Goal: Task Accomplishment & Management: Complete application form

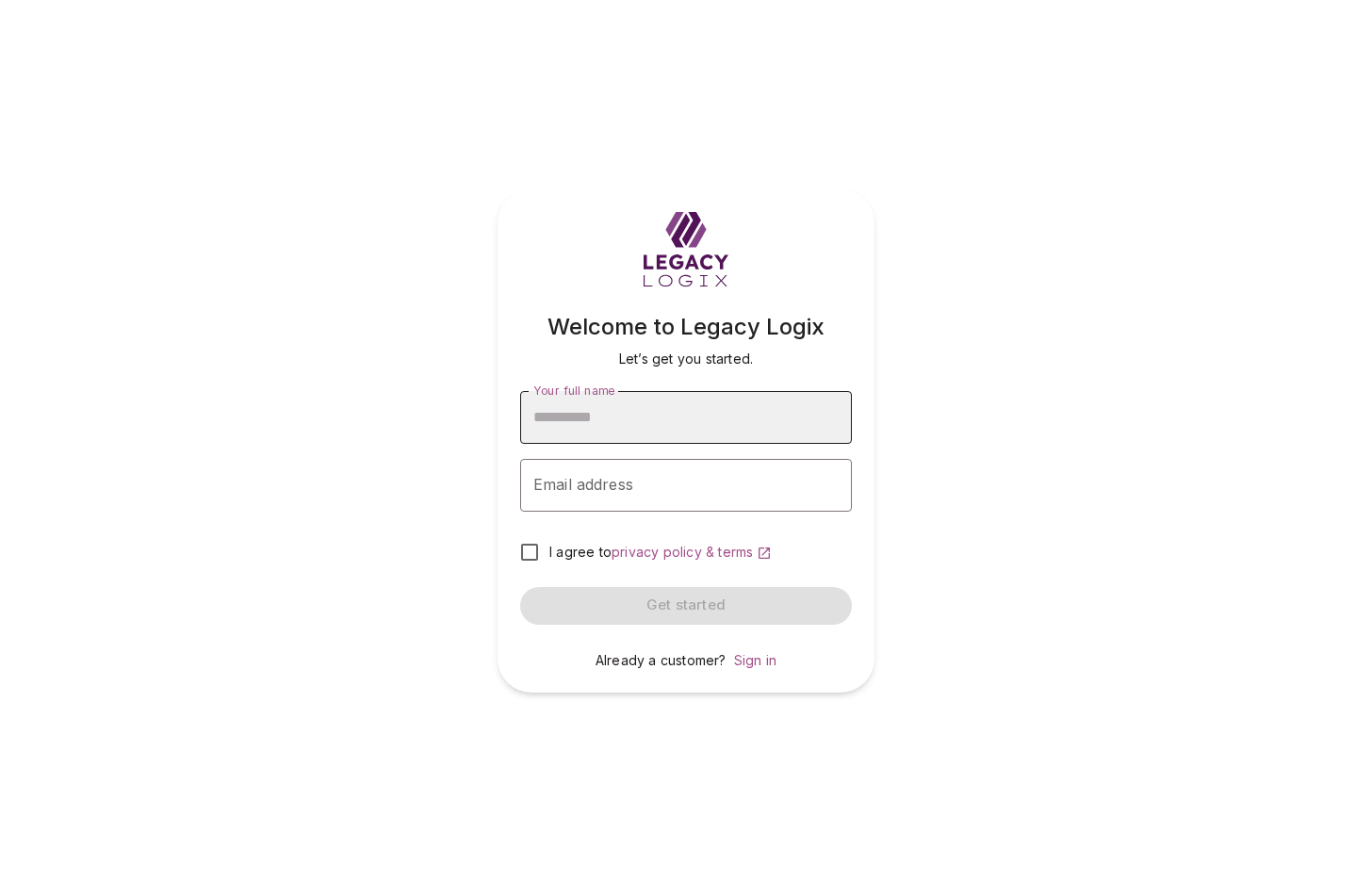
click at [648, 425] on input "Your full name" at bounding box center [686, 417] width 332 height 52
type input "**********"
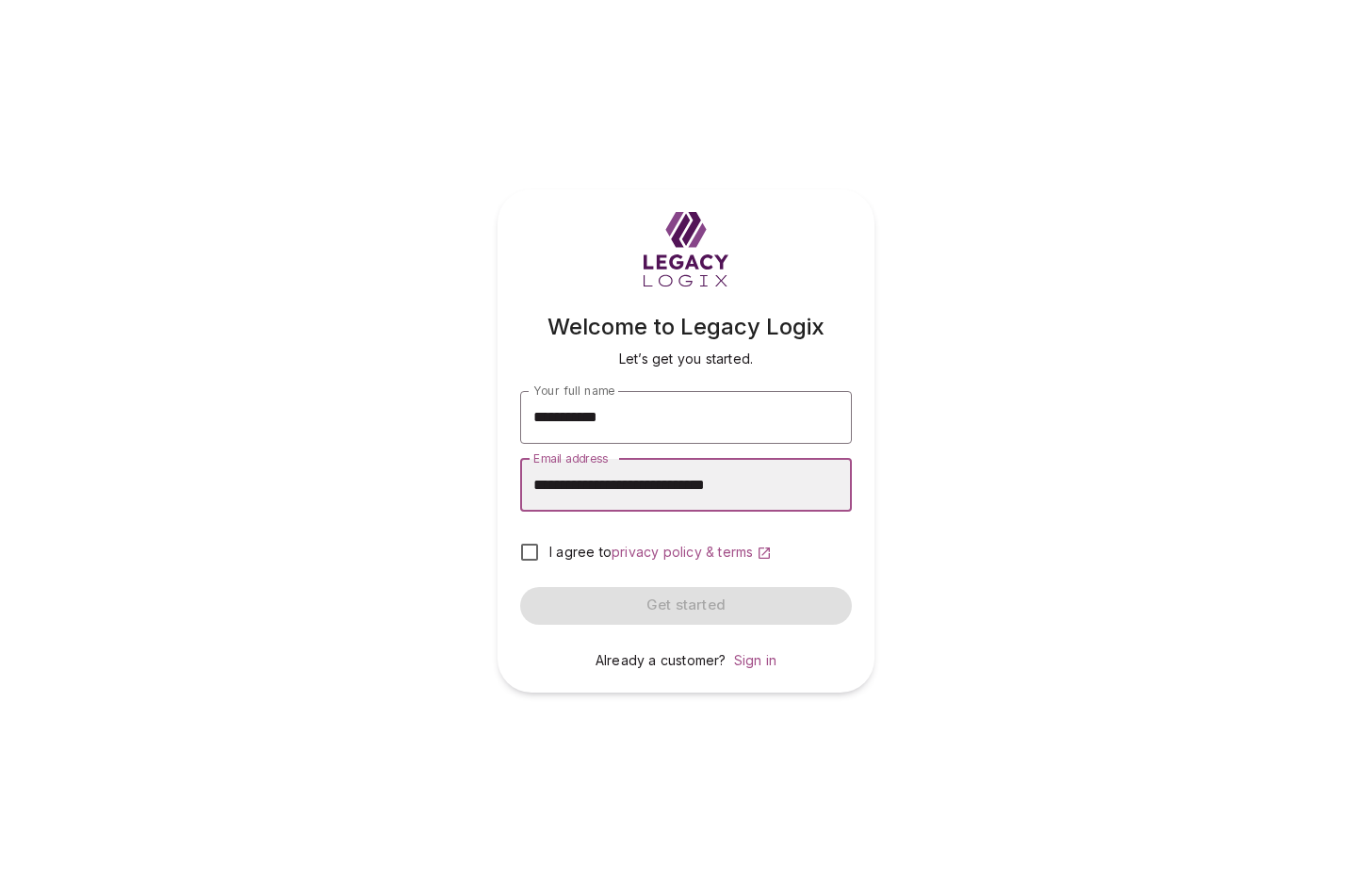
type input "**********"
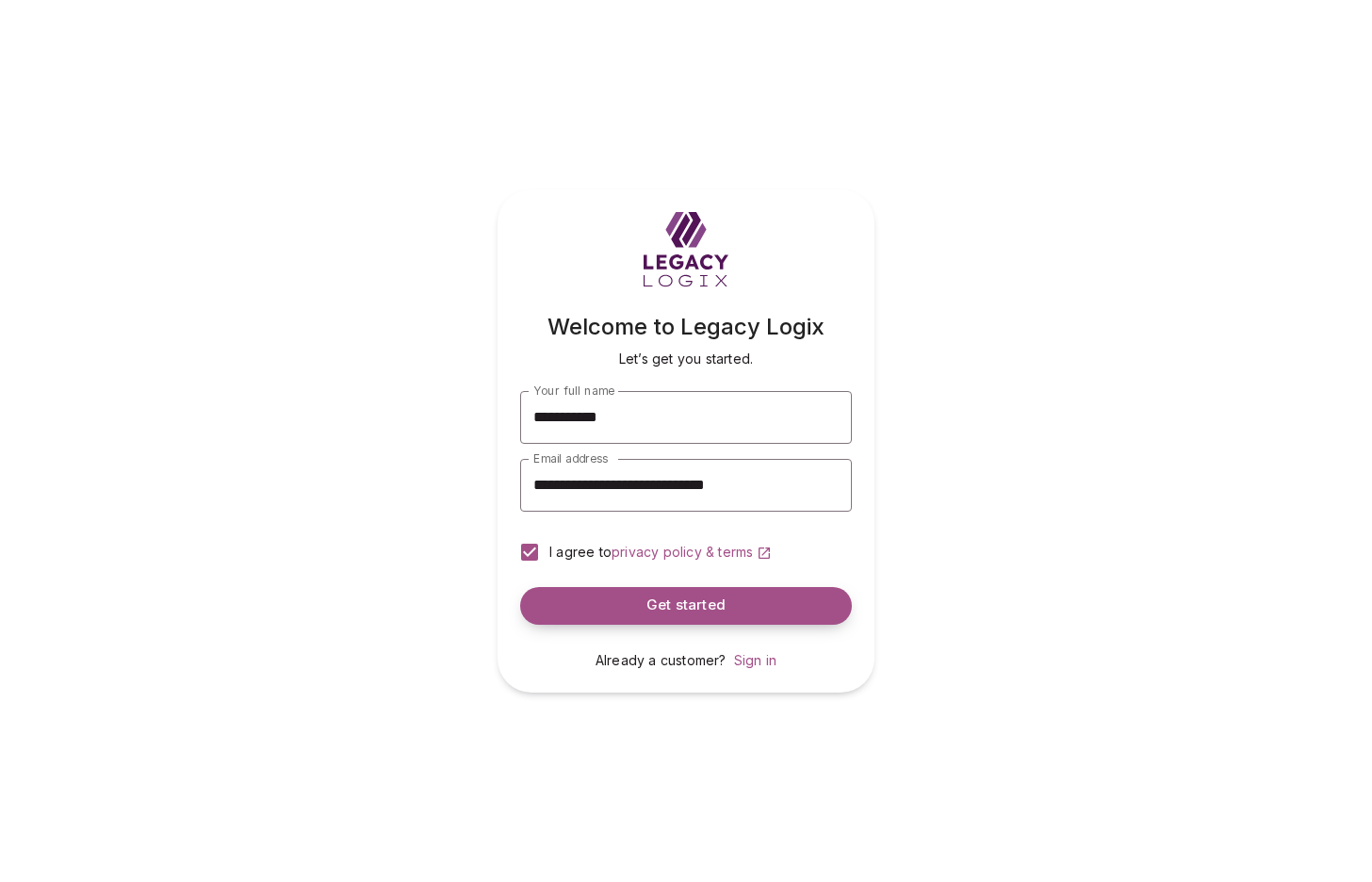
click at [640, 604] on button "Get started" at bounding box center [686, 606] width 332 height 38
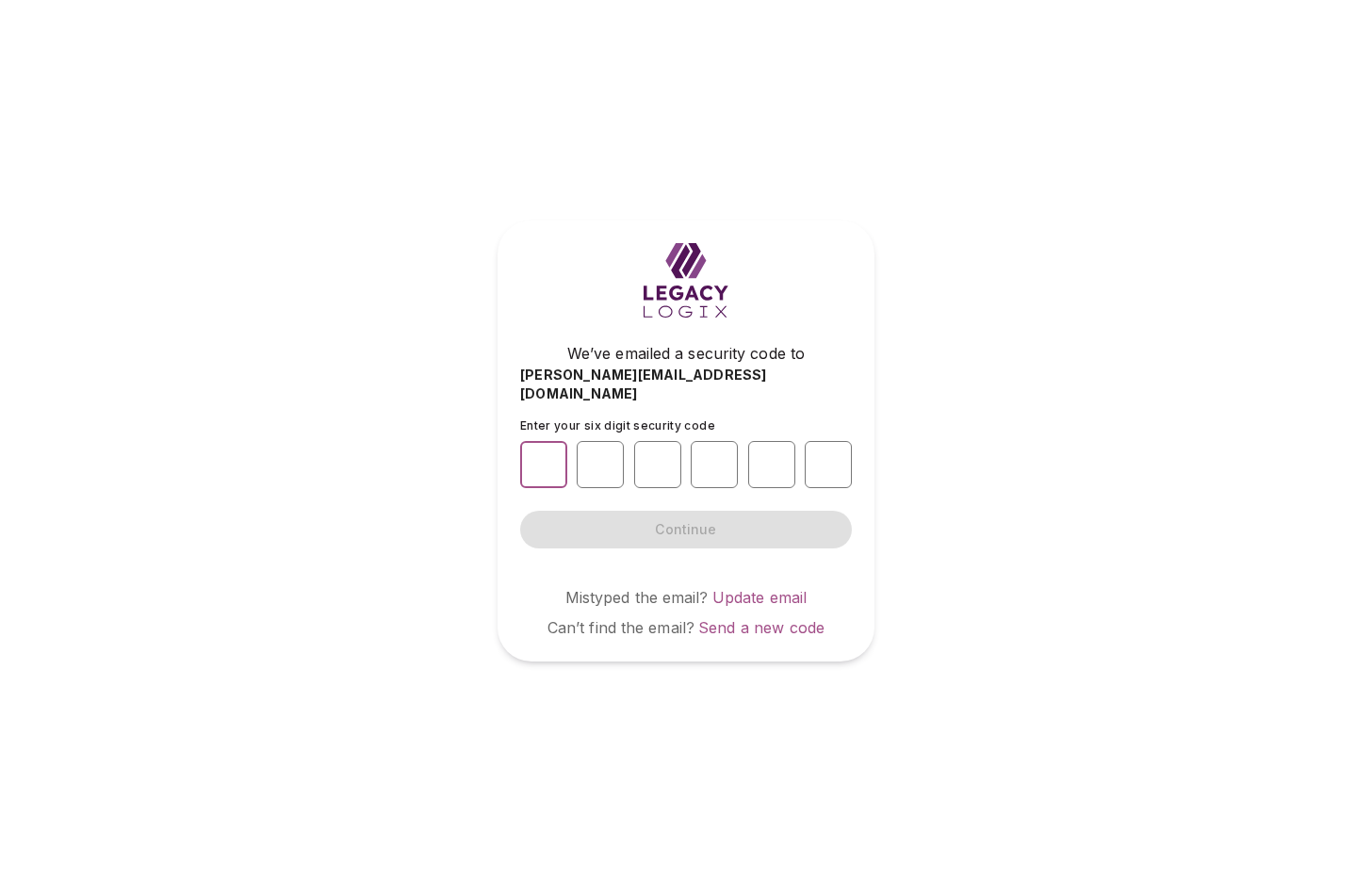
click at [549, 453] on input "number" at bounding box center [544, 464] width 48 height 48
type input "*"
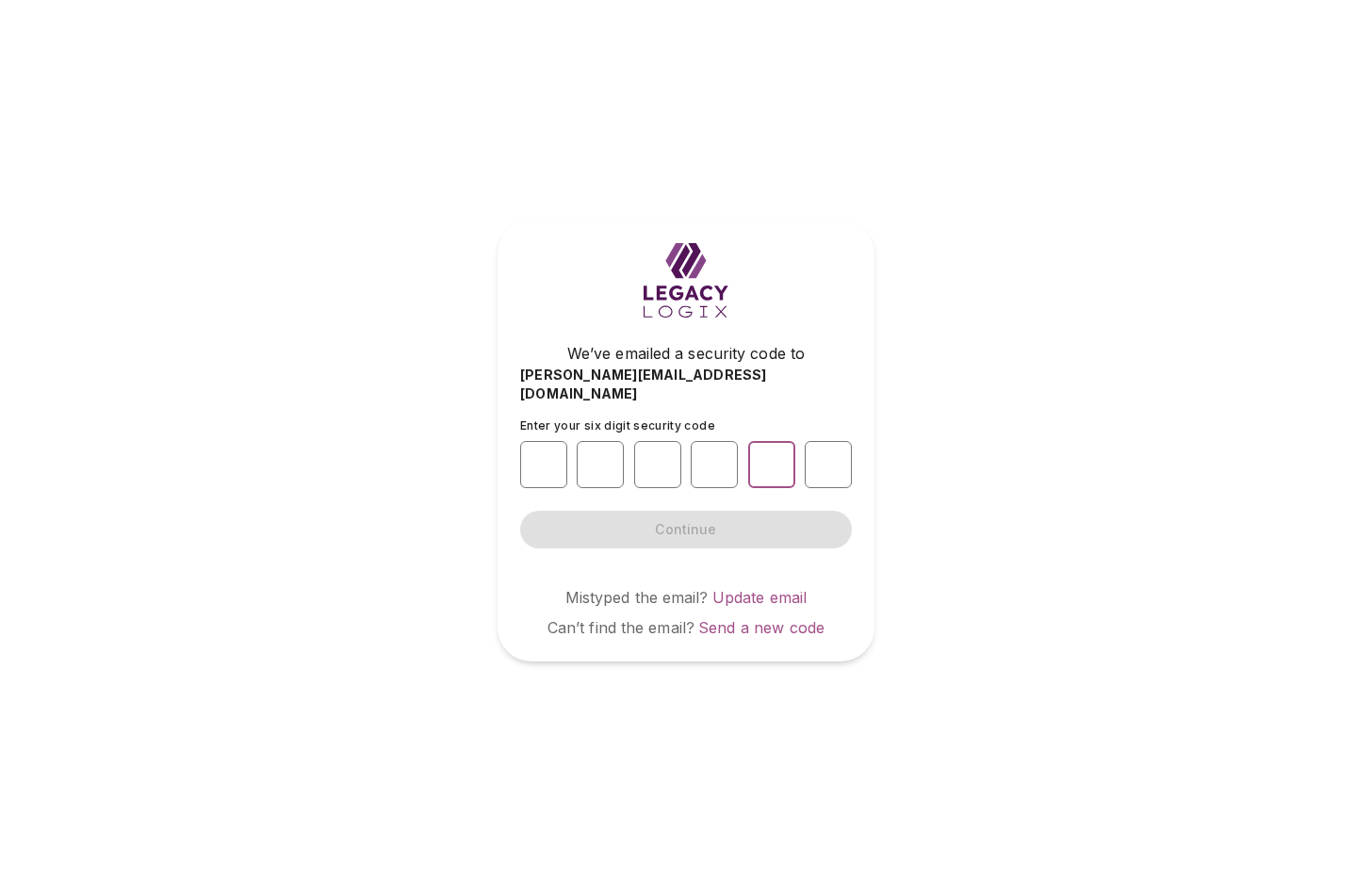
type input "*"
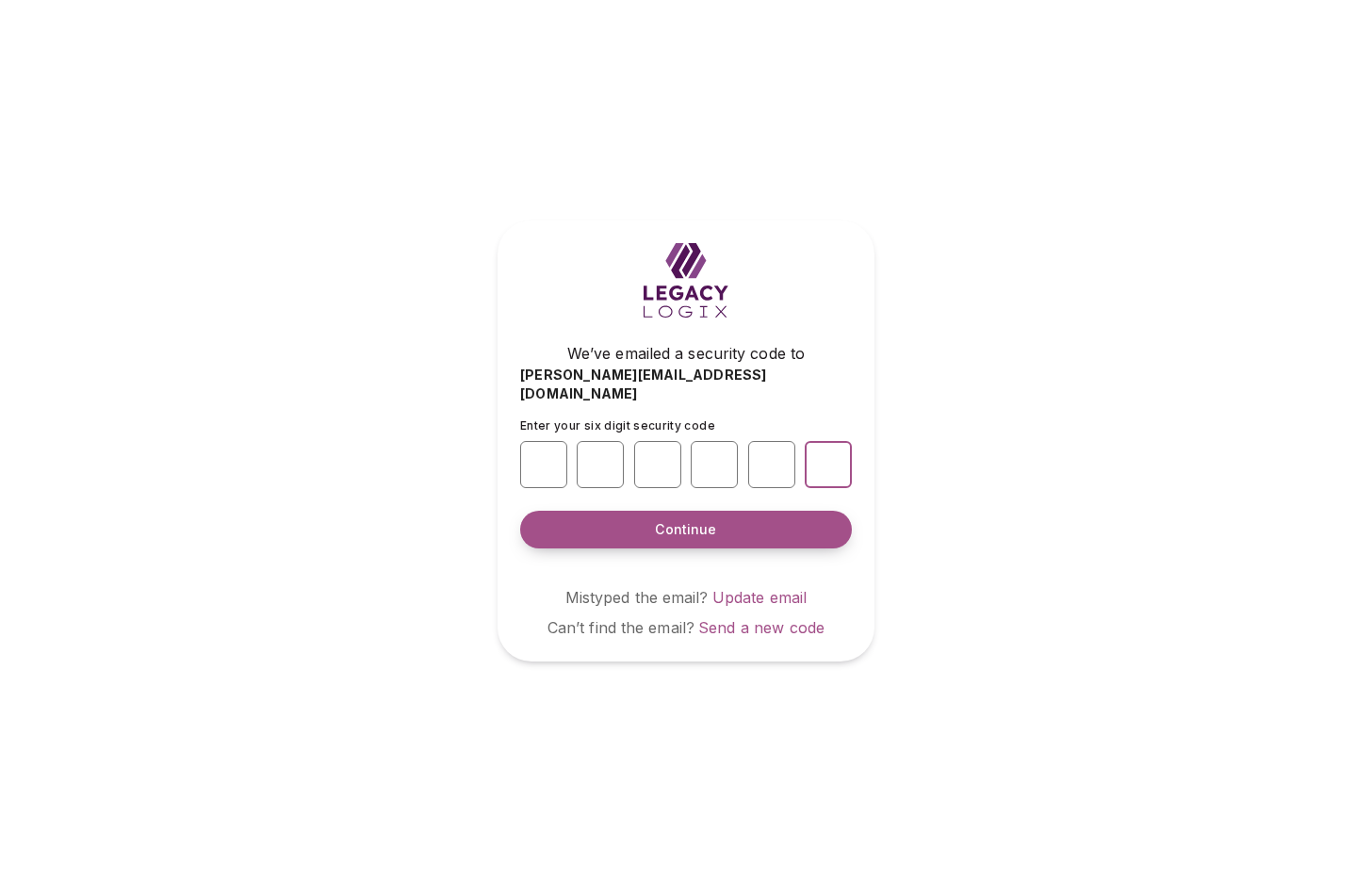
type input "*"
click at [698, 520] on span "Continue" at bounding box center [685, 530] width 61 height 19
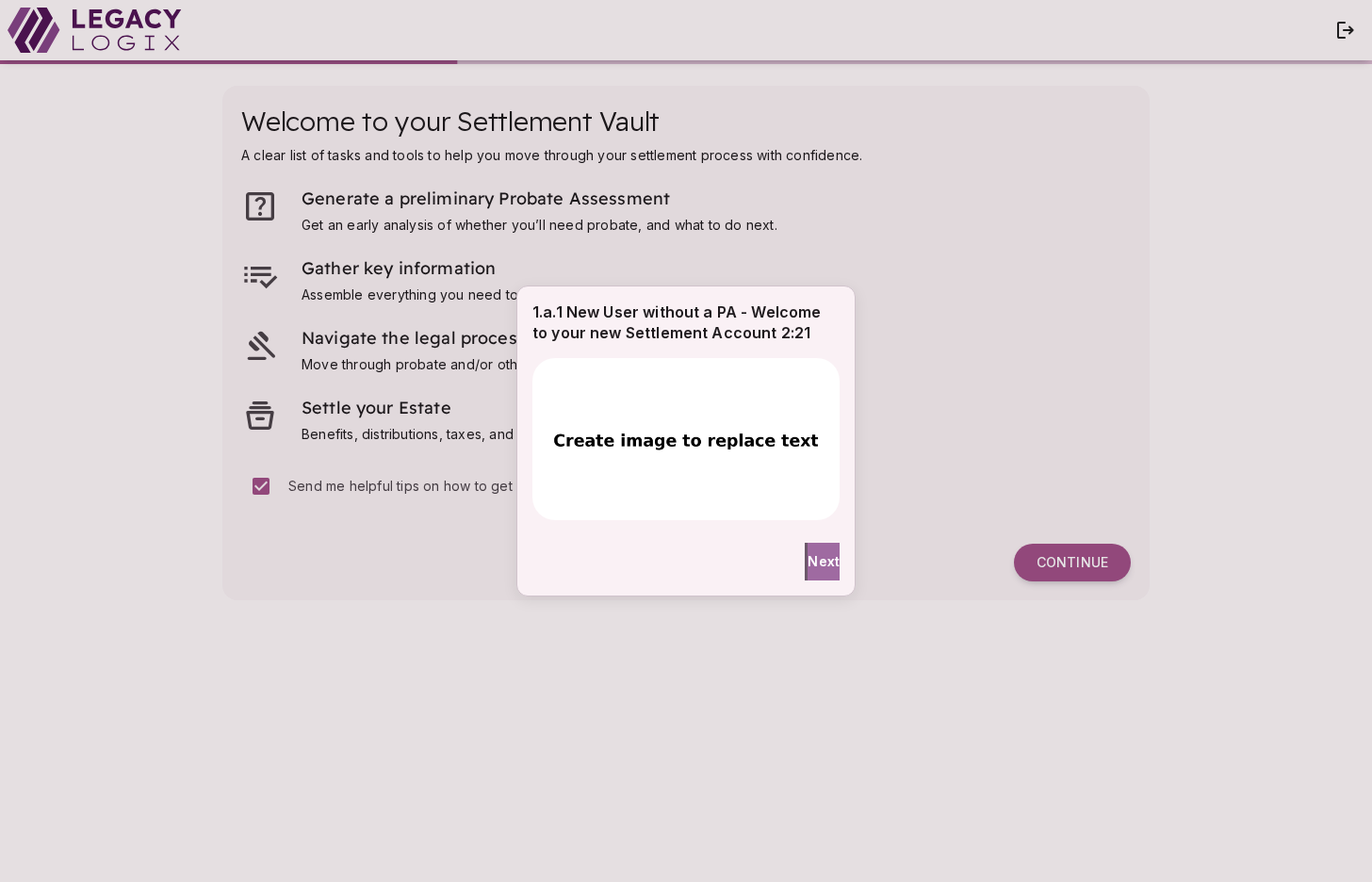
click at [808, 565] on span "Next" at bounding box center [824, 560] width 32 height 20
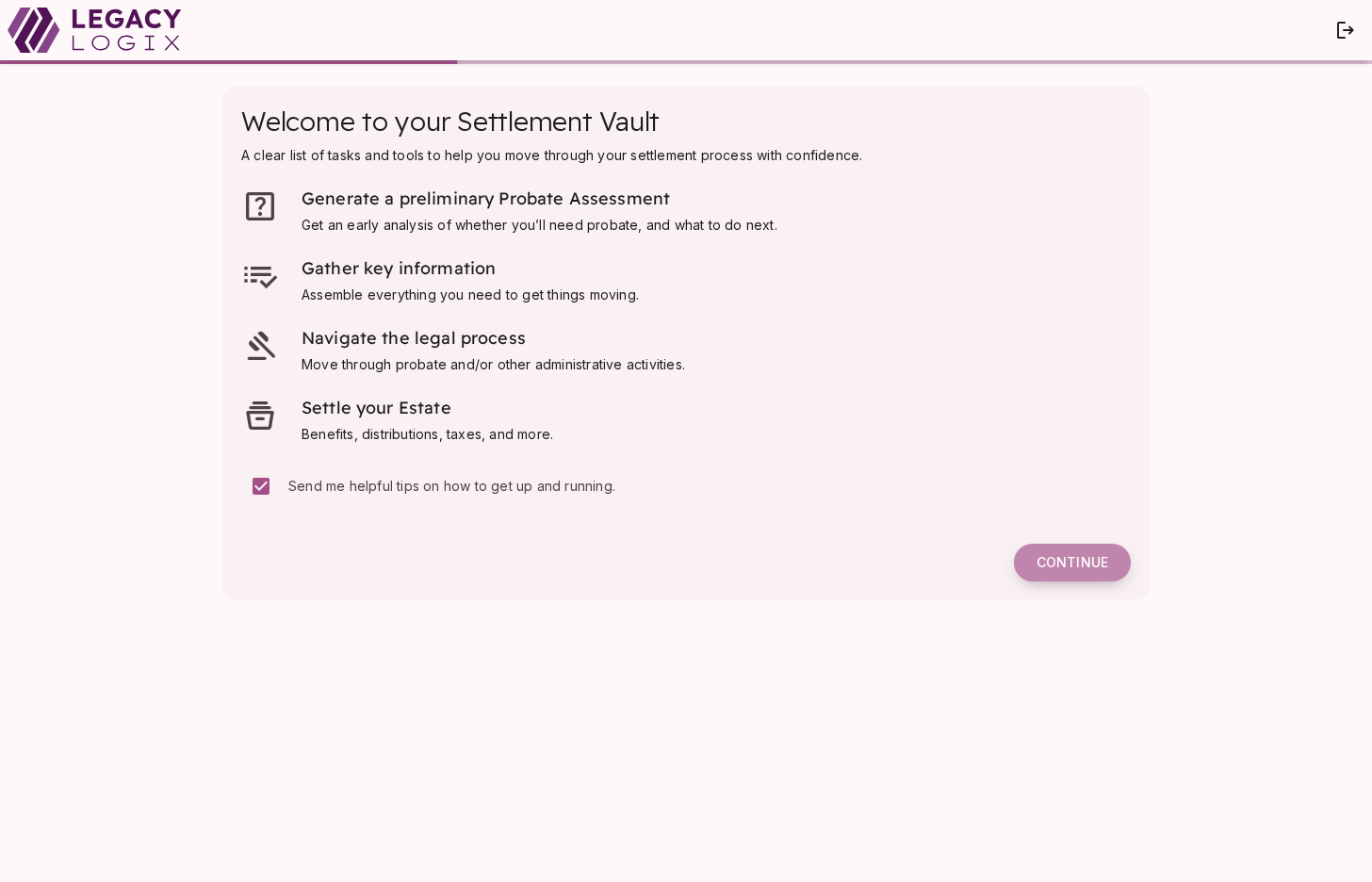
click at [1058, 565] on span "Continue" at bounding box center [1071, 562] width 71 height 17
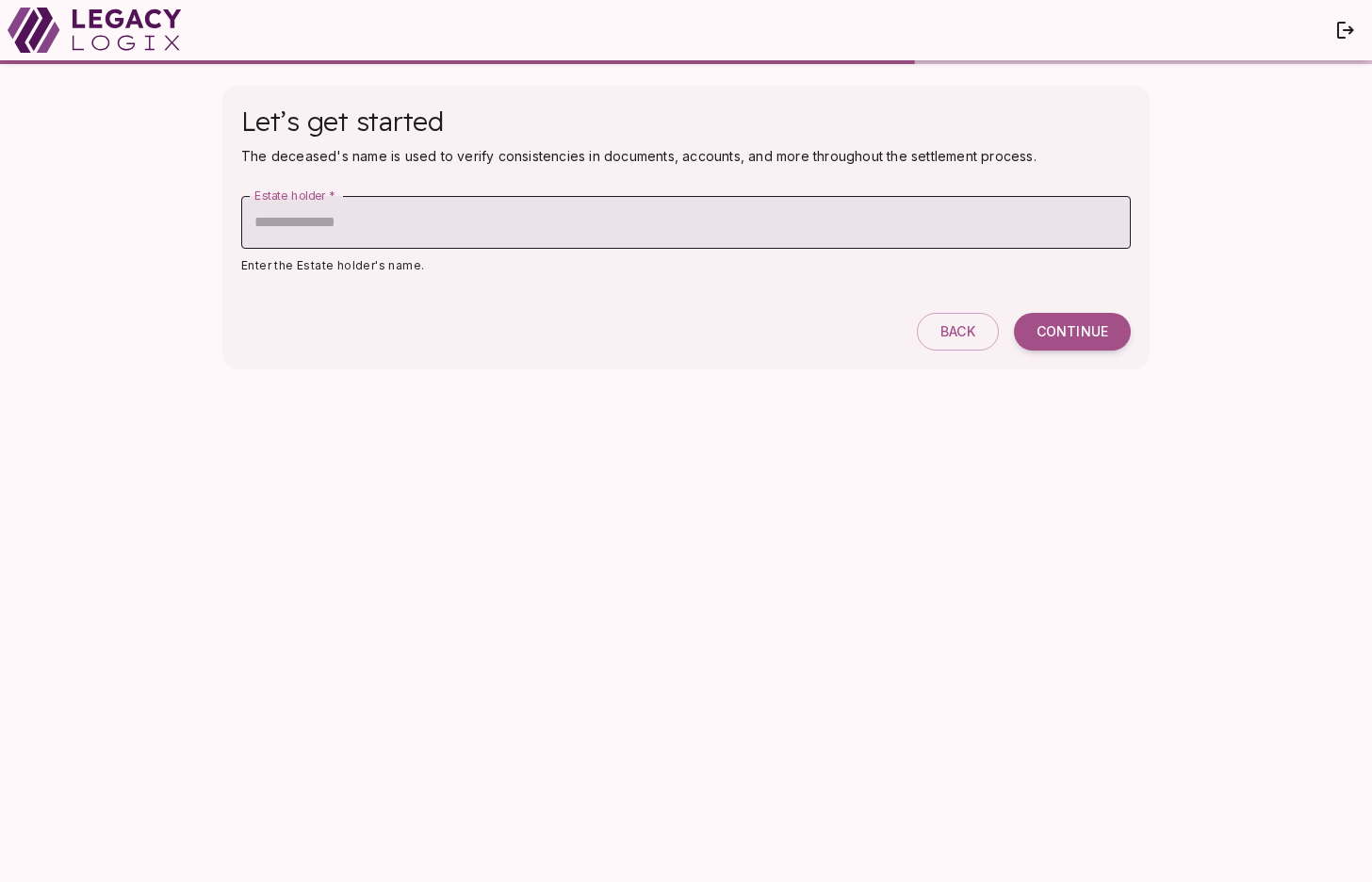
click at [437, 220] on input "Estate holder   *" at bounding box center [686, 222] width 890 height 52
type input "**********"
click at [1075, 335] on span "Continue" at bounding box center [1071, 332] width 71 height 17
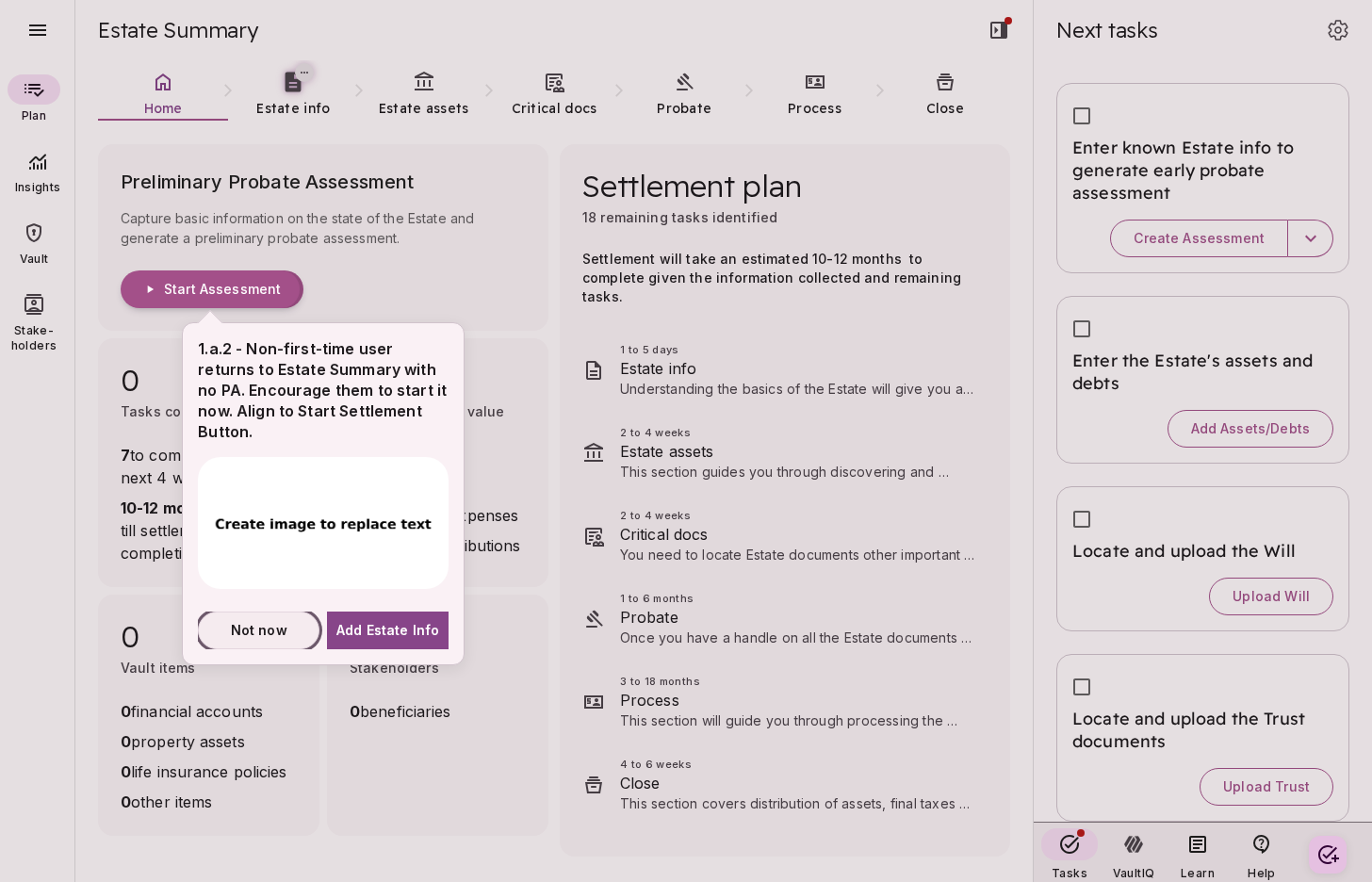
click at [245, 628] on span "Not now" at bounding box center [259, 630] width 56 height 20
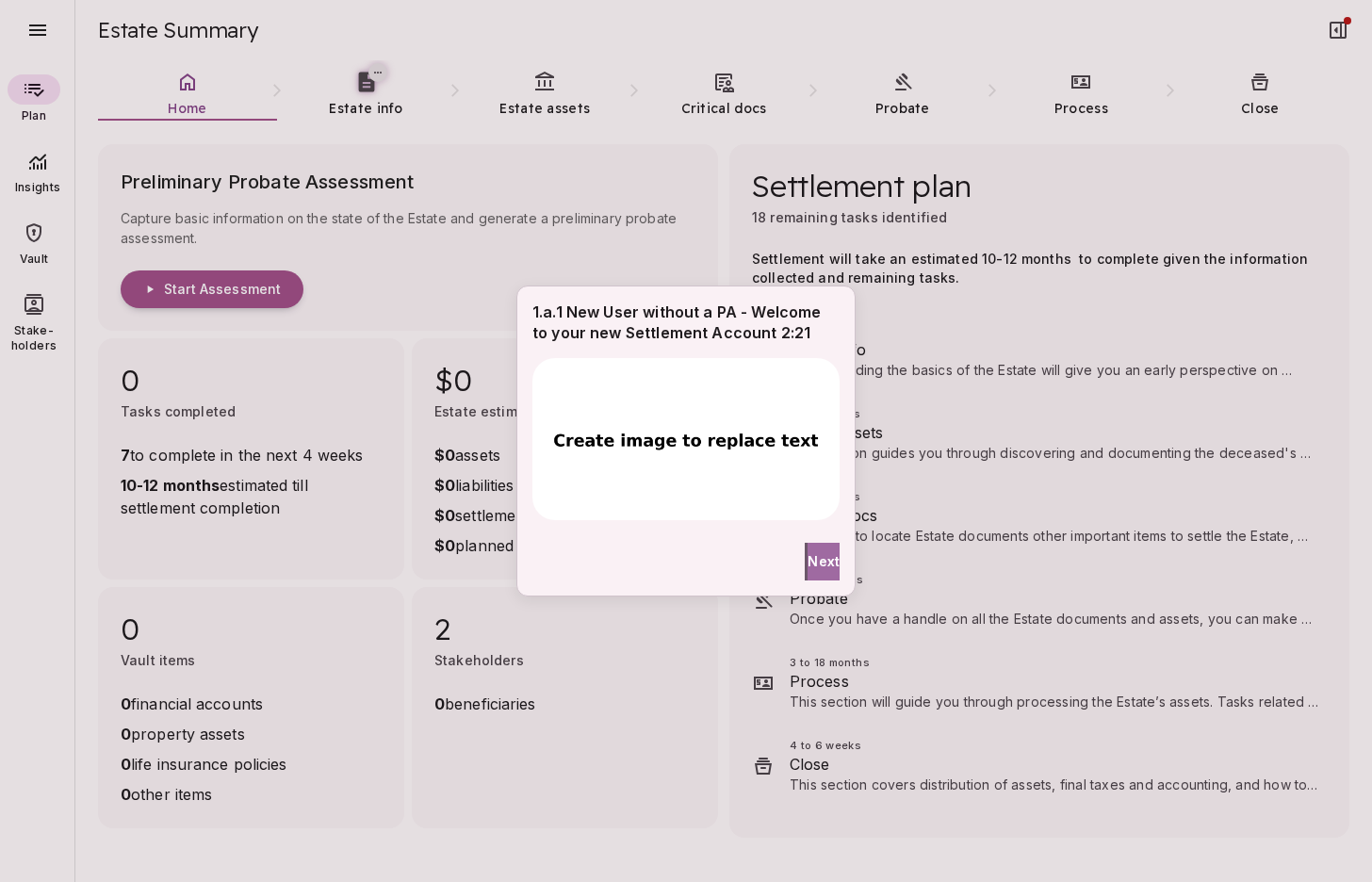
click at [818, 562] on span "Next" at bounding box center [824, 560] width 32 height 20
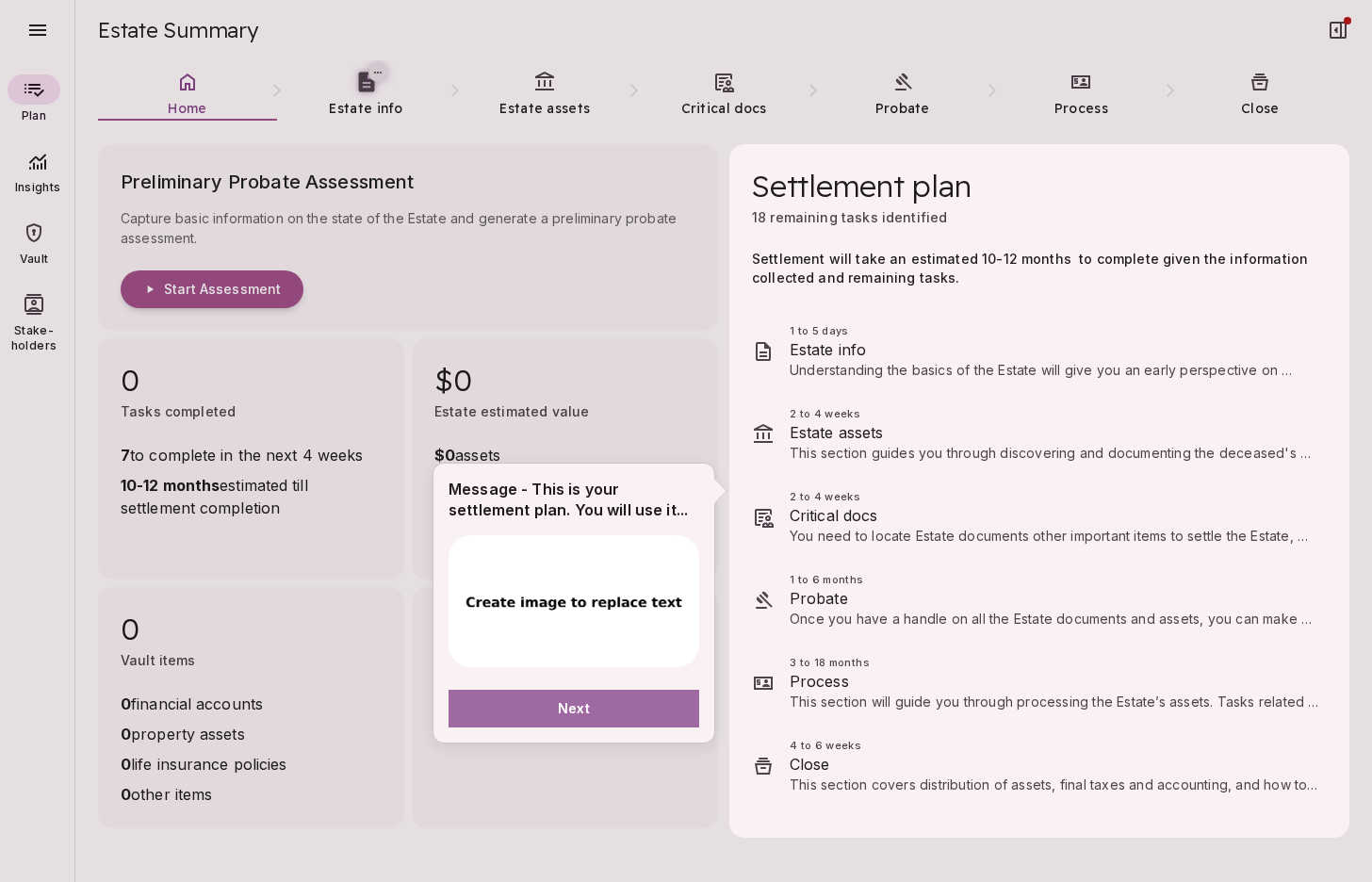
click at [617, 711] on button "Next" at bounding box center [573, 709] width 250 height 38
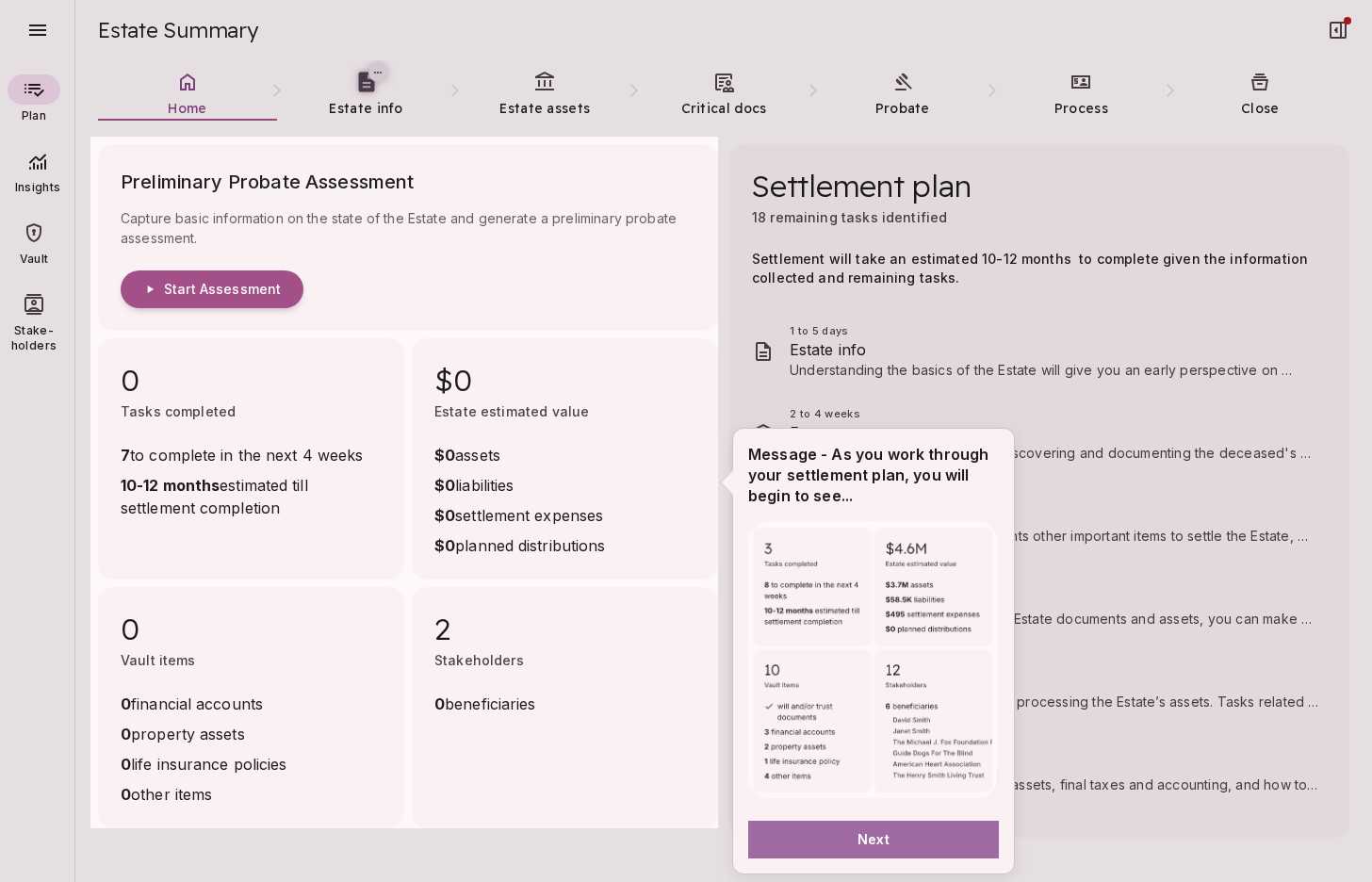
click at [823, 842] on button "Next" at bounding box center [872, 840] width 250 height 38
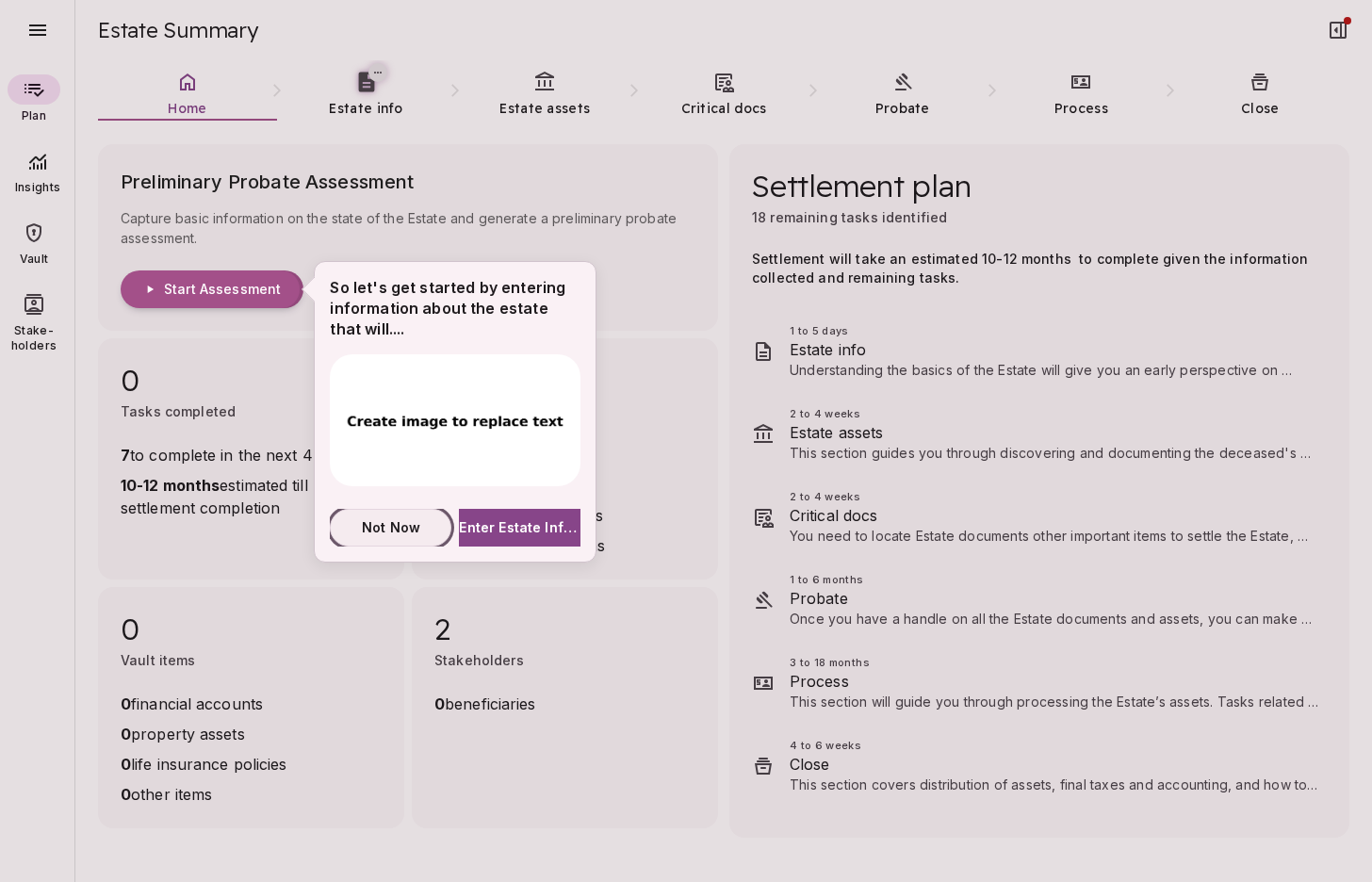
click at [395, 526] on span "Not Now" at bounding box center [390, 527] width 58 height 20
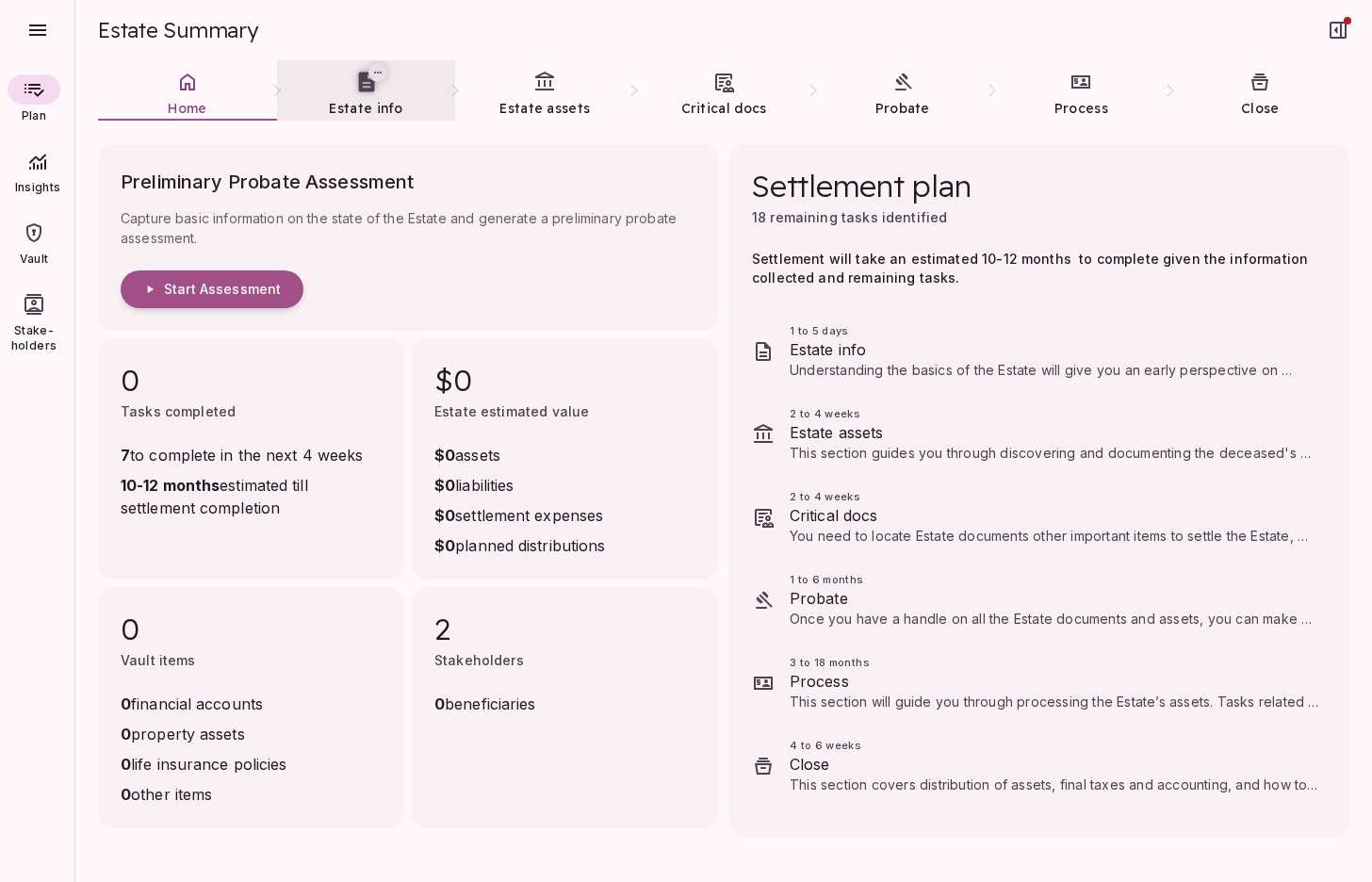
click at [365, 109] on span "Estate info" at bounding box center [365, 108] width 73 height 17
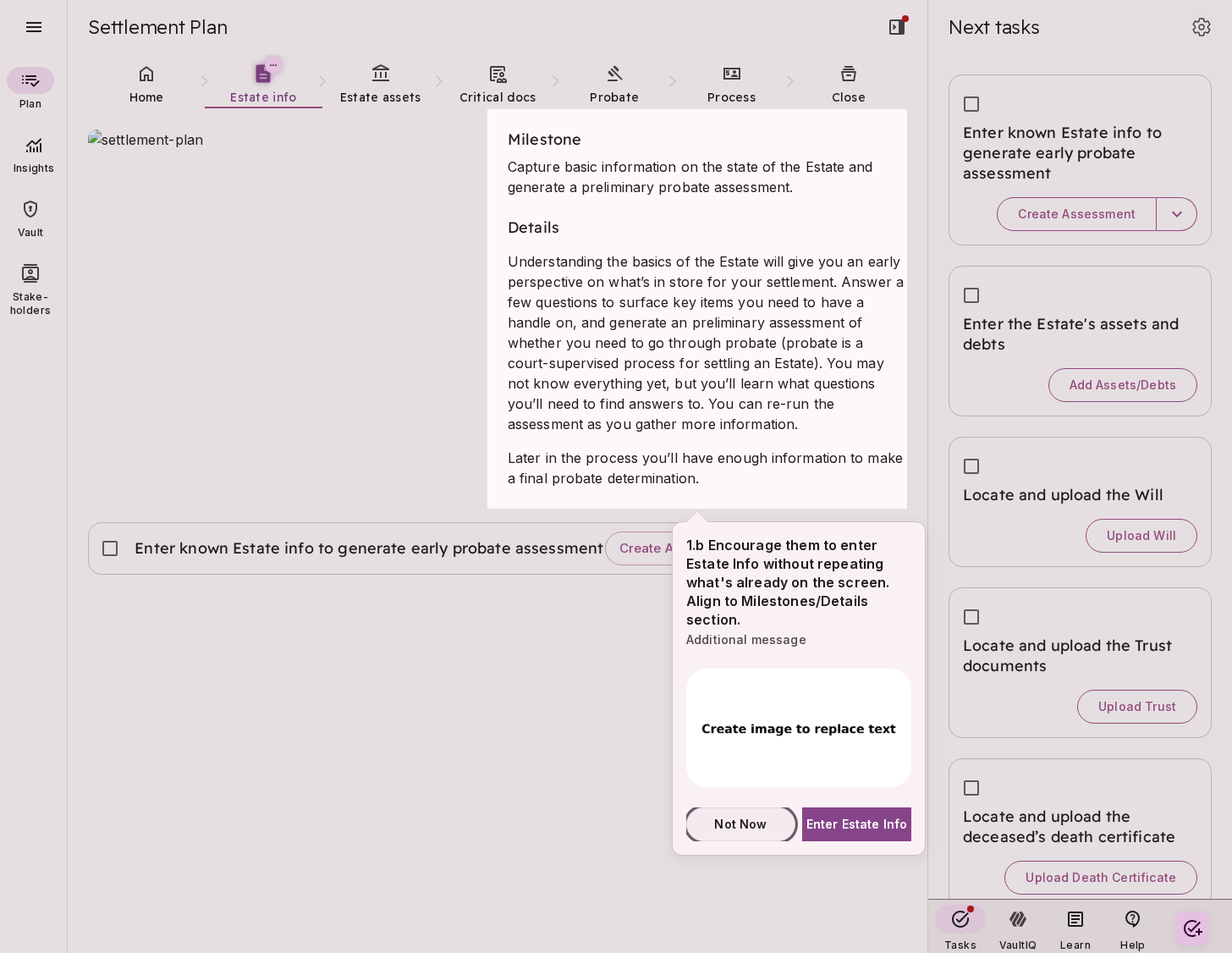
click at [748, 791] on span "Not Now" at bounding box center [740, 824] width 52 height 18
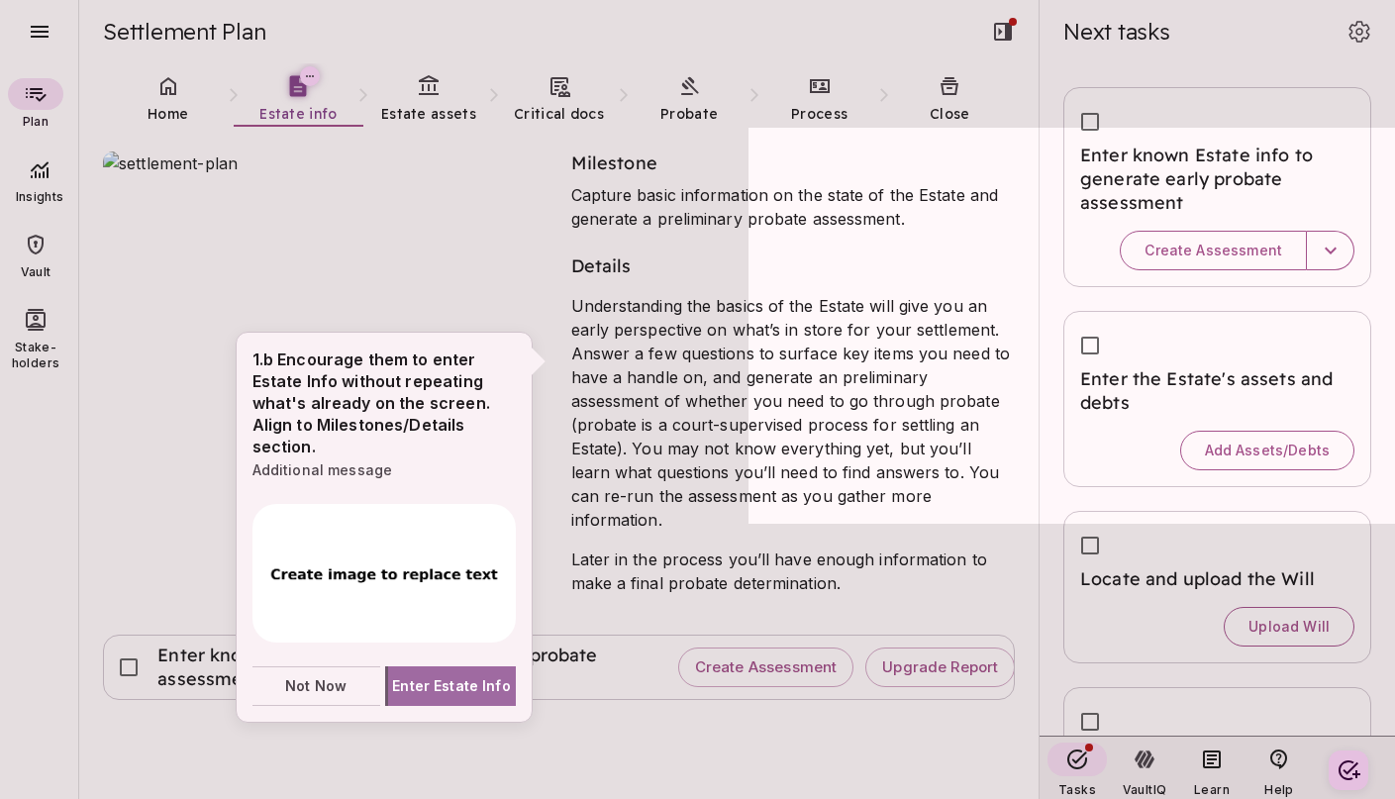
click at [461, 686] on span "Enter Estate Info" at bounding box center [451, 685] width 119 height 21
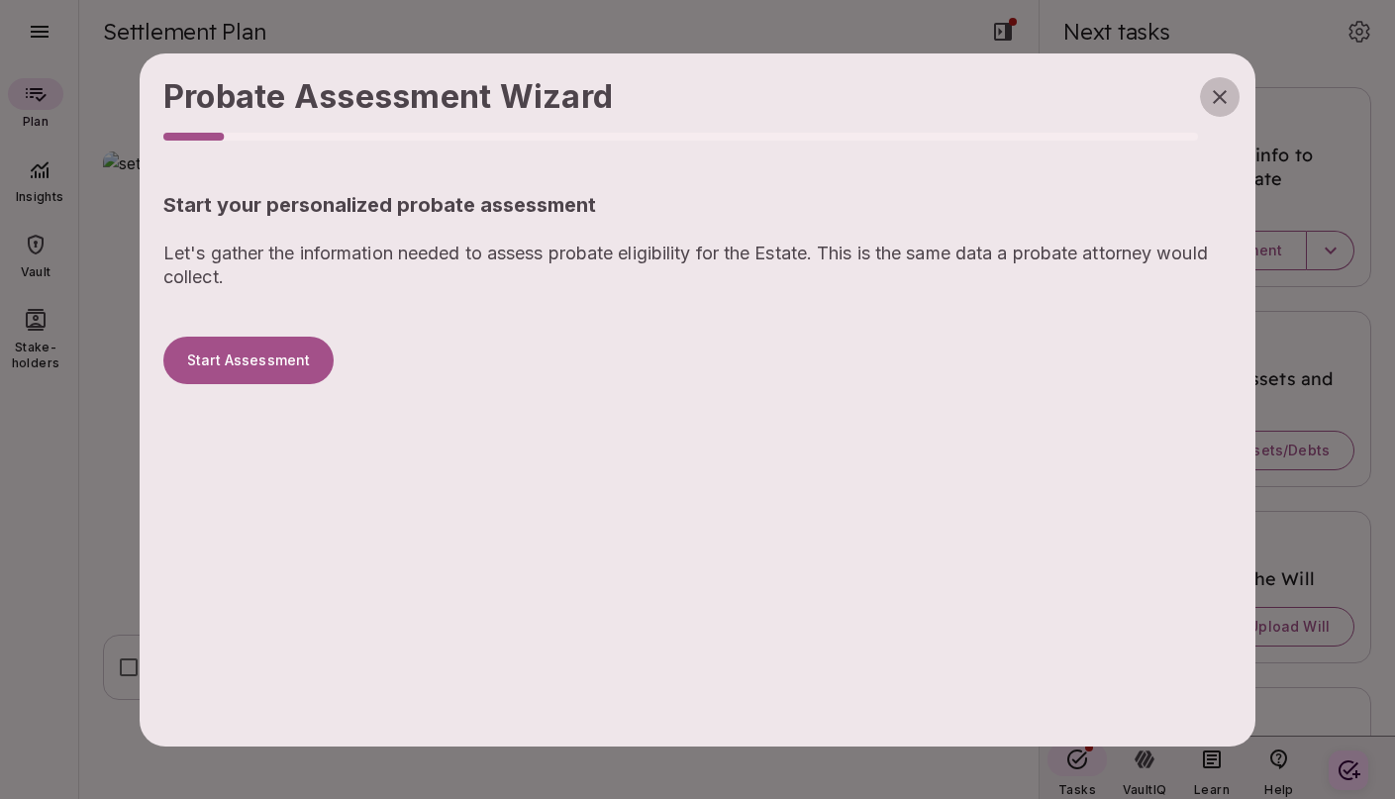
click at [1223, 96] on icon "button" at bounding box center [1220, 97] width 24 height 24
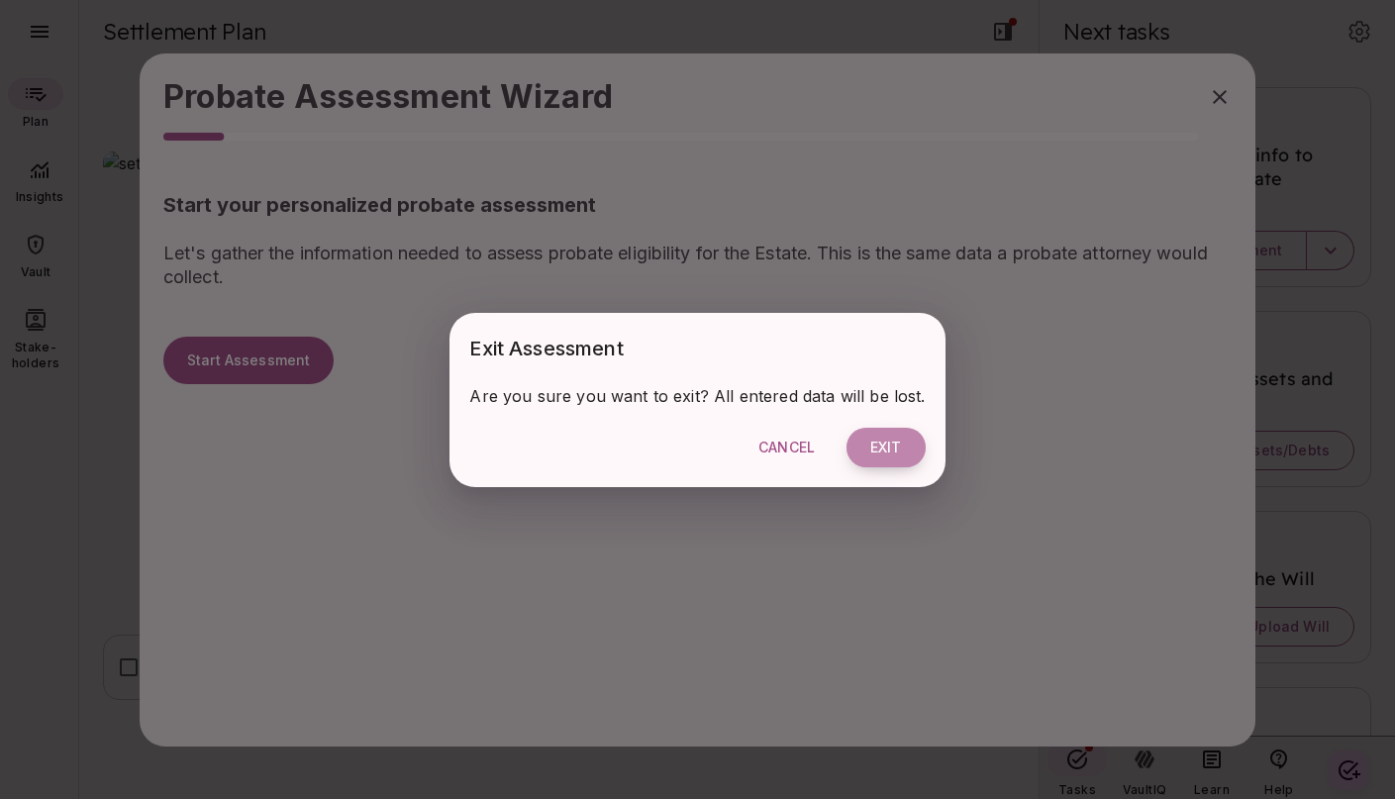
click at [882, 445] on button "Exit" at bounding box center [886, 448] width 79 height 40
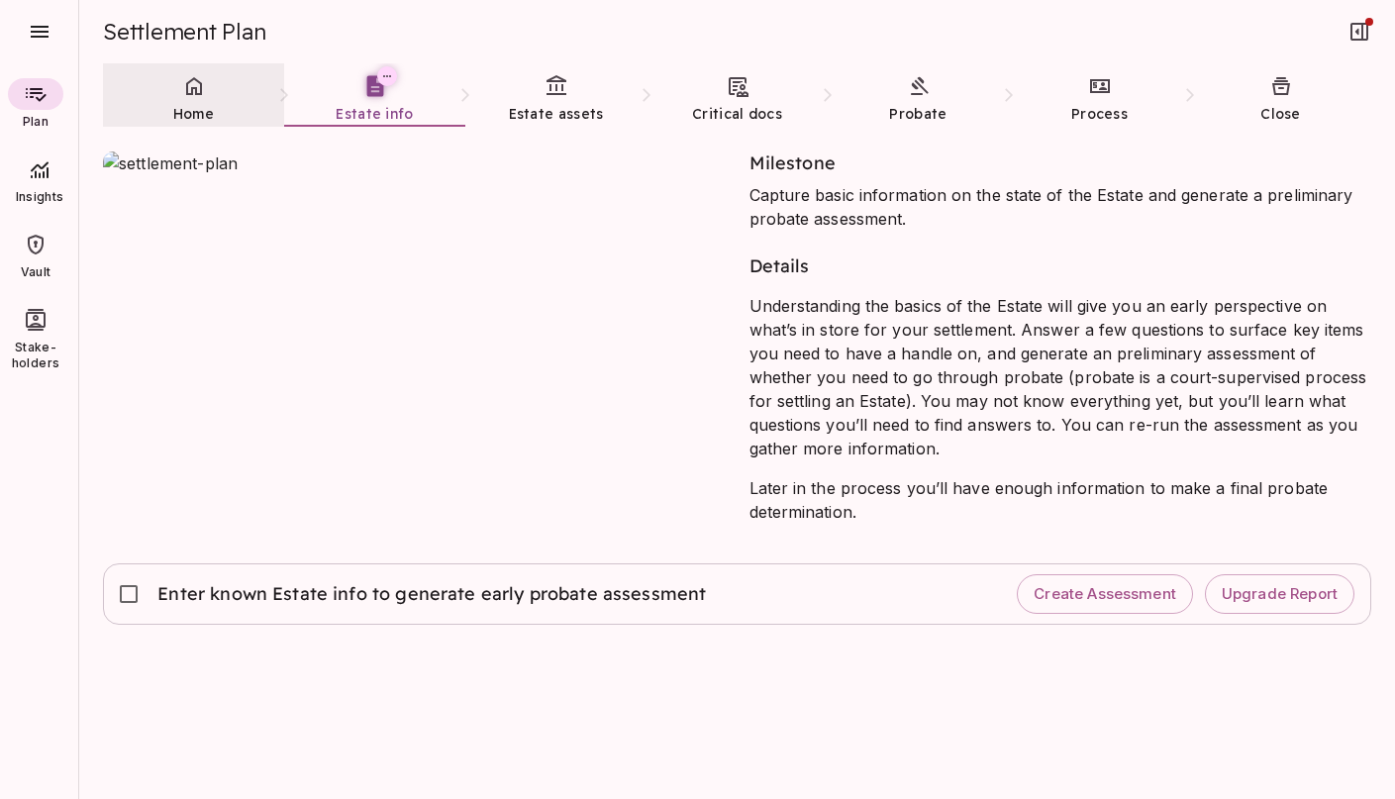
click at [203, 118] on span "Home" at bounding box center [193, 114] width 41 height 18
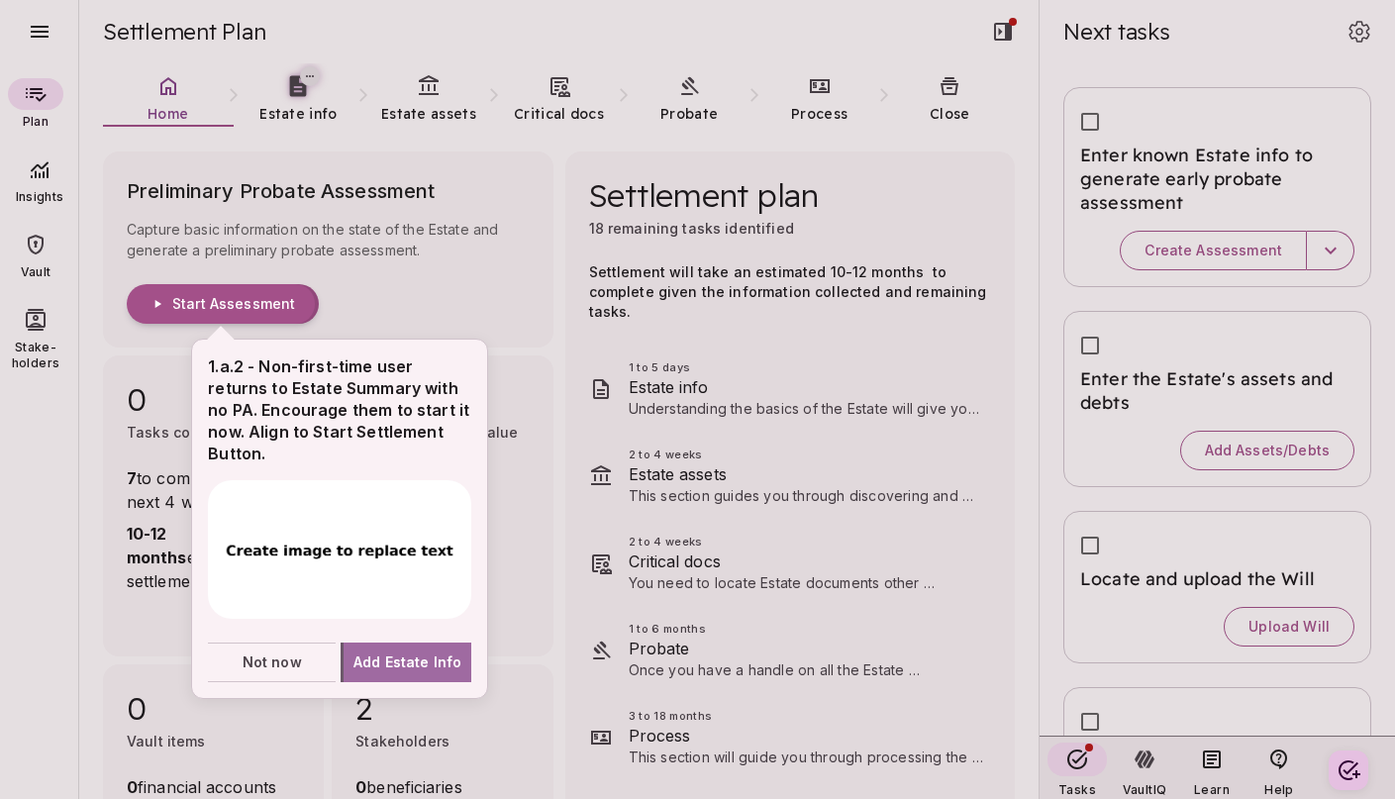
click at [401, 660] on span "Add Estate Info" at bounding box center [408, 662] width 108 height 21
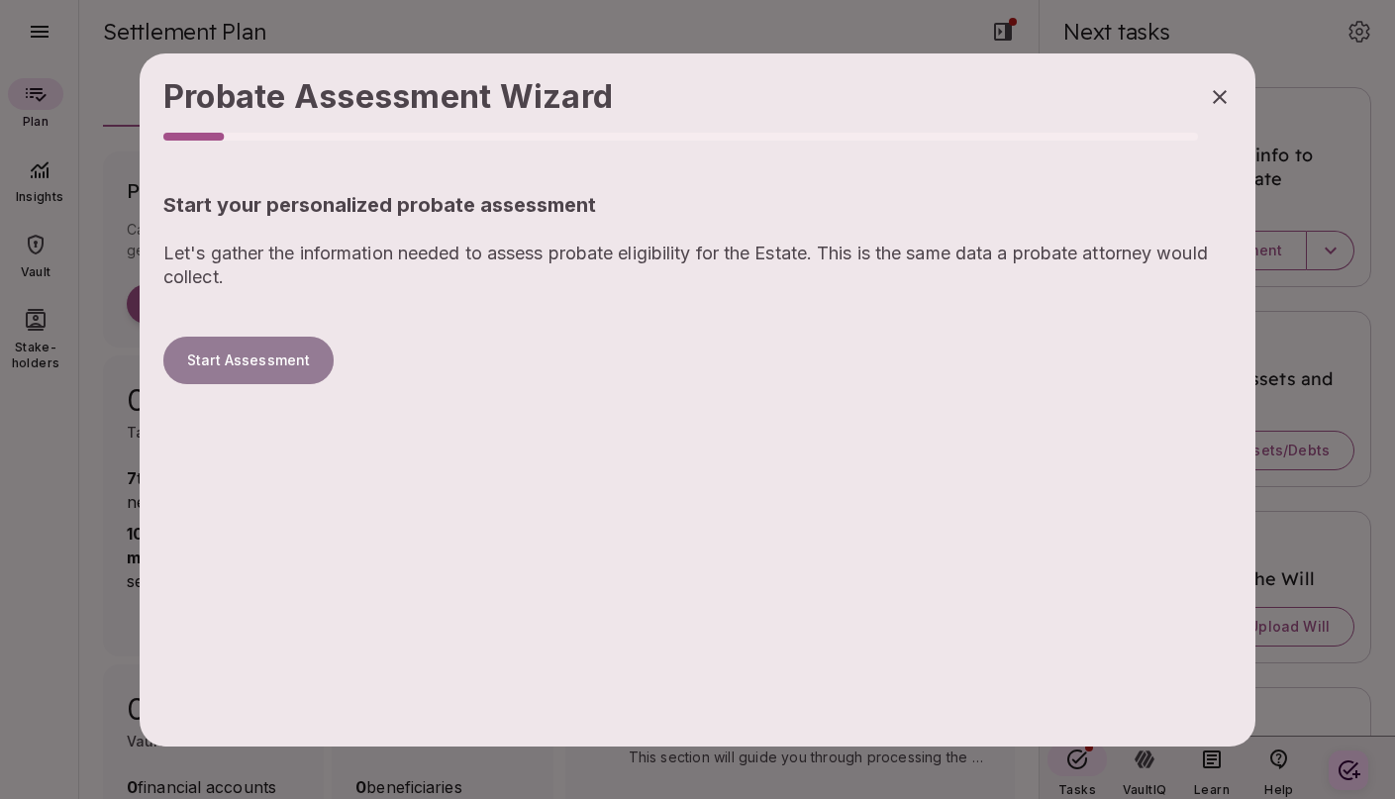
click at [275, 360] on button "Start Assessment" at bounding box center [248, 361] width 170 height 48
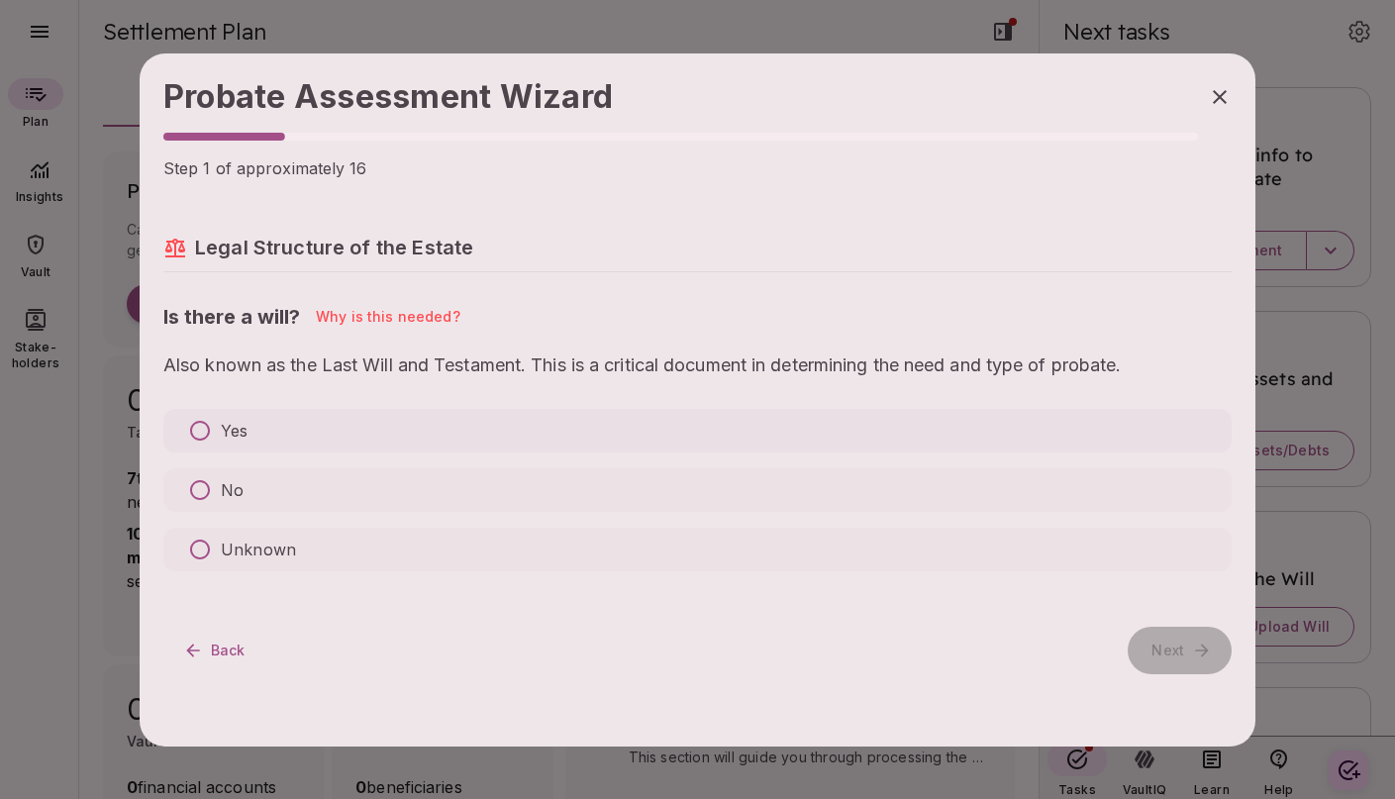
click at [241, 426] on p "Yes" at bounding box center [234, 431] width 27 height 24
click at [221, 494] on p "No" at bounding box center [232, 490] width 23 height 24
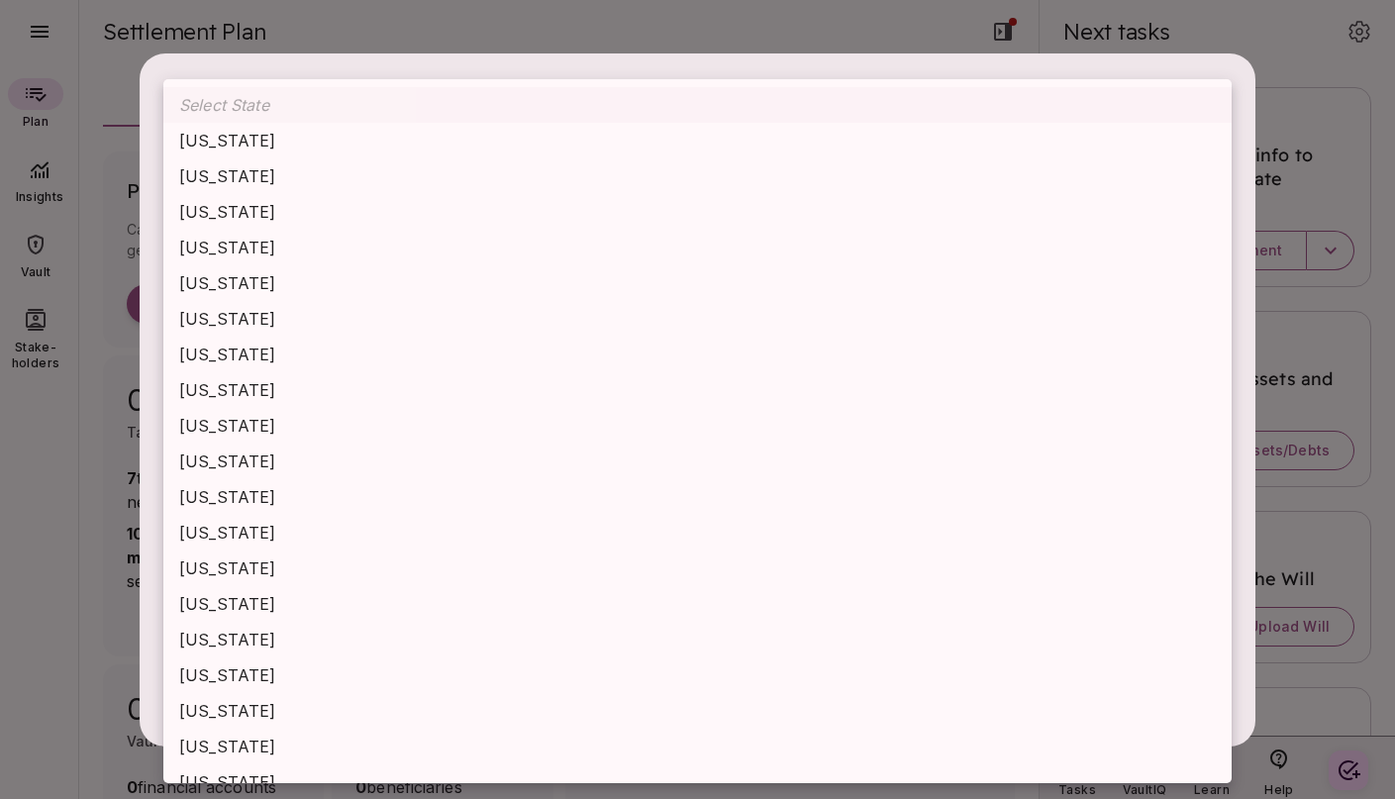
click at [260, 457] on body "Plan Insights Vault Stake-holders Settlement Plan Home Estate info Estate asset…" at bounding box center [697, 399] width 1395 height 799
click at [260, 457] on li "Georgia" at bounding box center [697, 462] width 1069 height 36
type input "*******"
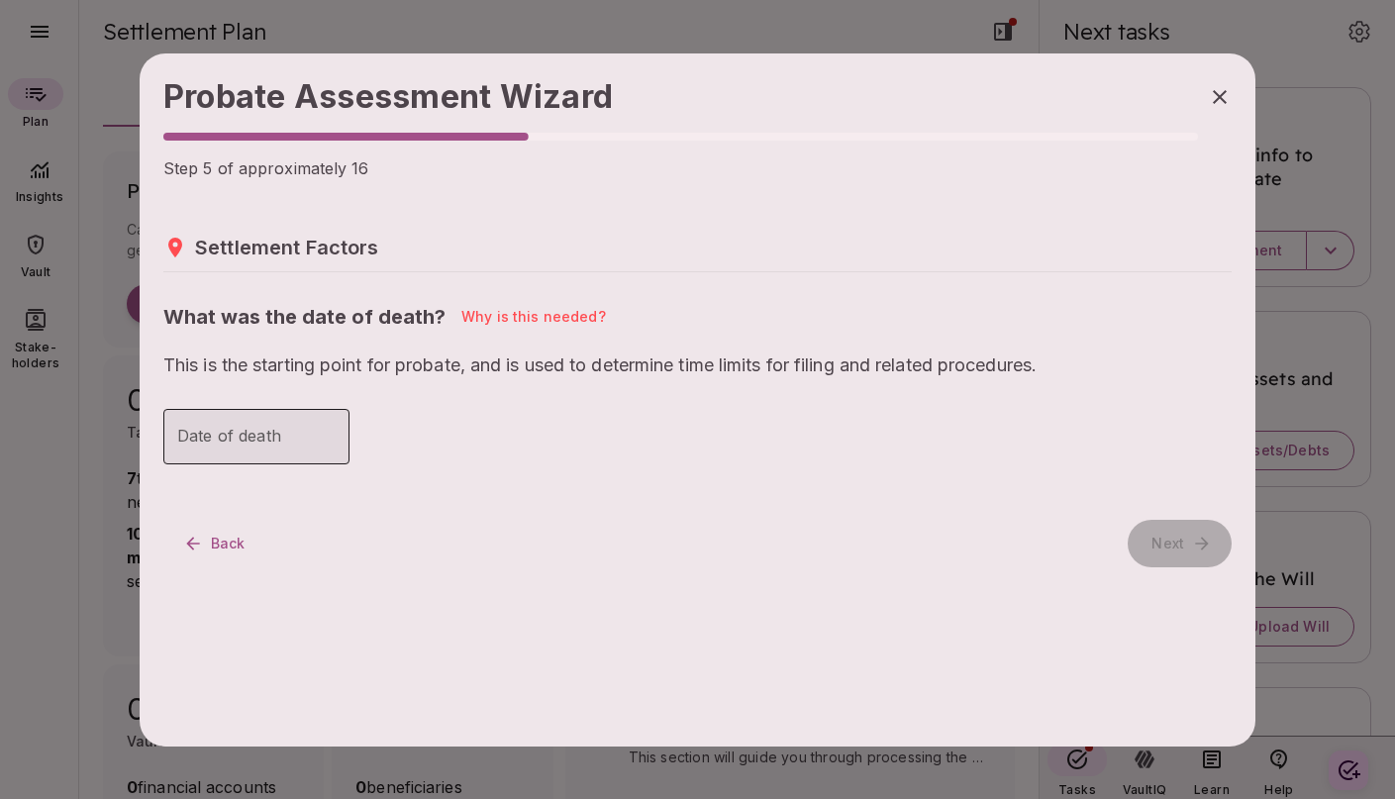
click at [265, 440] on input "Date of death" at bounding box center [256, 436] width 186 height 55
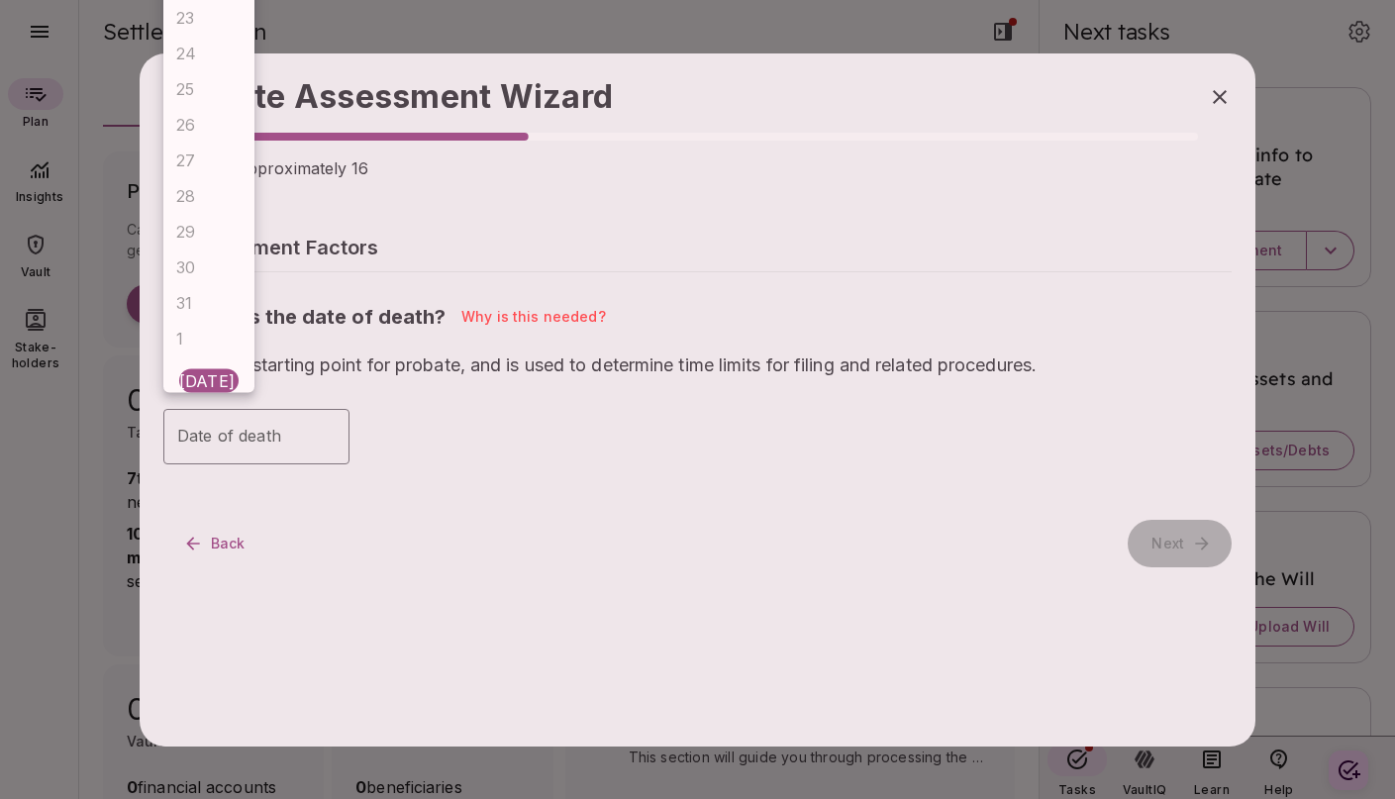
type input "**********"
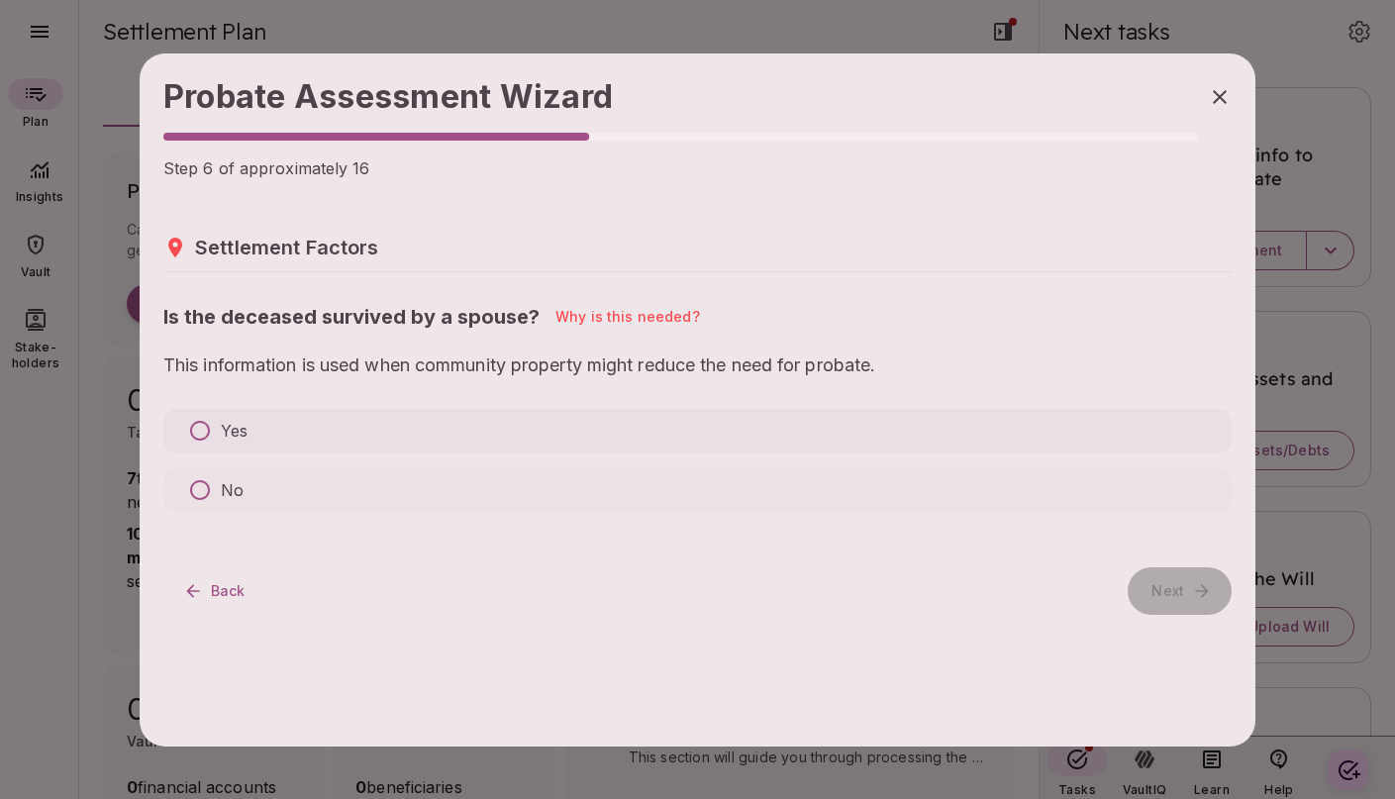
click at [229, 434] on p "Yes" at bounding box center [234, 431] width 27 height 24
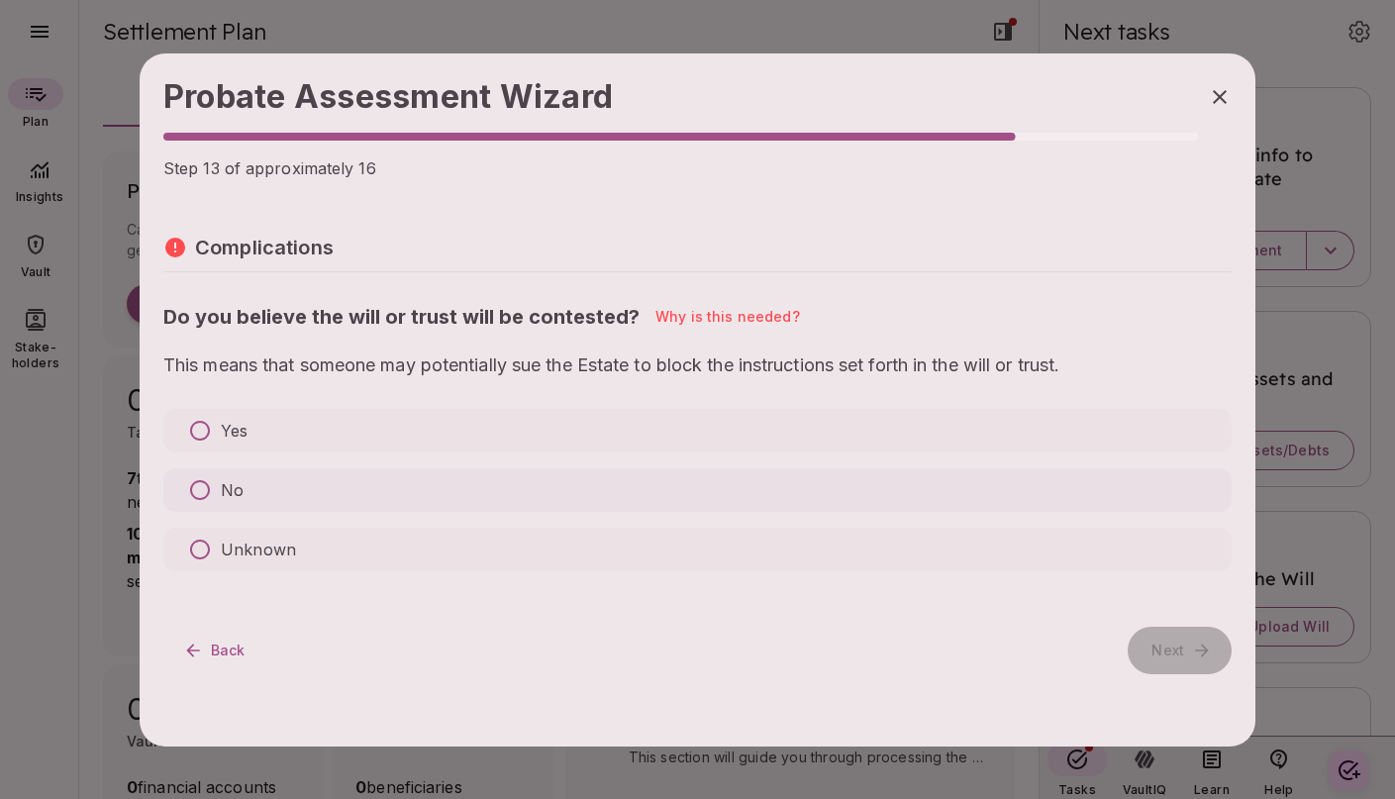
click at [239, 481] on p "No" at bounding box center [232, 490] width 23 height 24
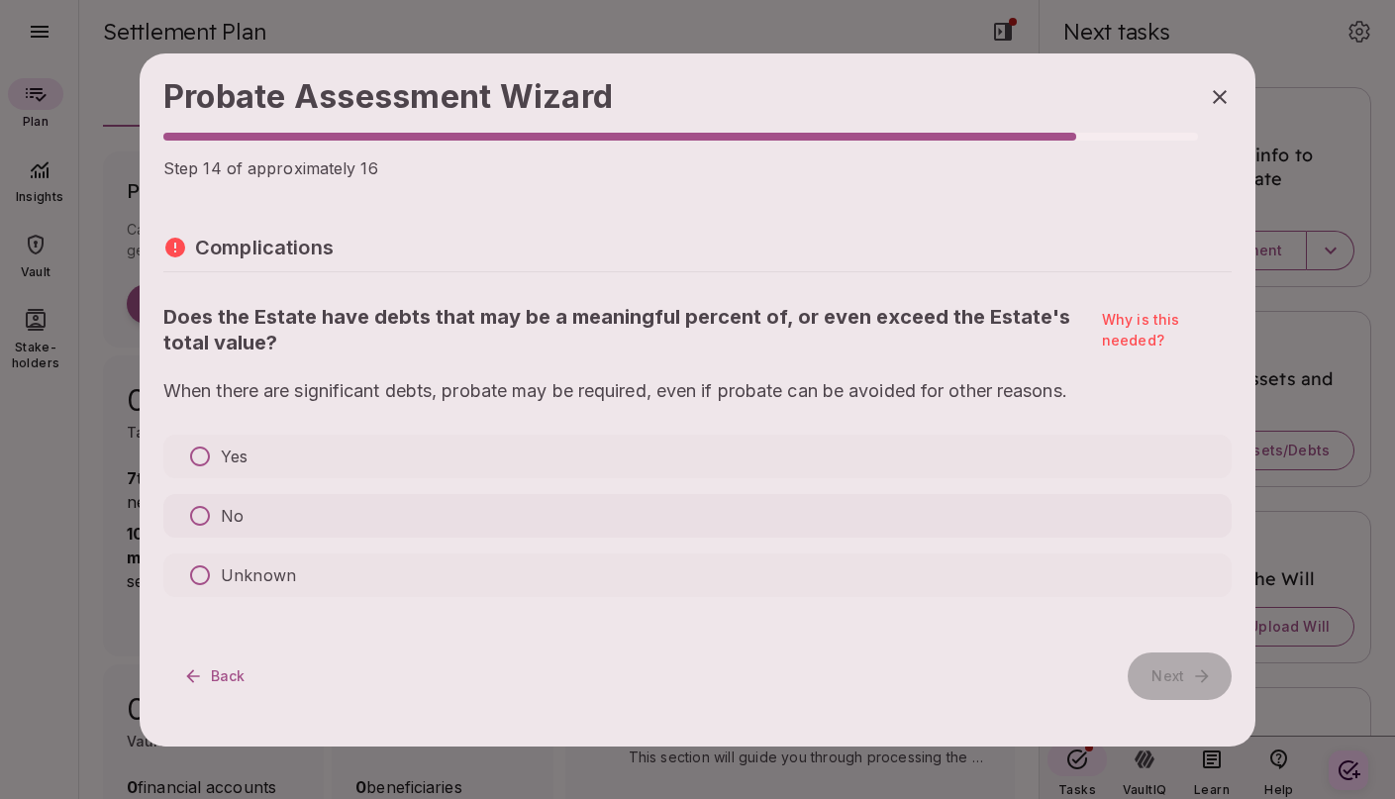
click at [249, 516] on label "No" at bounding box center [697, 516] width 1069 height 44
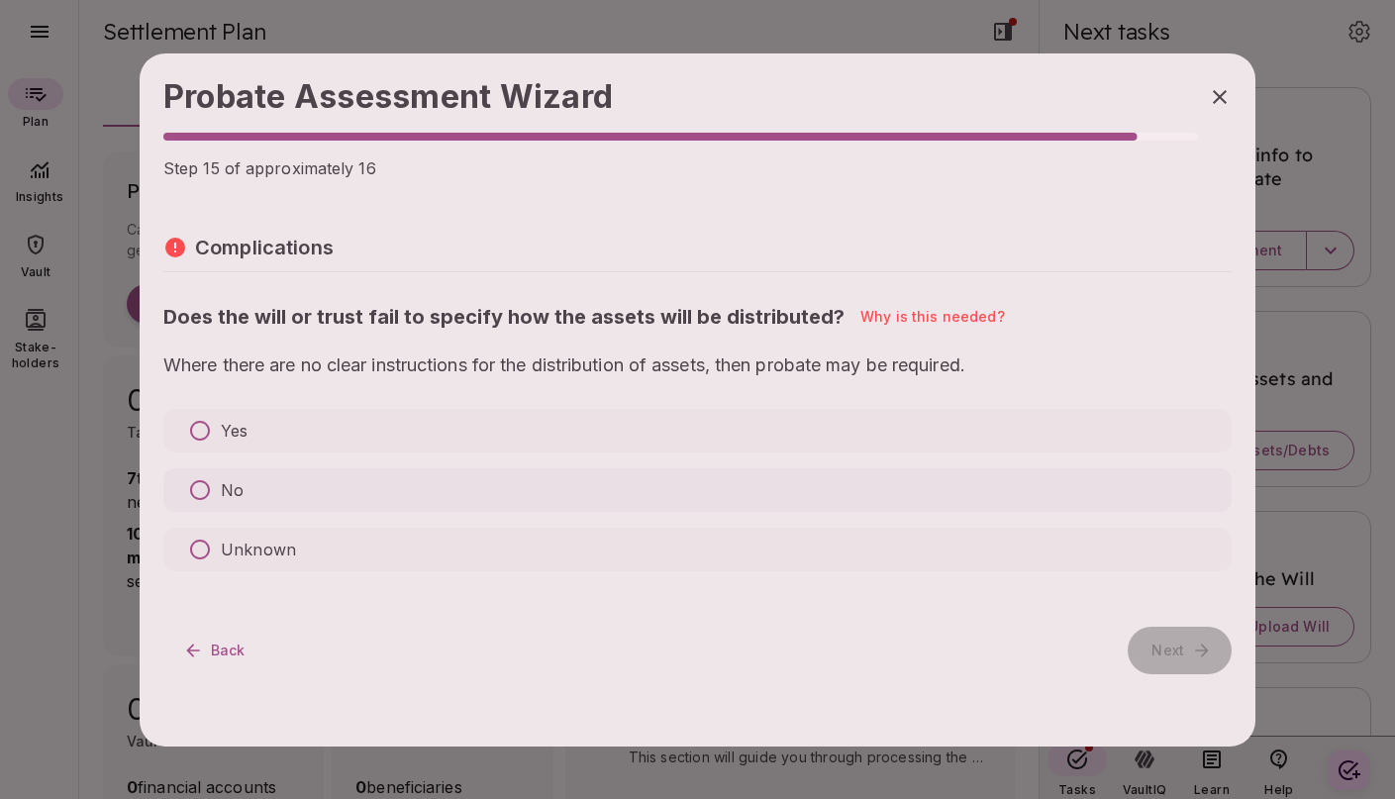
click at [251, 492] on label "No" at bounding box center [697, 490] width 1069 height 44
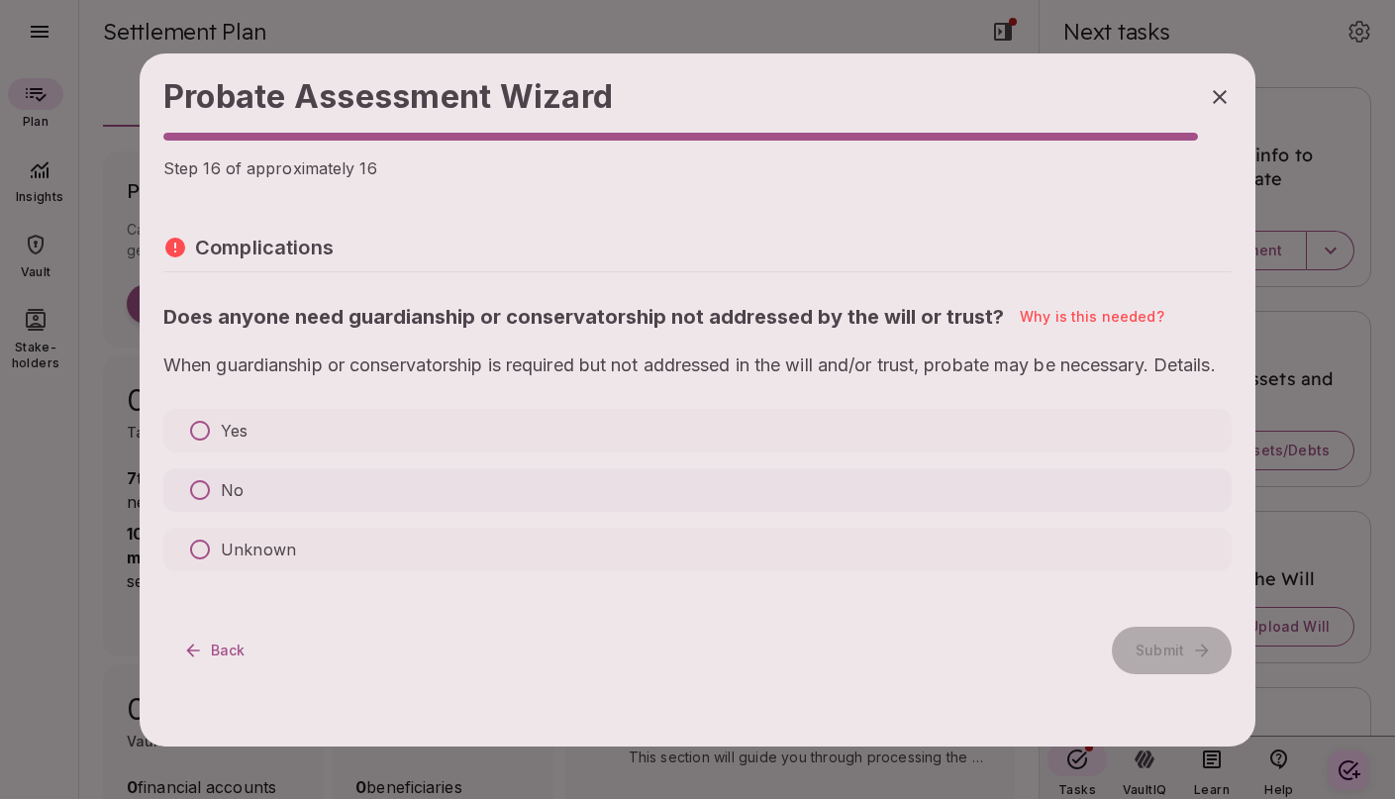
click at [252, 511] on label "No" at bounding box center [697, 490] width 1069 height 44
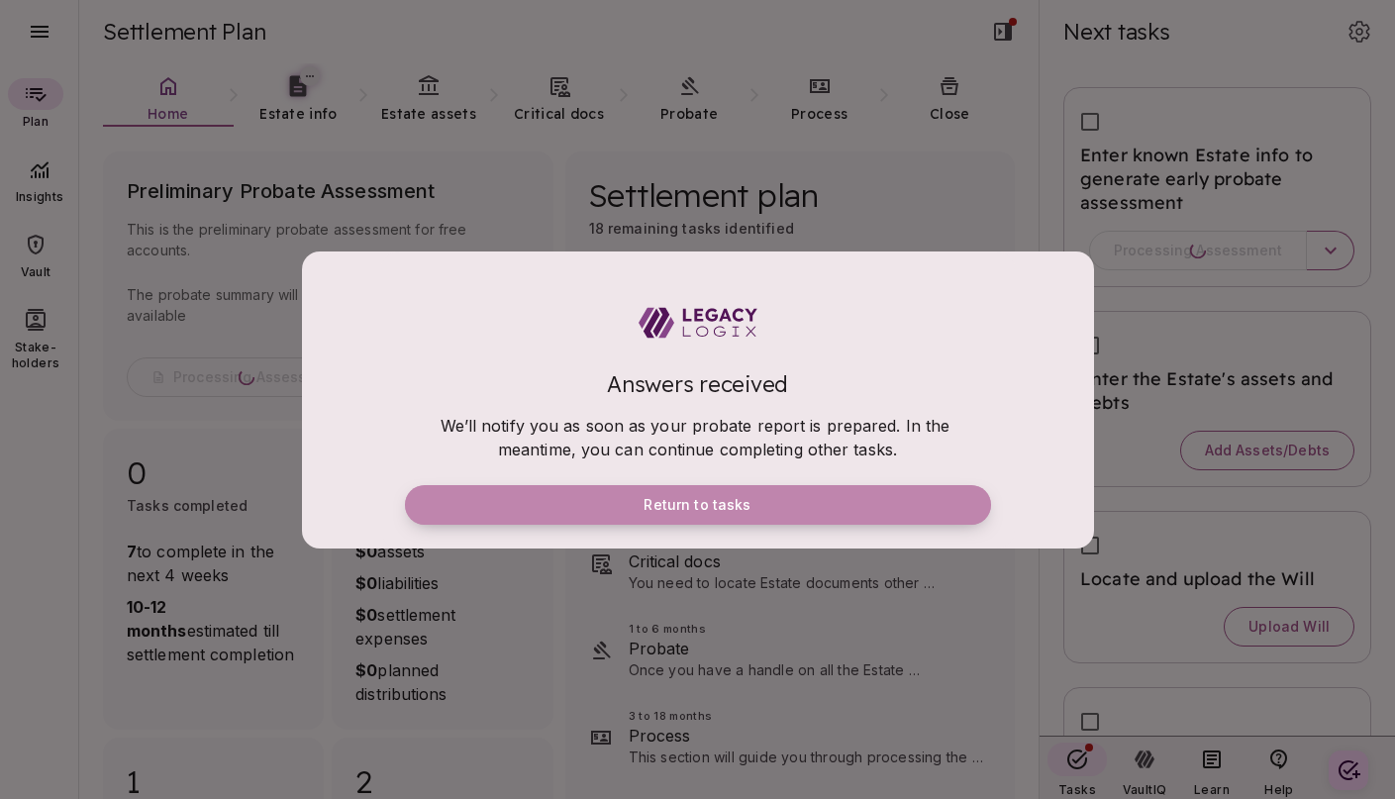
click at [731, 509] on span "Return to tasks" at bounding box center [697, 505] width 107 height 18
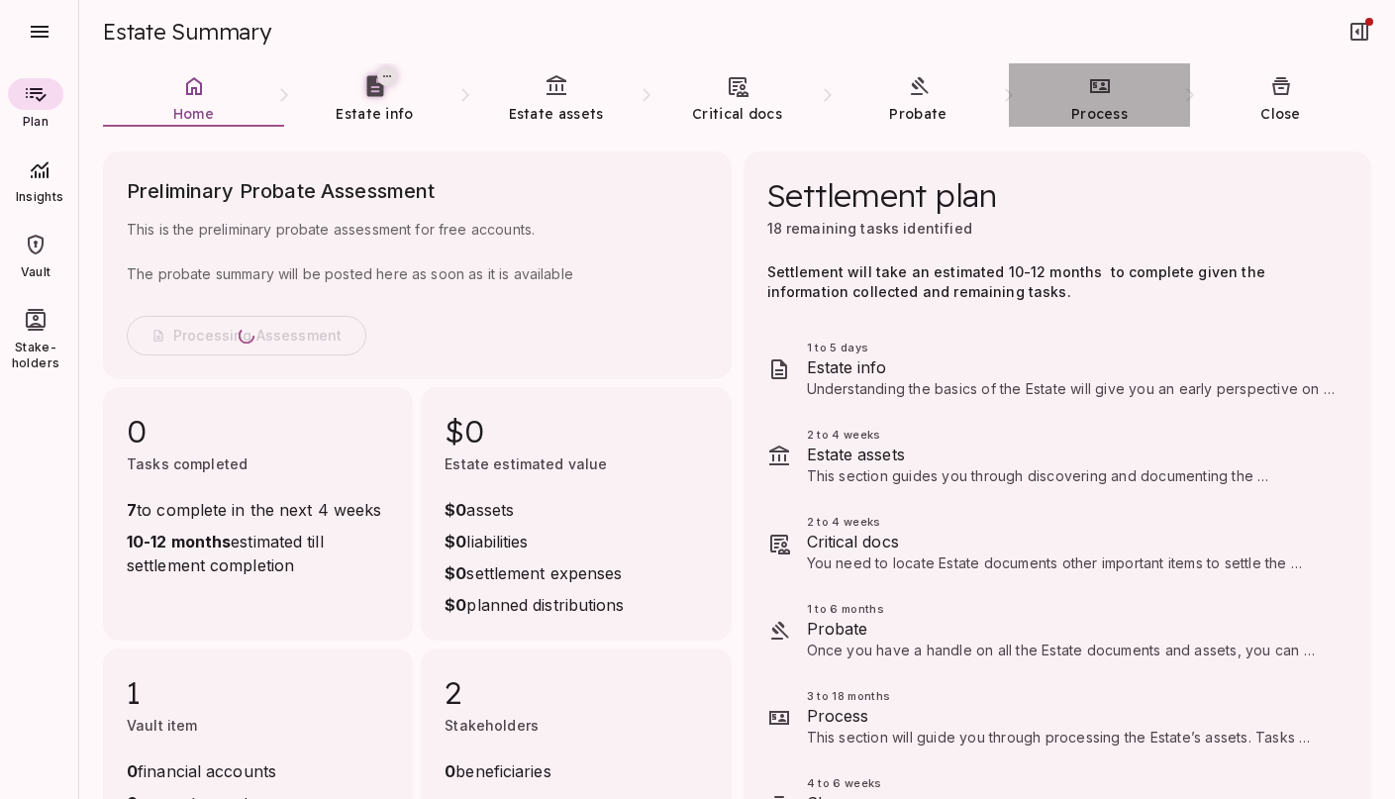
click at [1101, 95] on icon at bounding box center [1100, 86] width 24 height 24
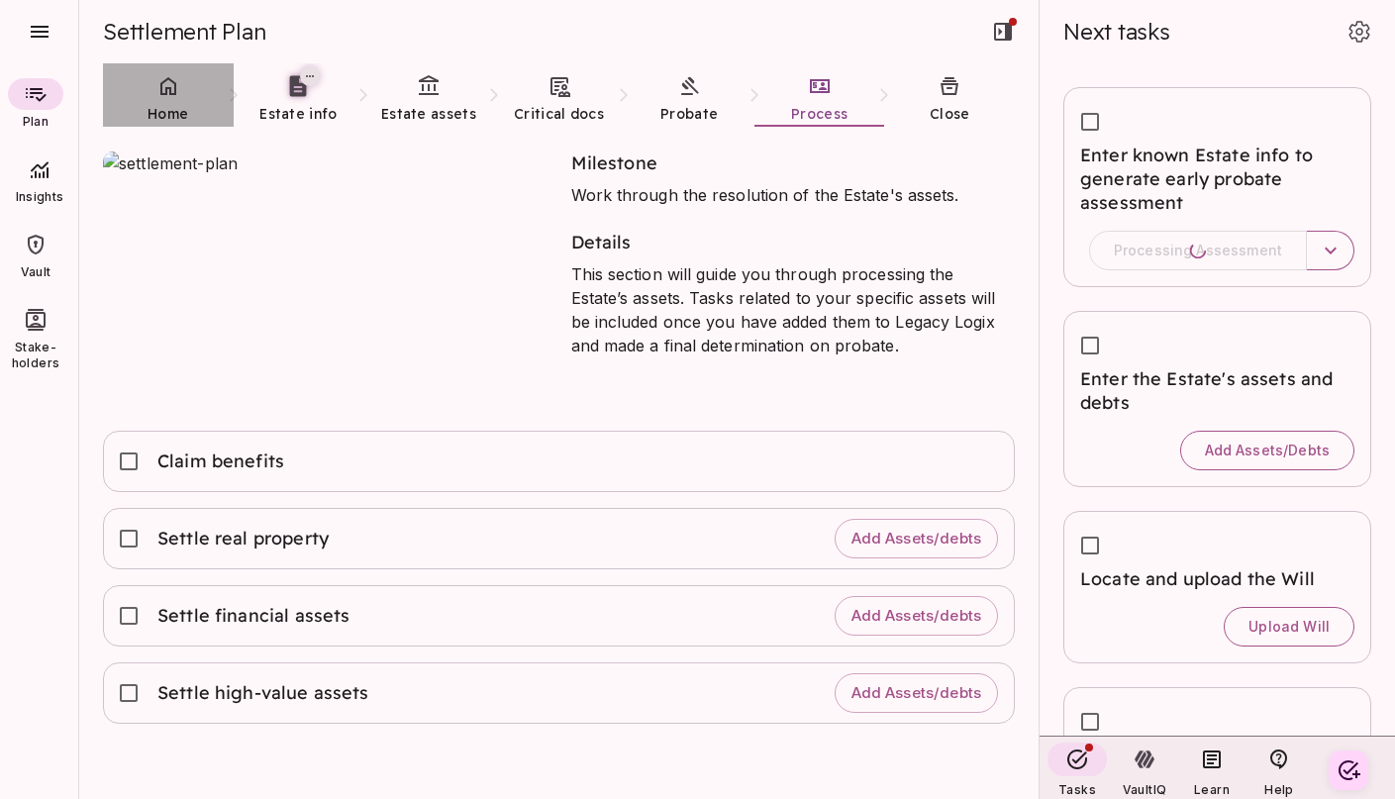
click at [166, 105] on span "Home" at bounding box center [168, 114] width 41 height 18
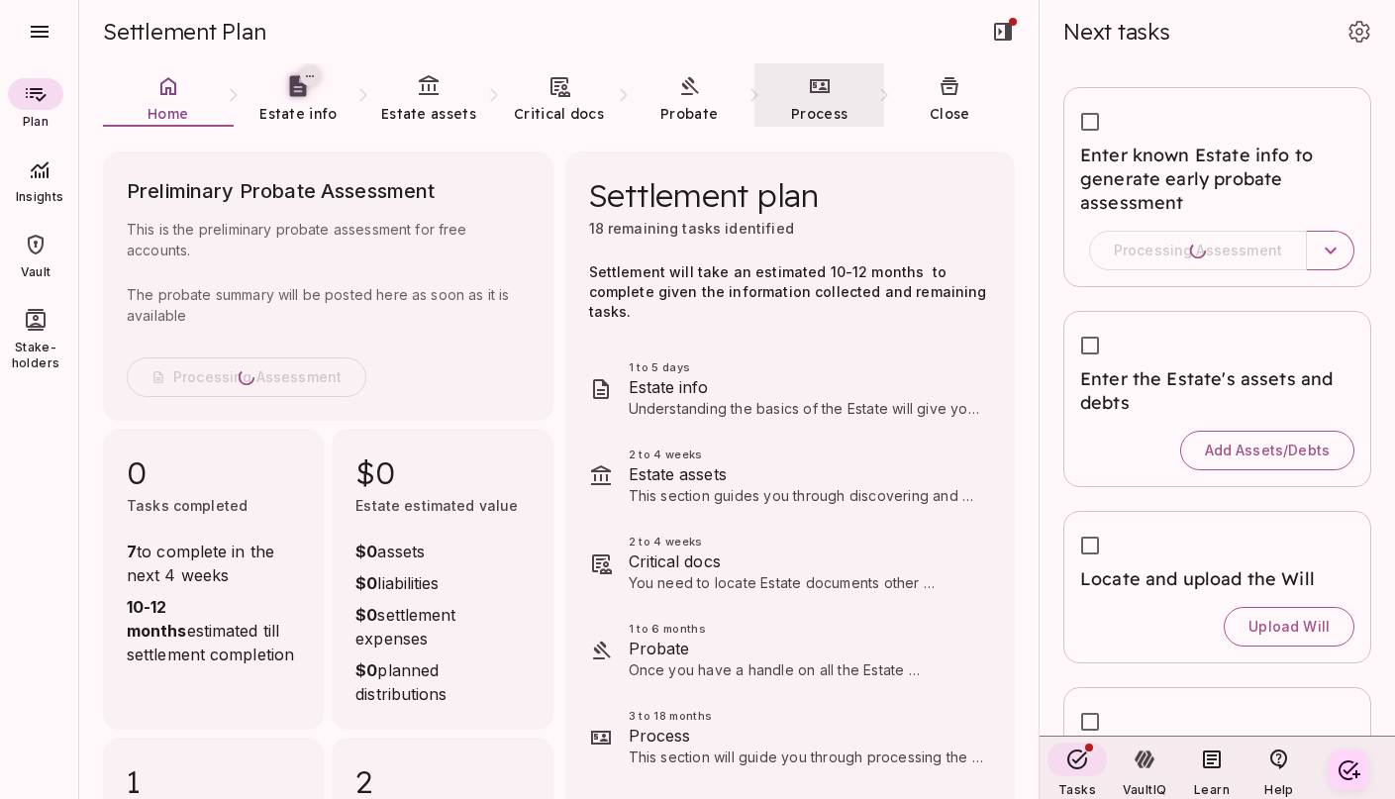
click at [833, 102] on link "Process" at bounding box center [820, 98] width 131 height 71
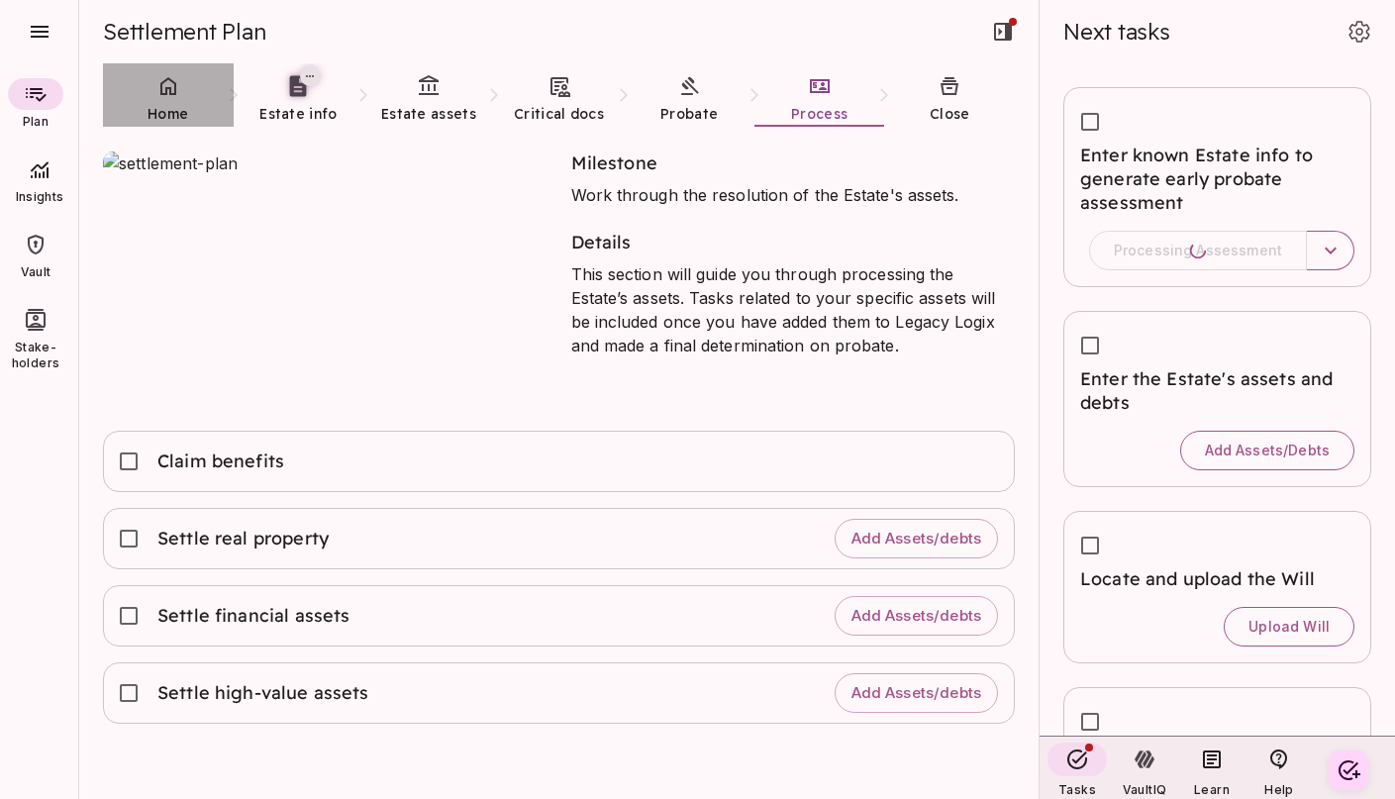
click at [170, 104] on span "Home" at bounding box center [168, 114] width 41 height 20
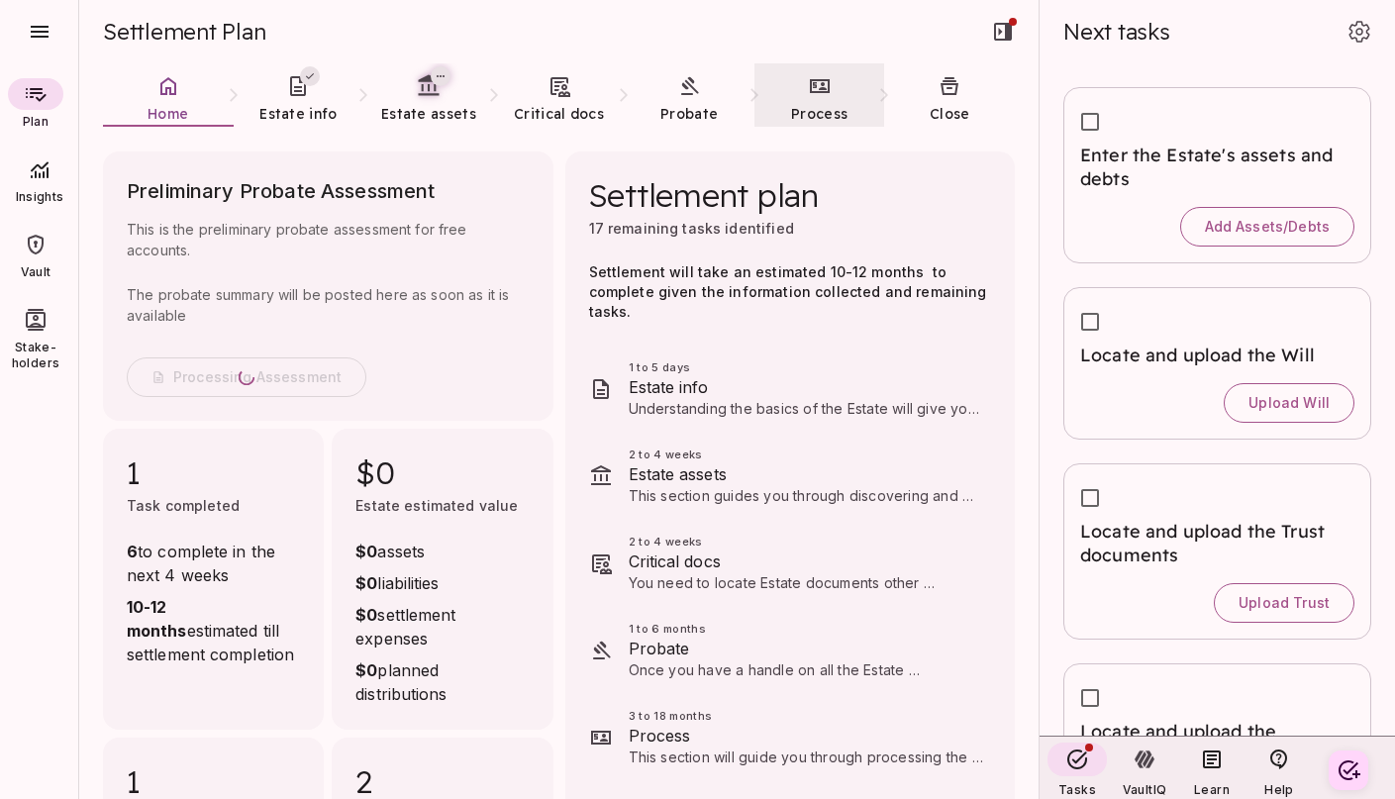
click at [821, 94] on icon at bounding box center [820, 86] width 24 height 24
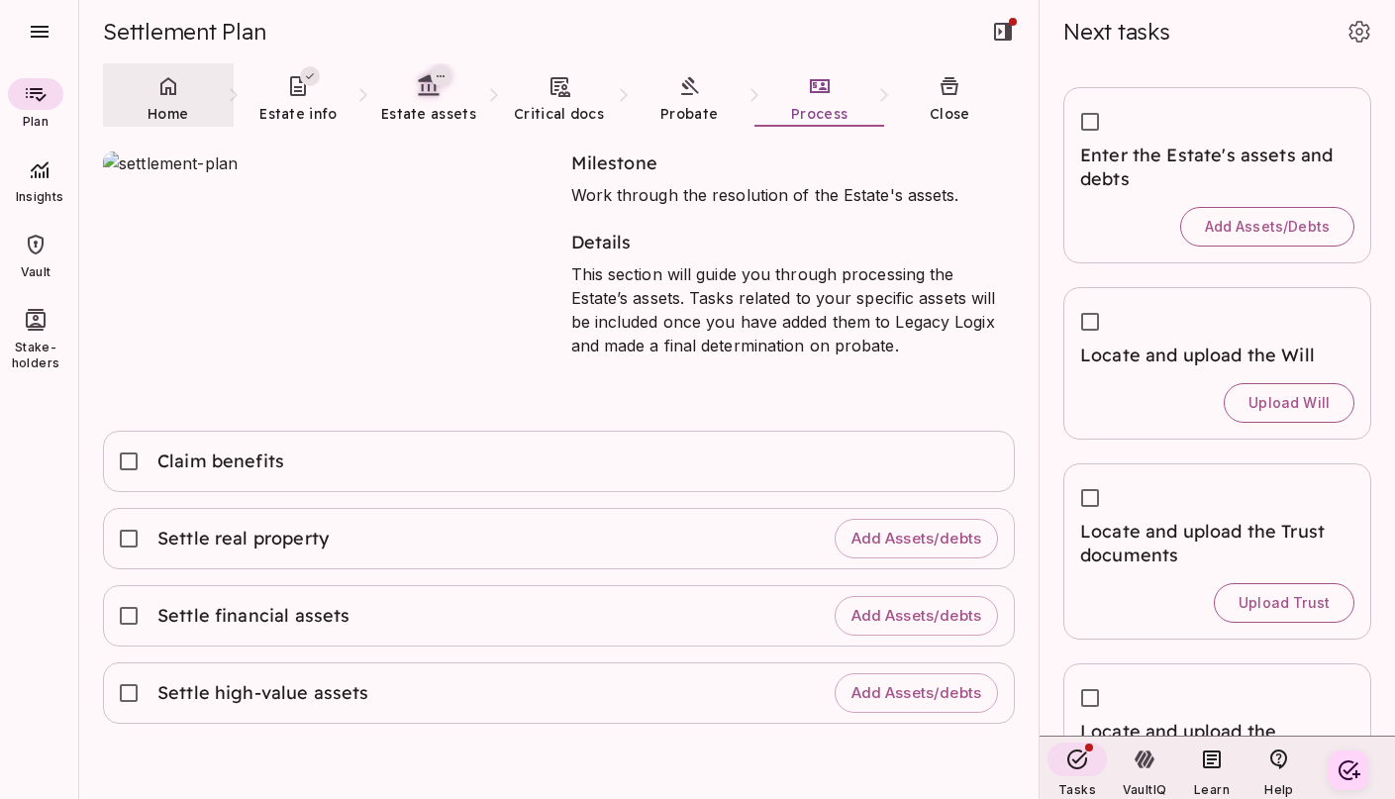
click at [163, 99] on link "Home" at bounding box center [168, 98] width 131 height 71
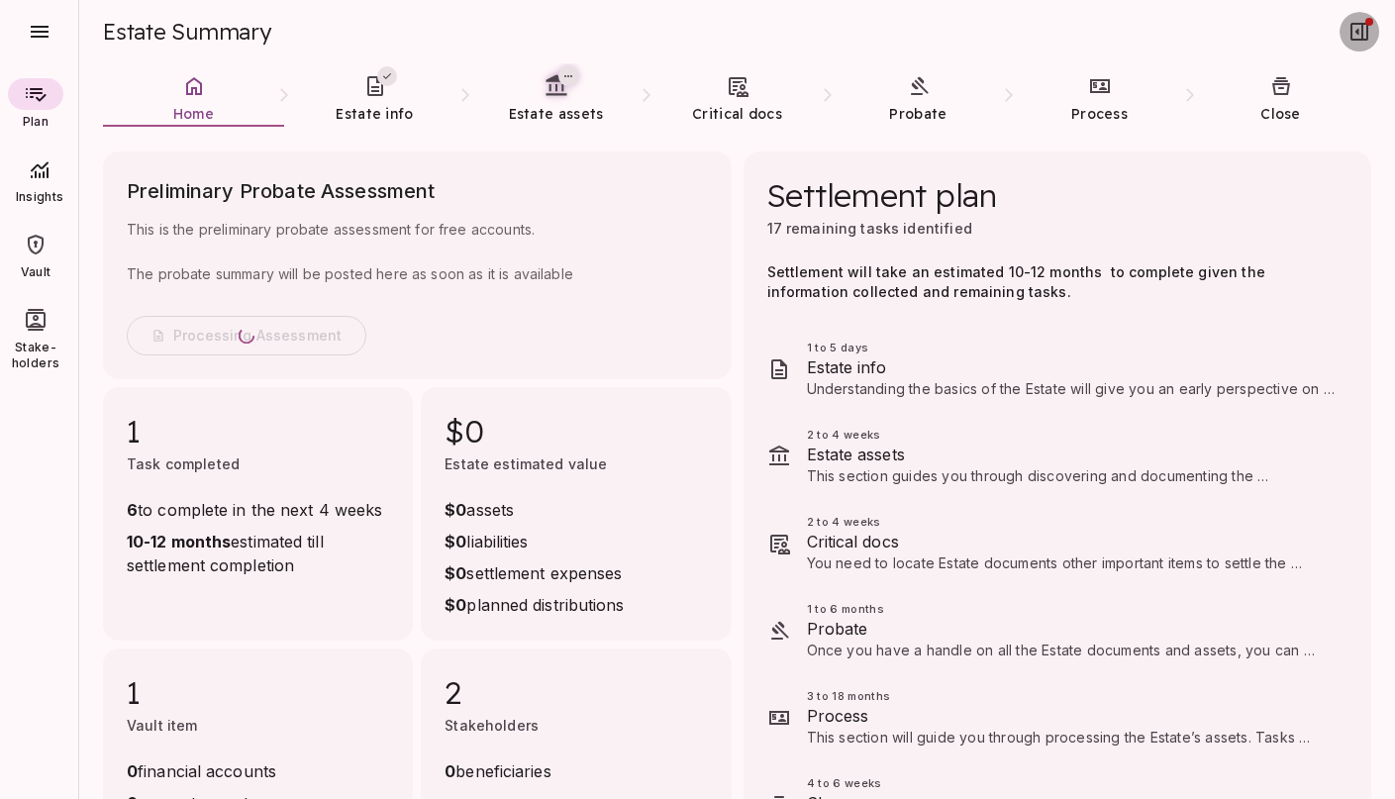
click at [1359, 39] on icon "button" at bounding box center [1360, 32] width 18 height 18
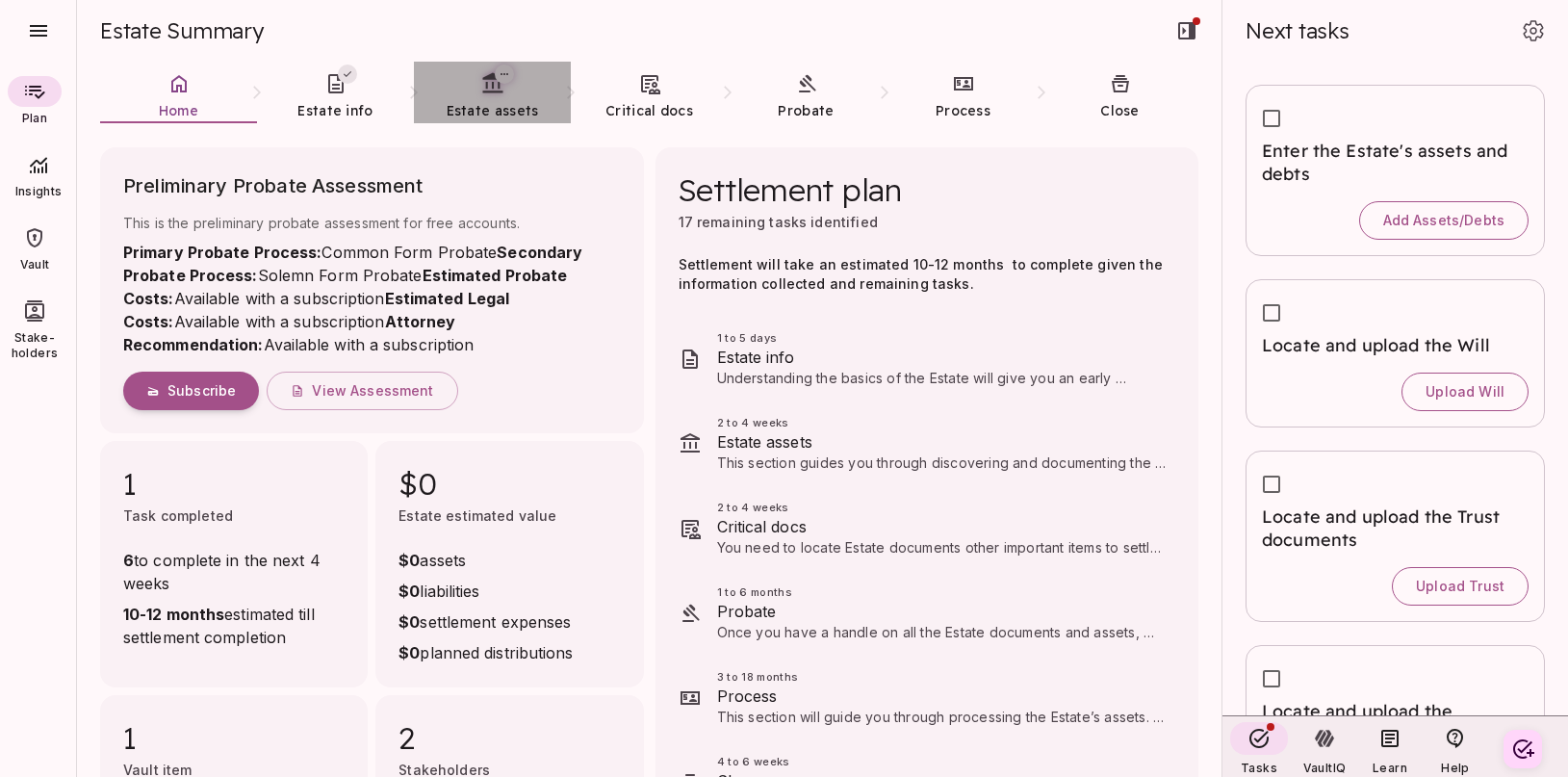
click at [491, 98] on link "Estate assets" at bounding box center [492, 95] width 157 height 69
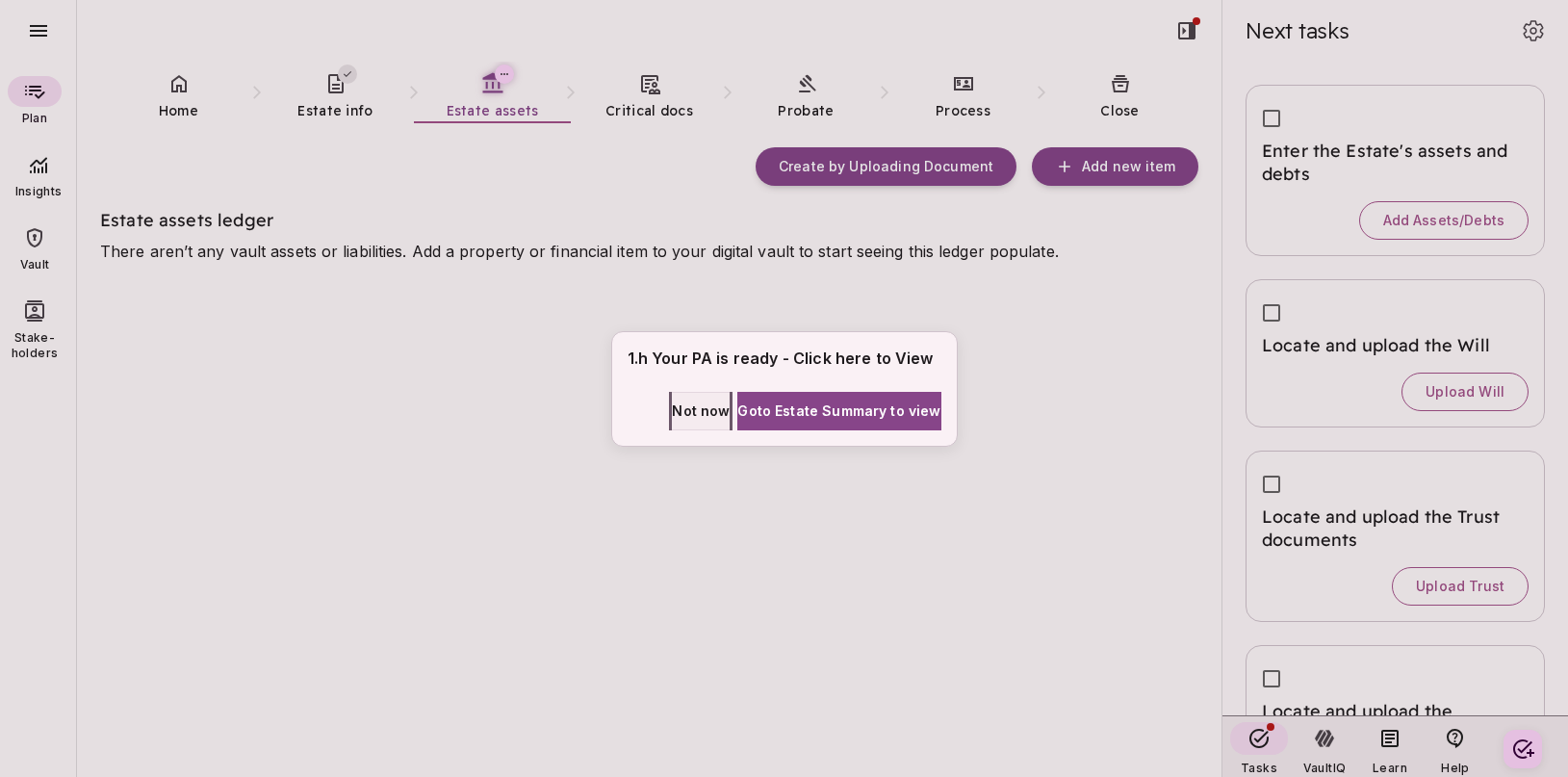
click at [672, 411] on span "Not now" at bounding box center [700, 410] width 57 height 20
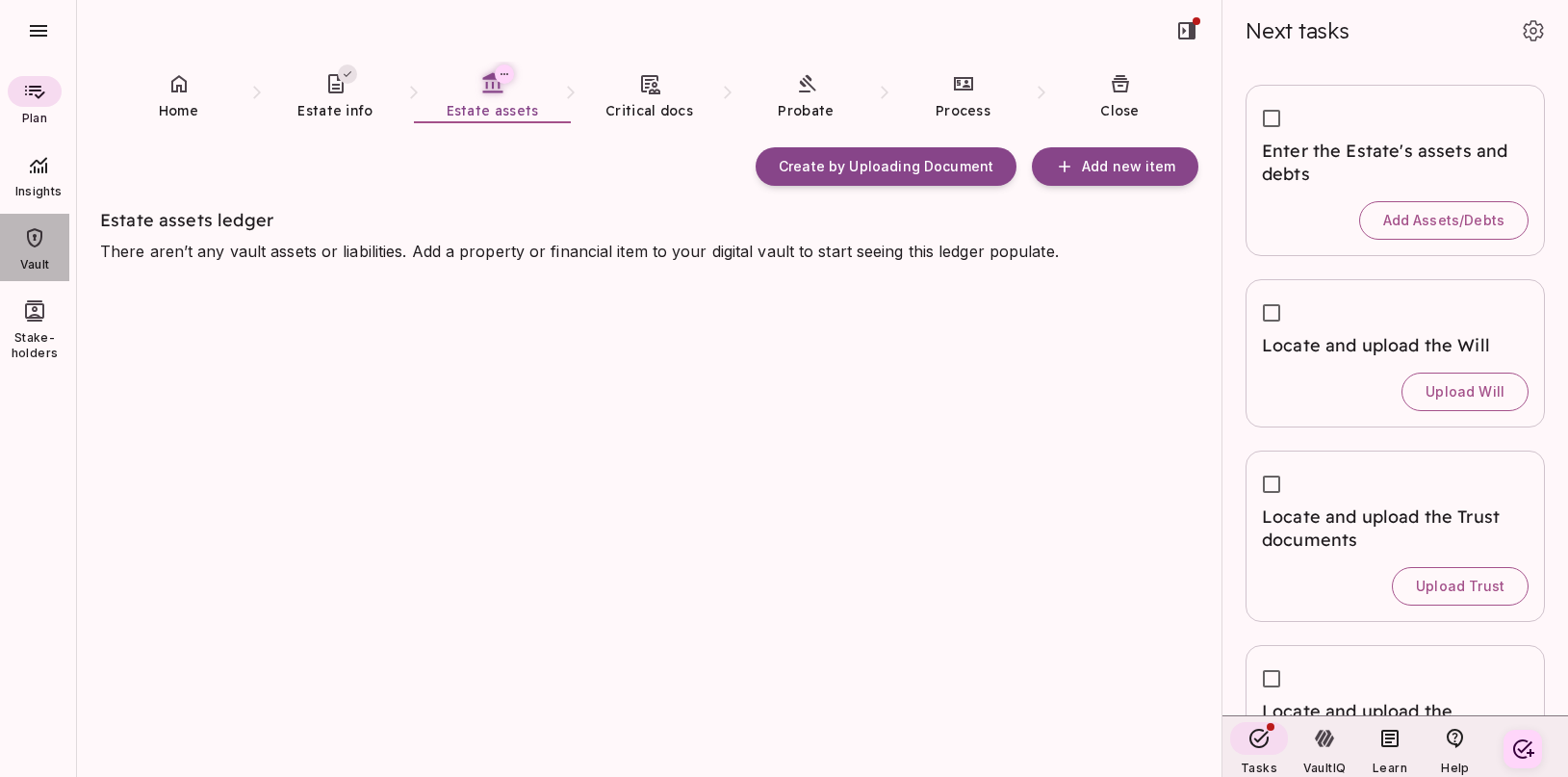
click at [41, 248] on icon at bounding box center [35, 238] width 23 height 23
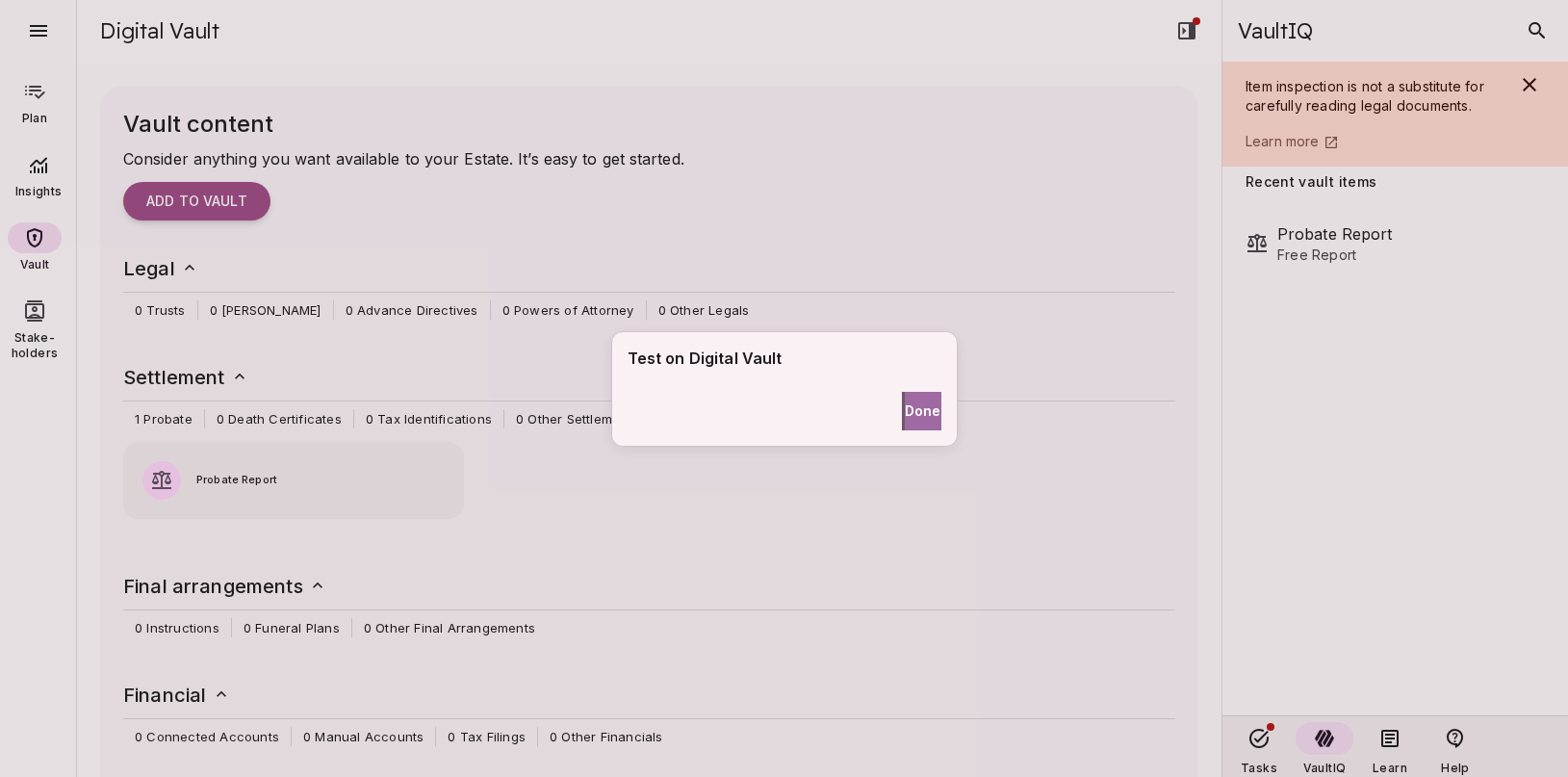
click at [913, 413] on span "Done" at bounding box center [923, 410] width 37 height 20
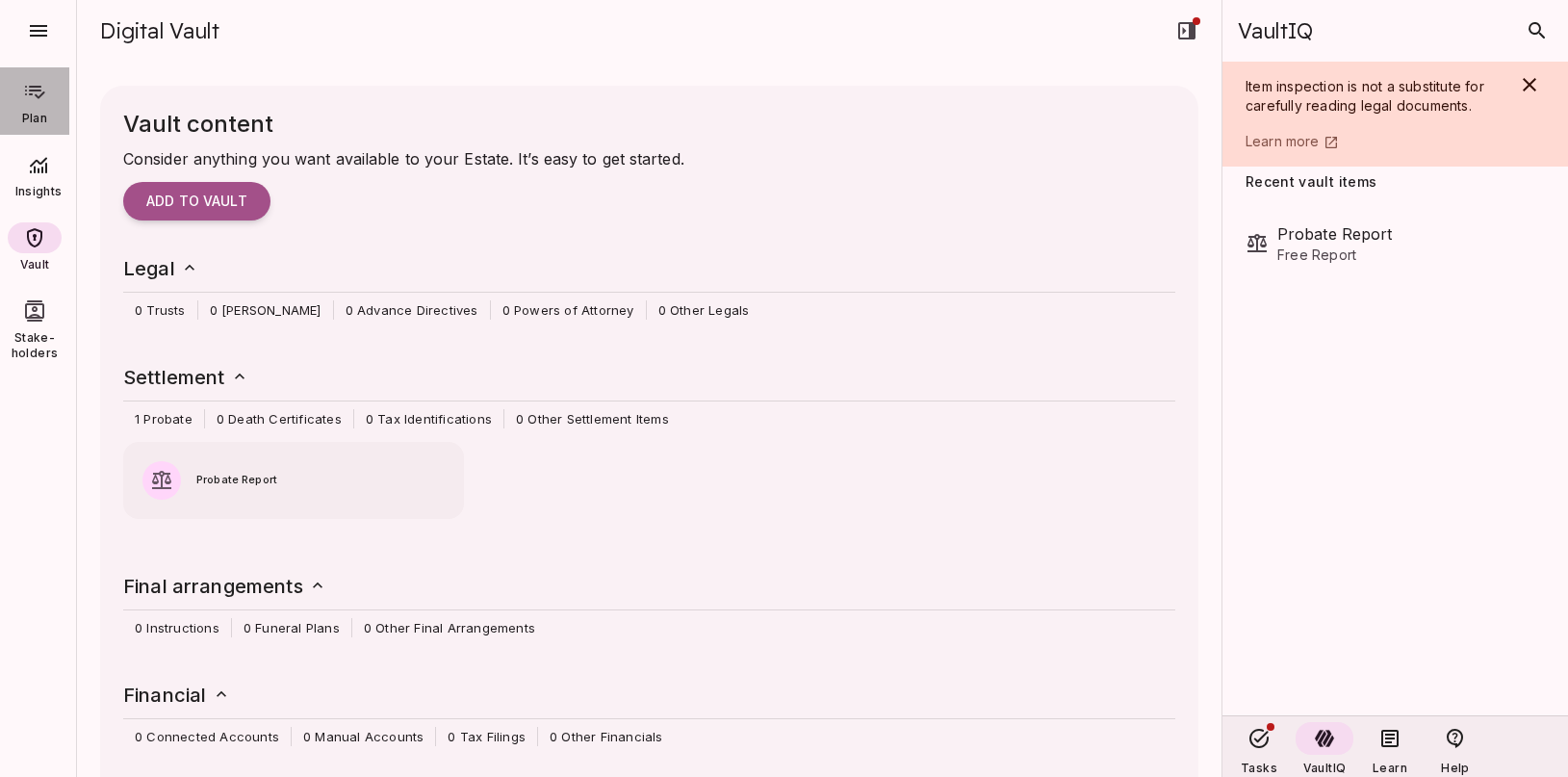
click at [39, 100] on icon at bounding box center [35, 91] width 23 height 23
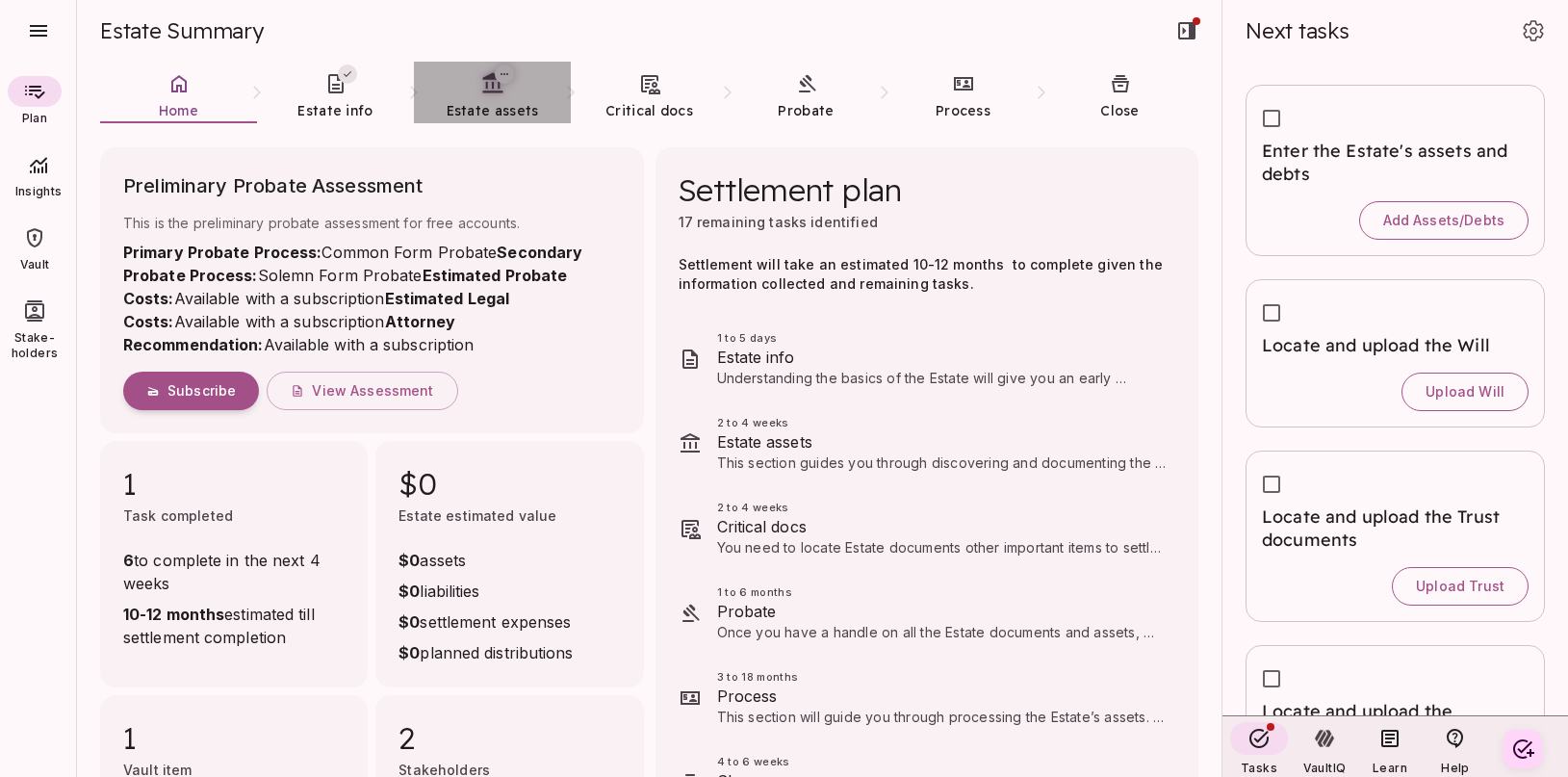
click at [493, 107] on span "Estate assets" at bounding box center [492, 111] width 92 height 18
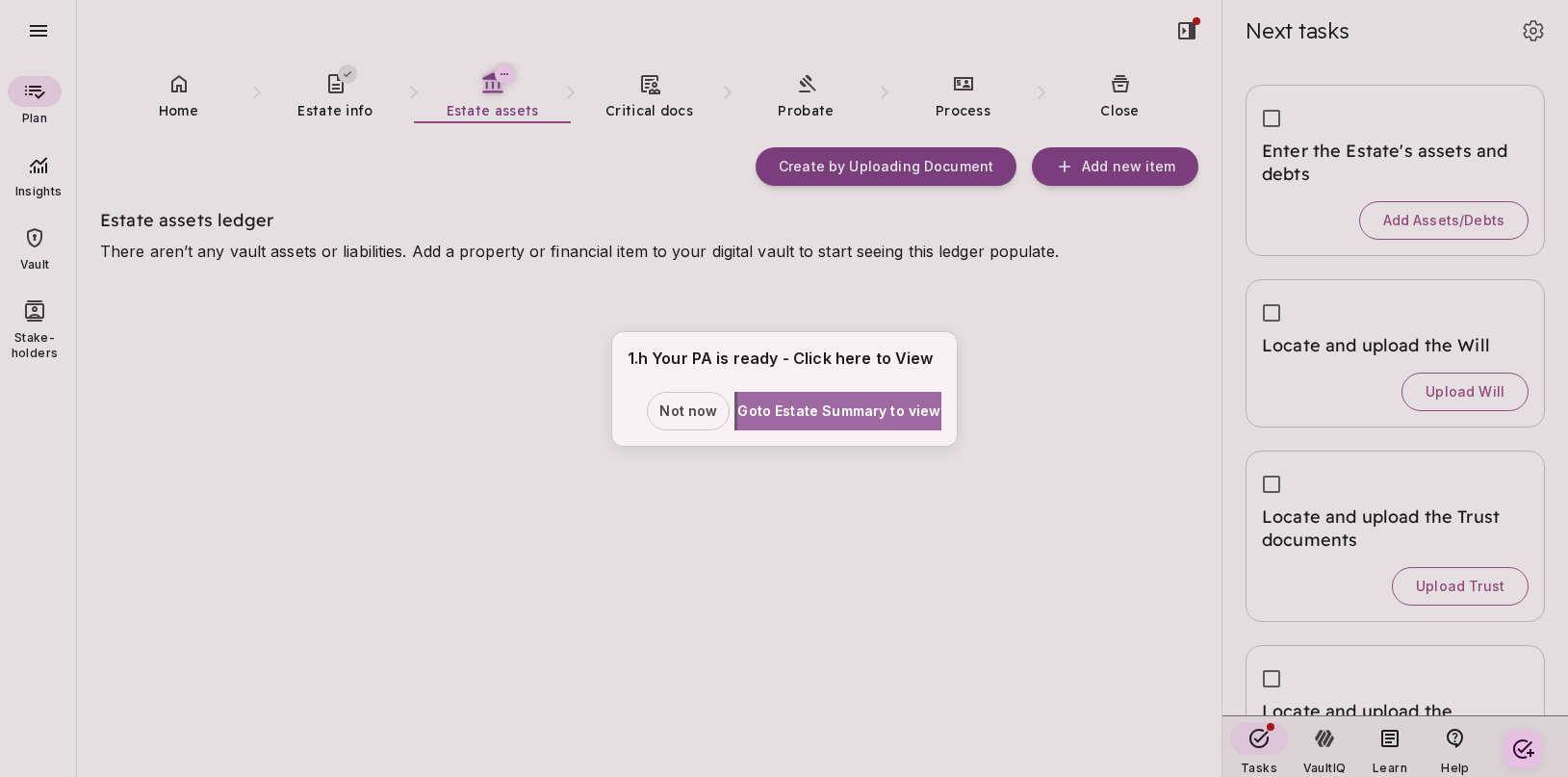
click at [843, 413] on span "Goto Estate Summary to view" at bounding box center [839, 410] width 203 height 20
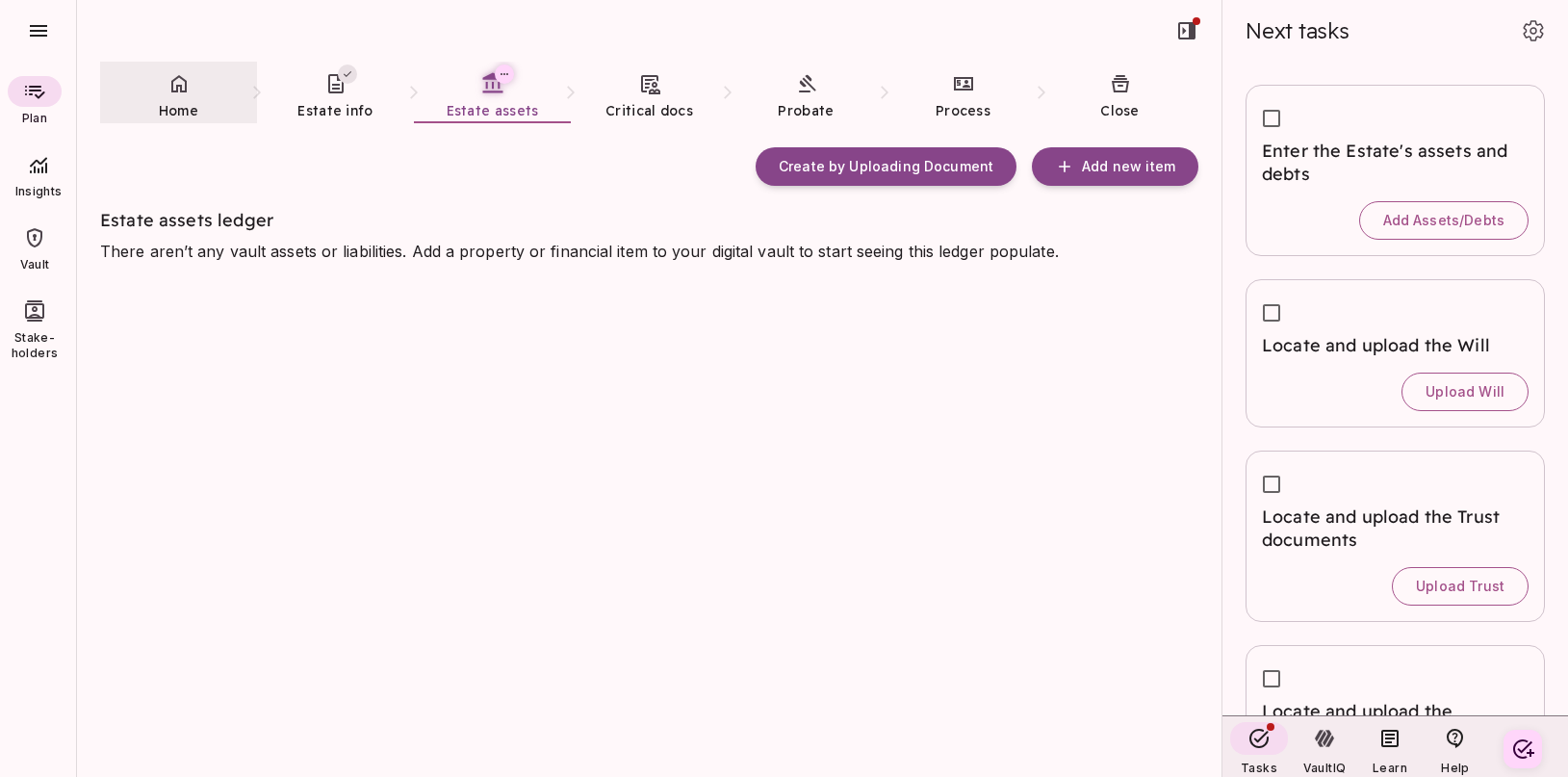
click at [183, 89] on icon at bounding box center [179, 84] width 23 height 23
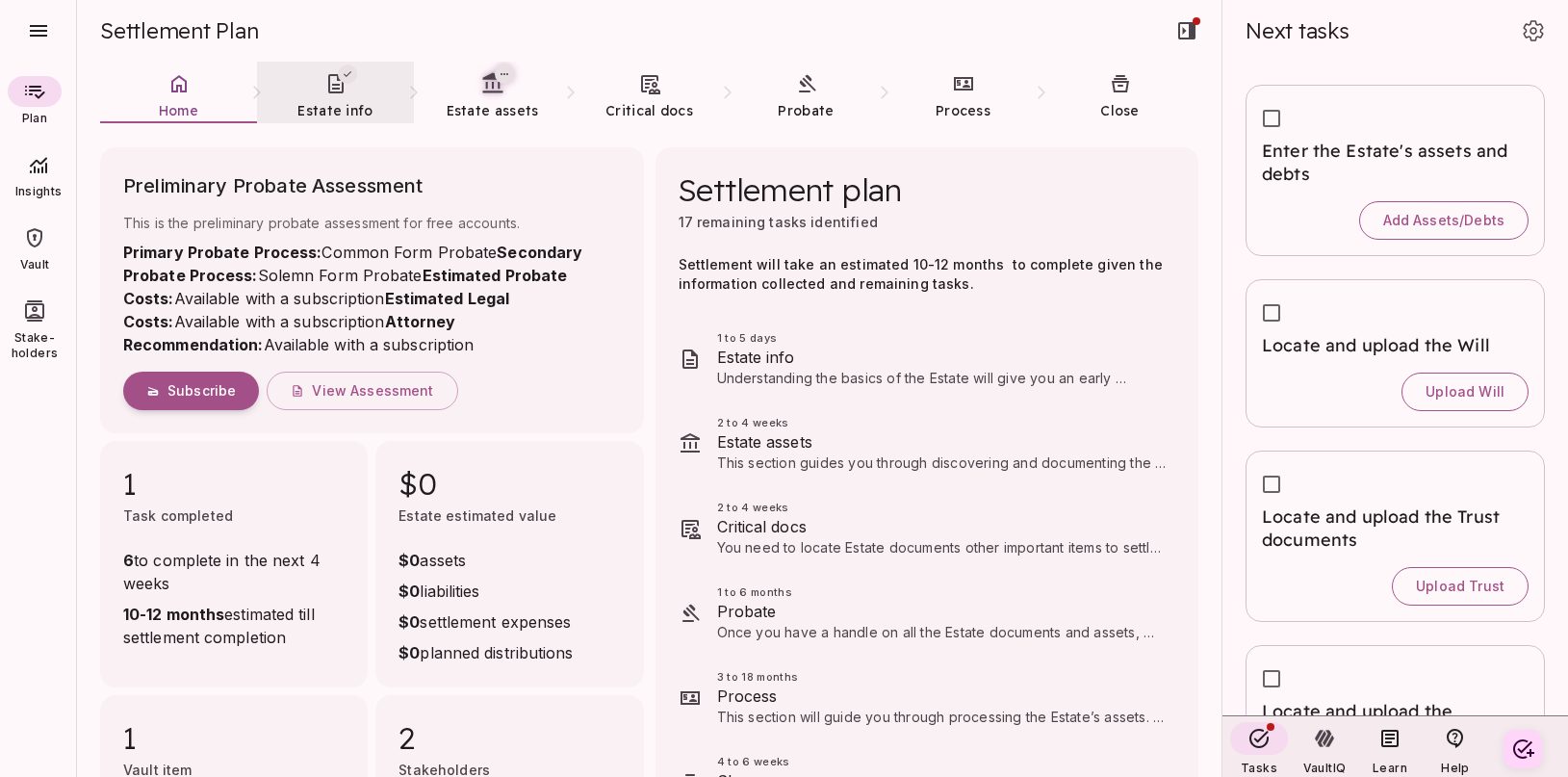
click at [345, 104] on span "Estate info" at bounding box center [334, 111] width 75 height 18
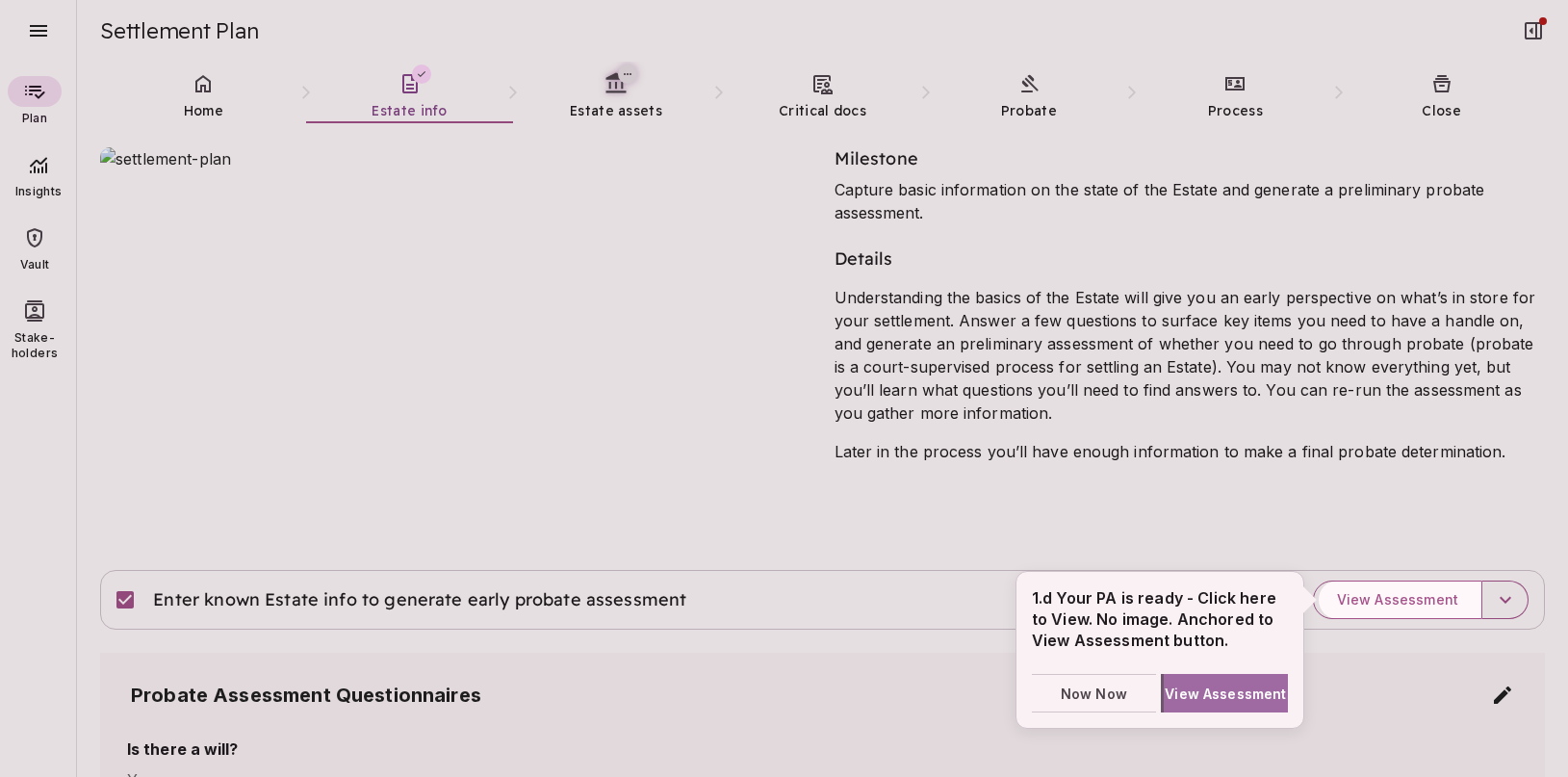
click at [1220, 696] on span "View Assessment" at bounding box center [1225, 693] width 122 height 20
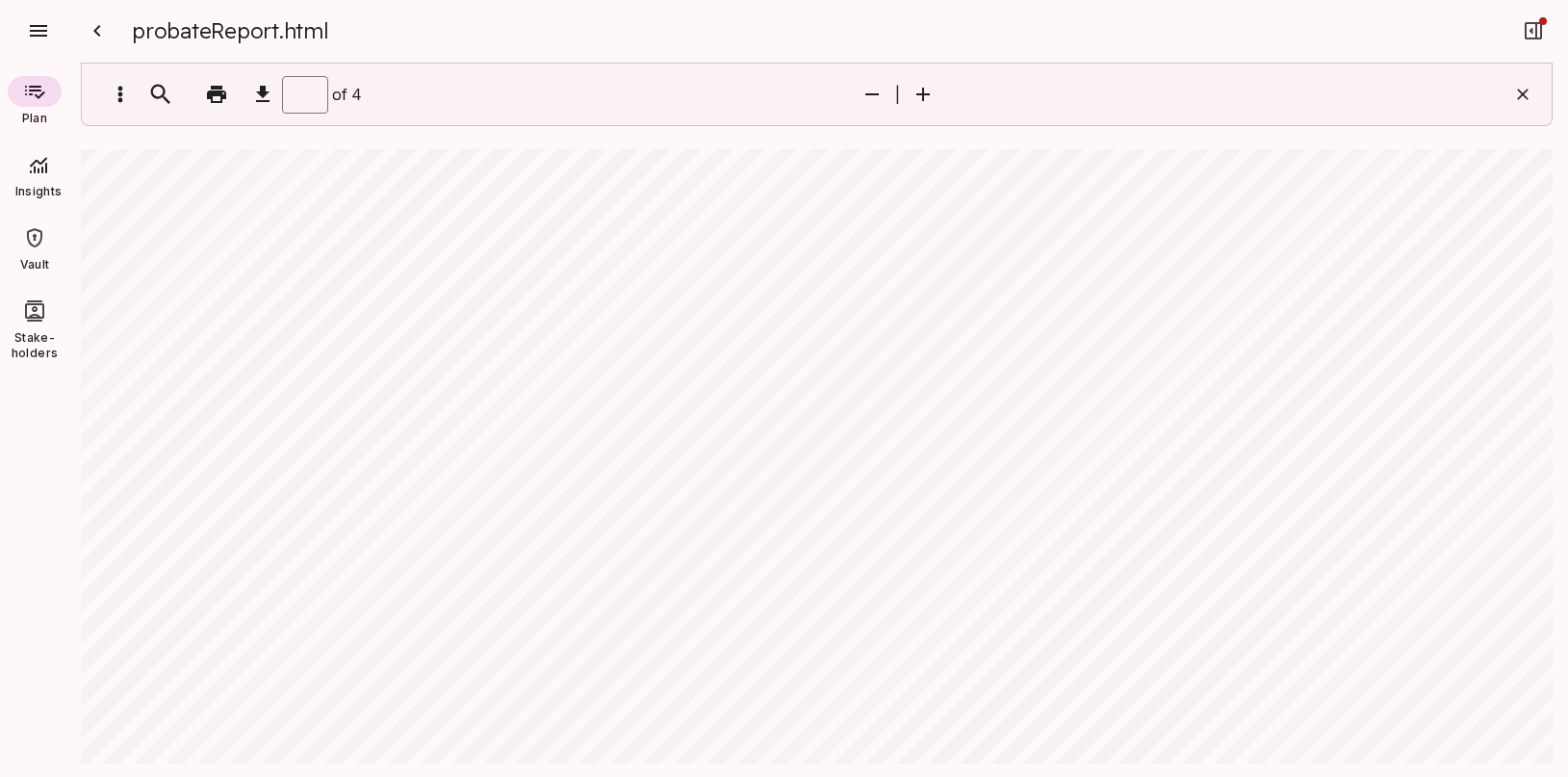
type input "*"
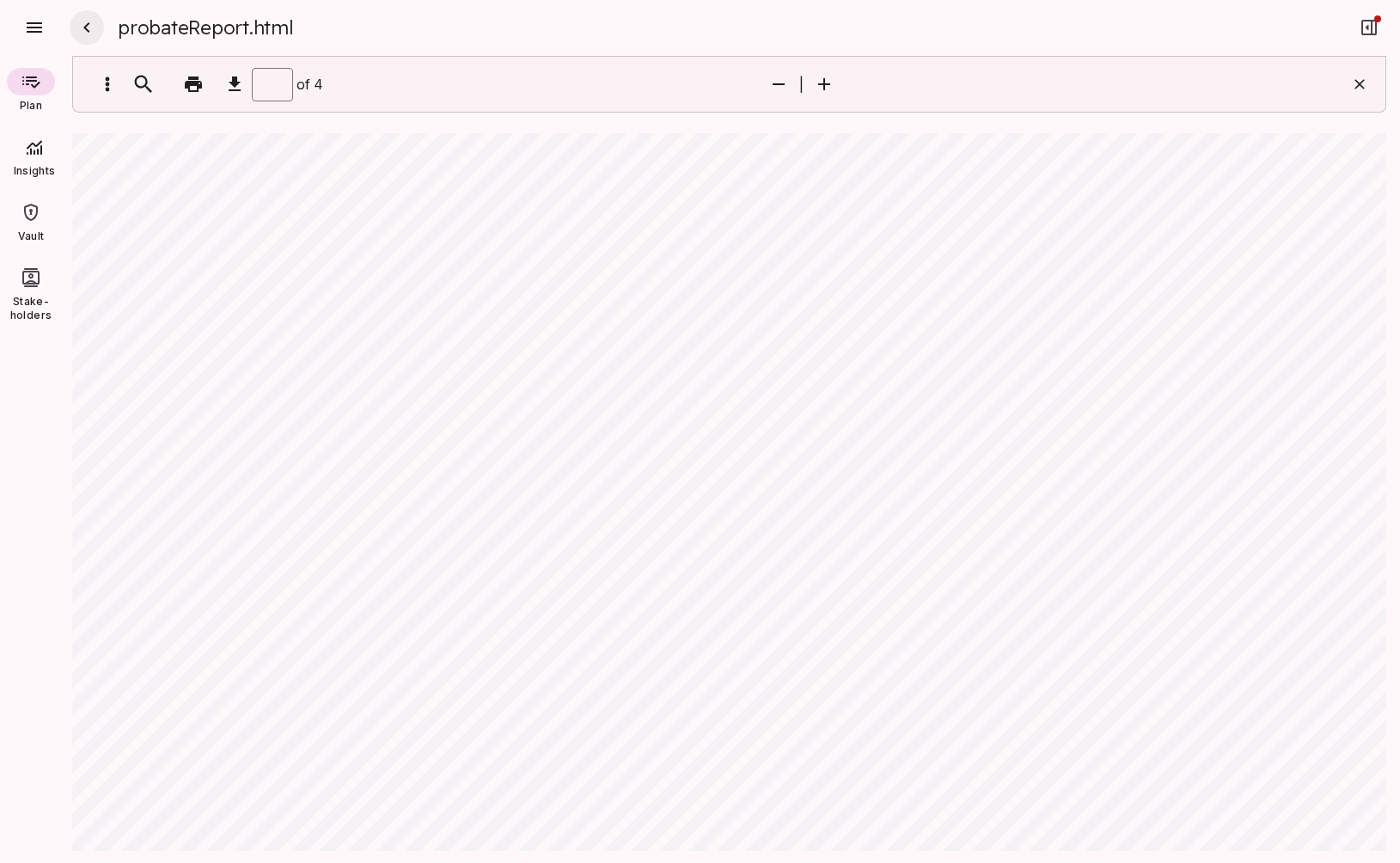
click at [88, 30] on icon "button" at bounding box center [87, 28] width 21 height 21
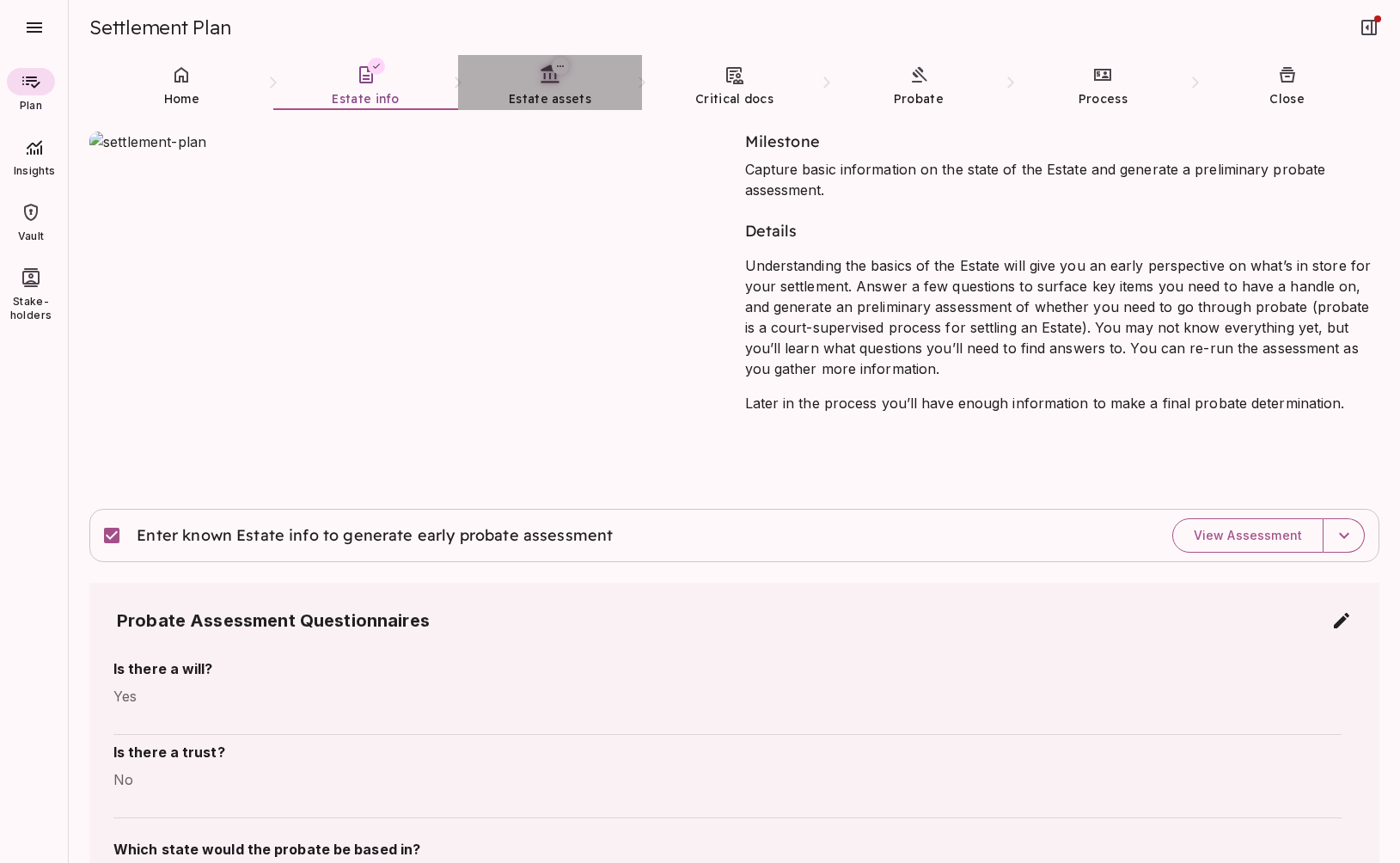
click at [550, 93] on span "Estate assets" at bounding box center [549, 99] width 82 height 16
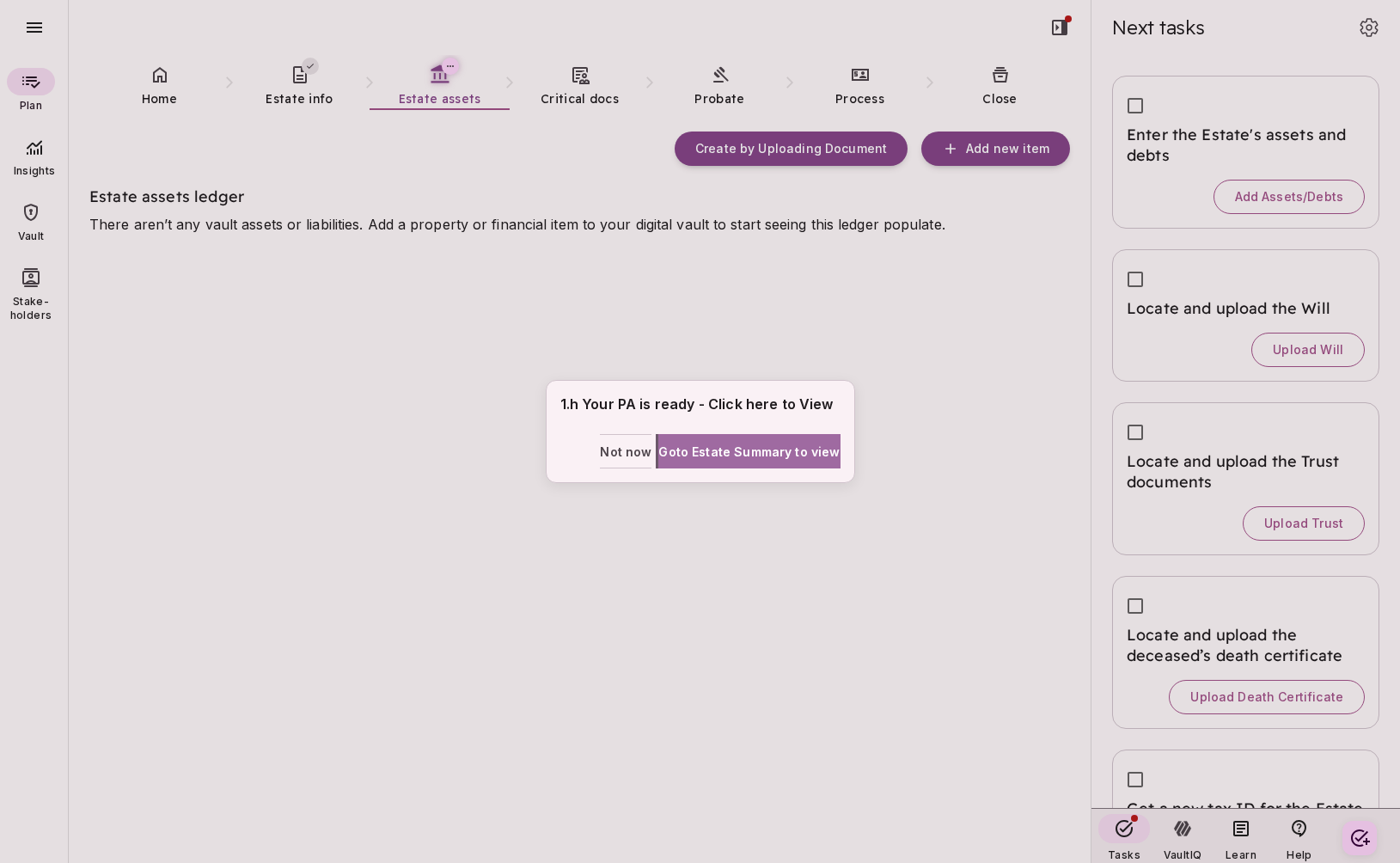
click at [726, 450] on span "Goto Estate Summary to view" at bounding box center [749, 451] width 181 height 18
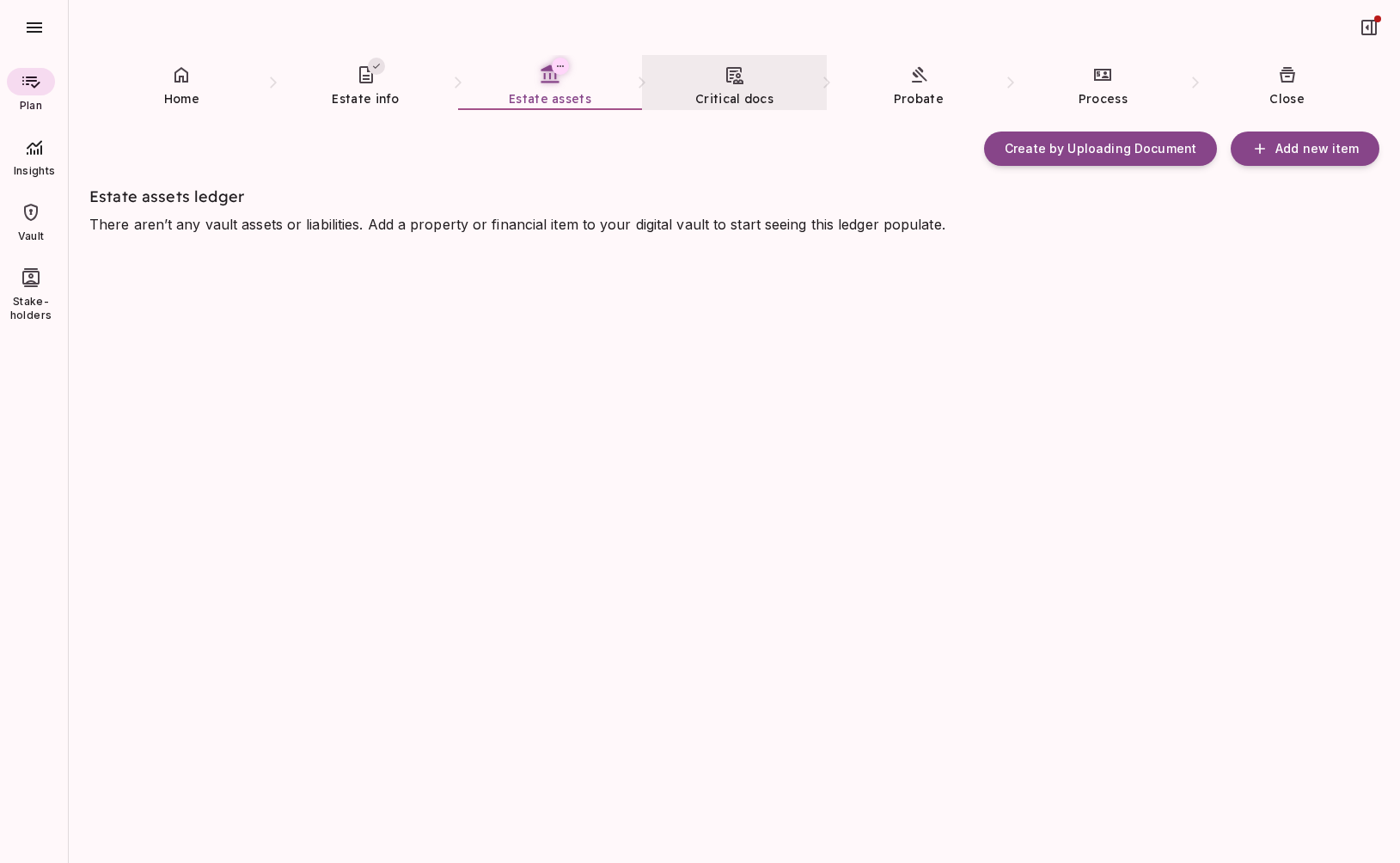
click at [739, 80] on icon at bounding box center [735, 76] width 17 height 17
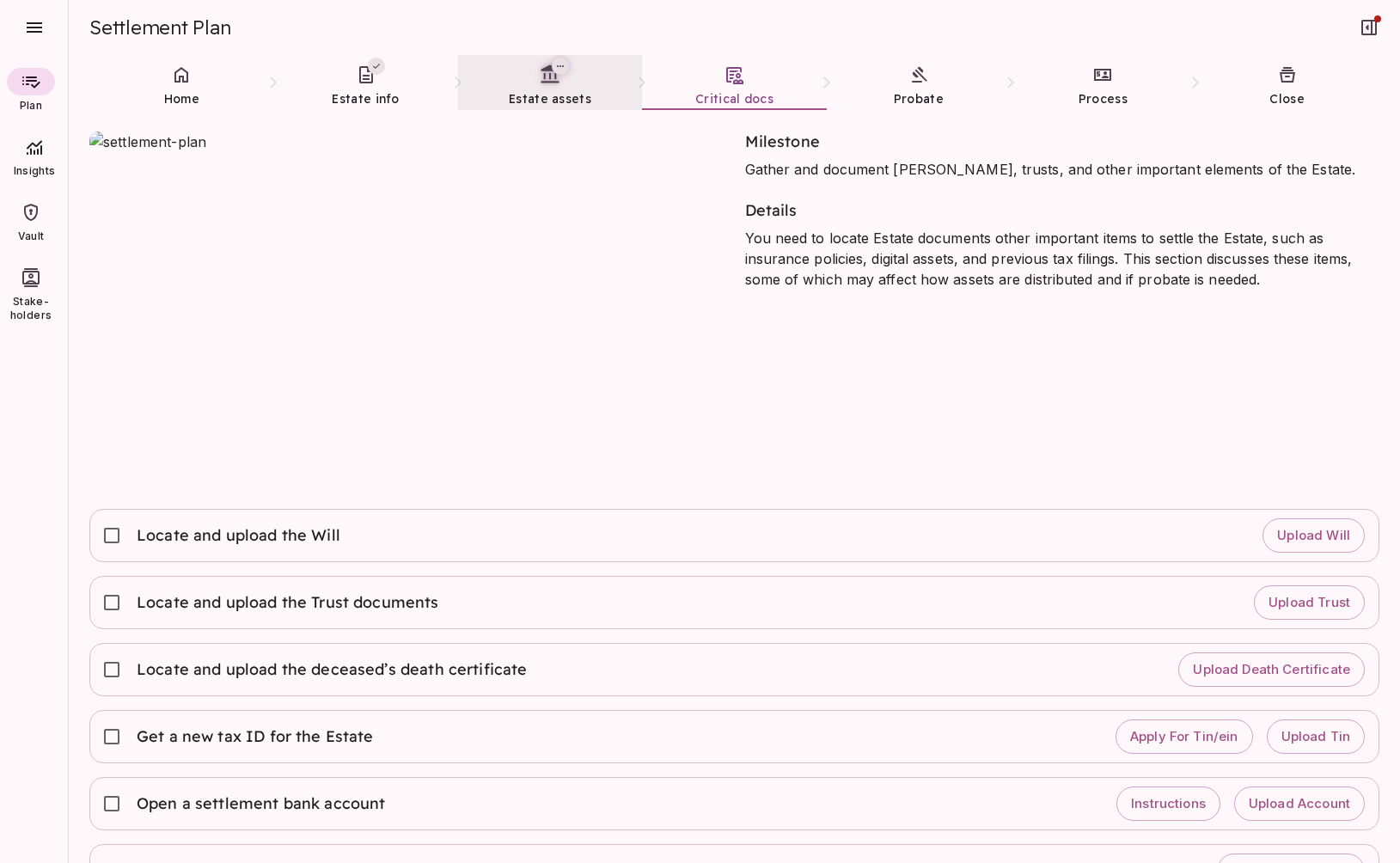
click at [549, 85] on icon at bounding box center [549, 74] width 22 height 22
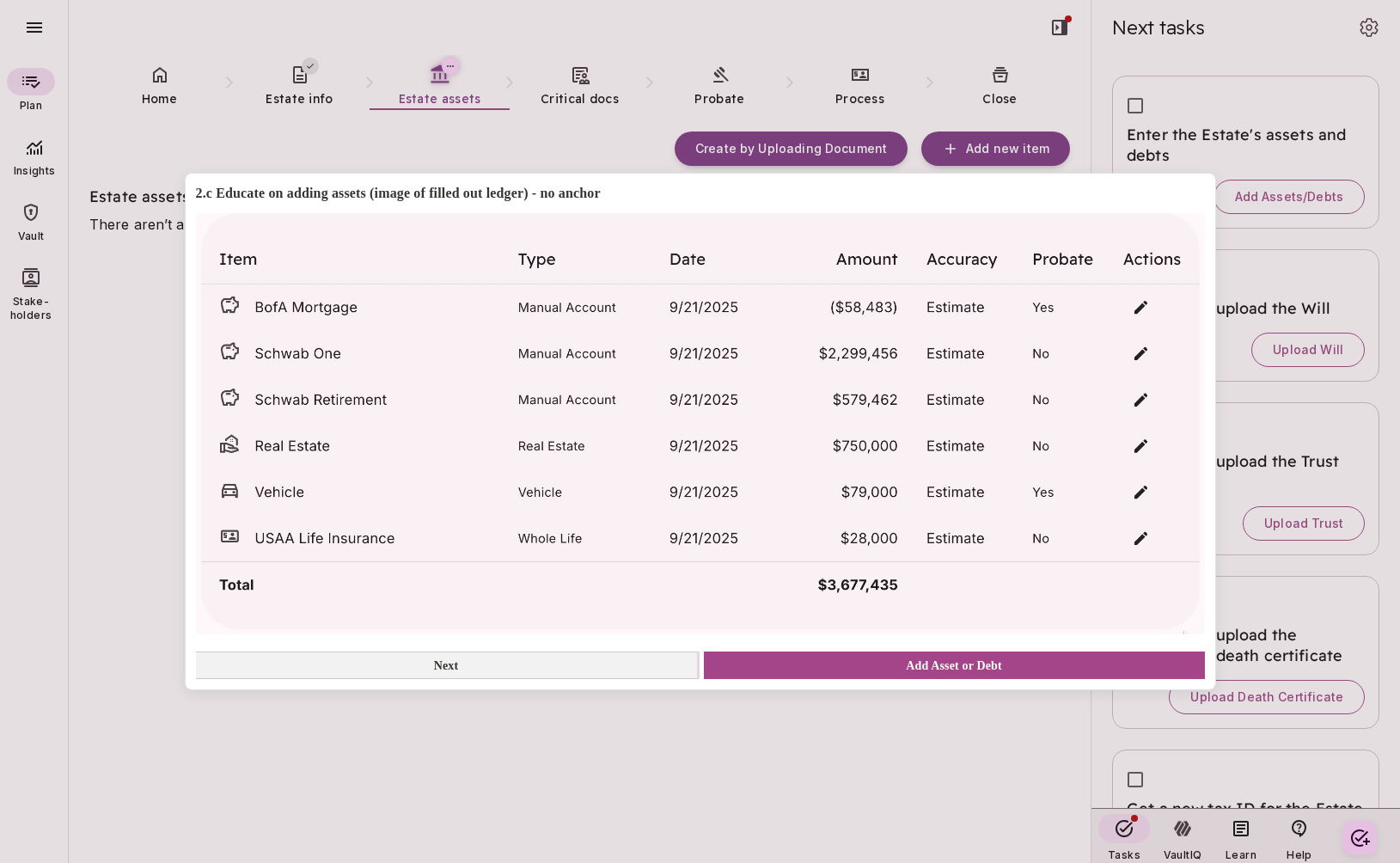
click at [617, 666] on button "Next" at bounding box center [446, 666] width 501 height 28
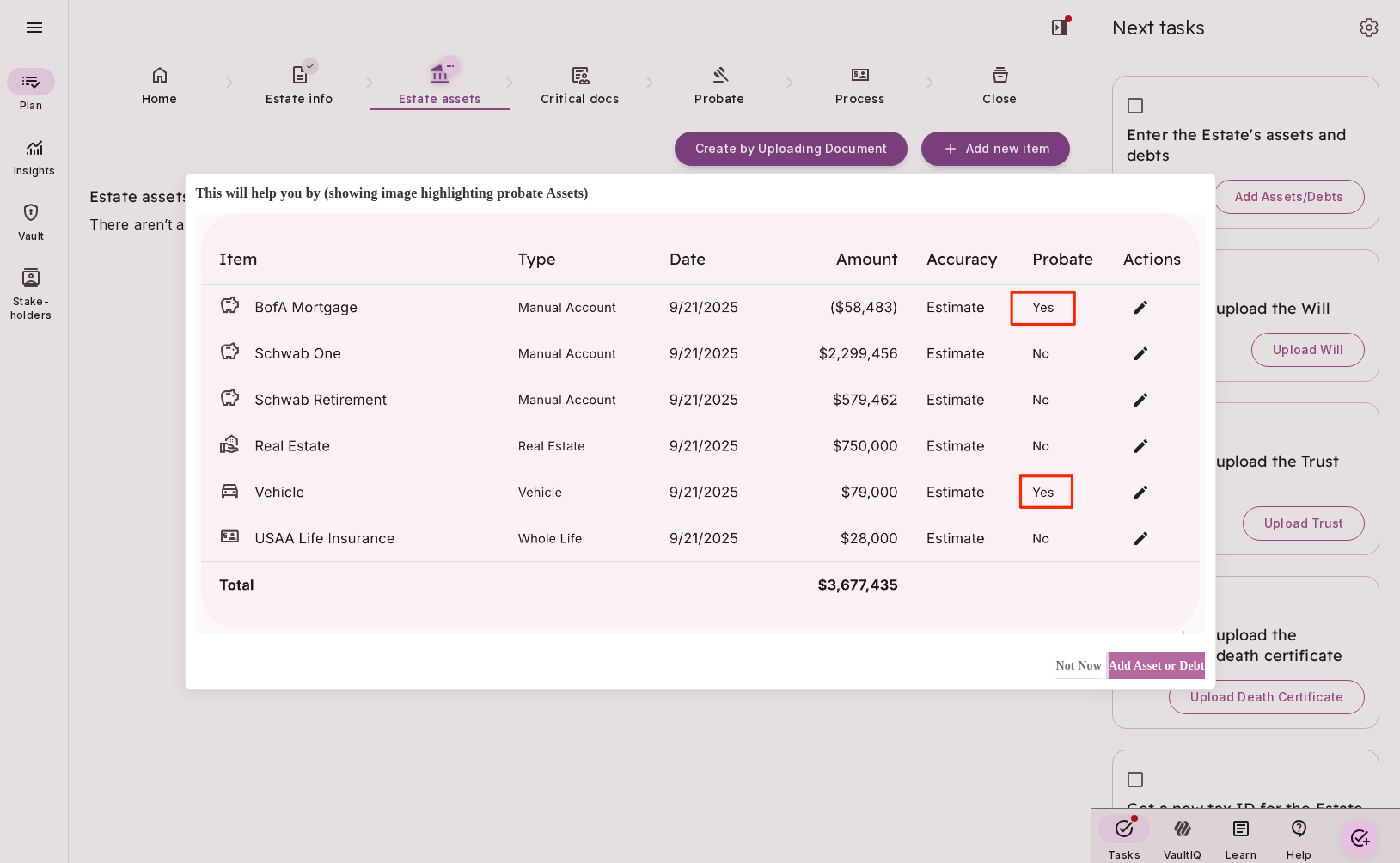
click at [1133, 661] on span "Add Asset or Debt" at bounding box center [1156, 666] width 96 height 18
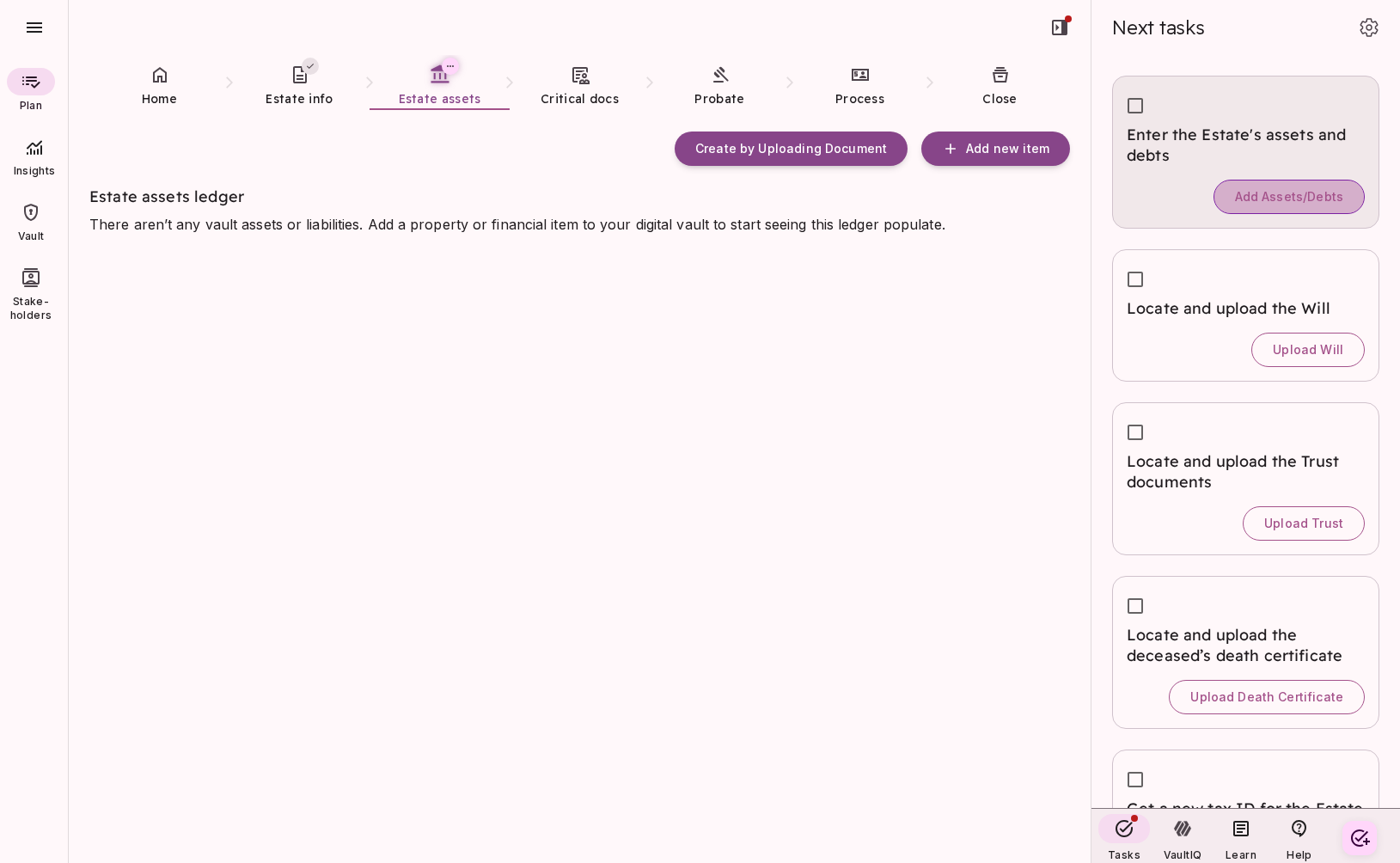
click at [1279, 200] on span "Add Assets/Debts" at bounding box center [1289, 197] width 108 height 16
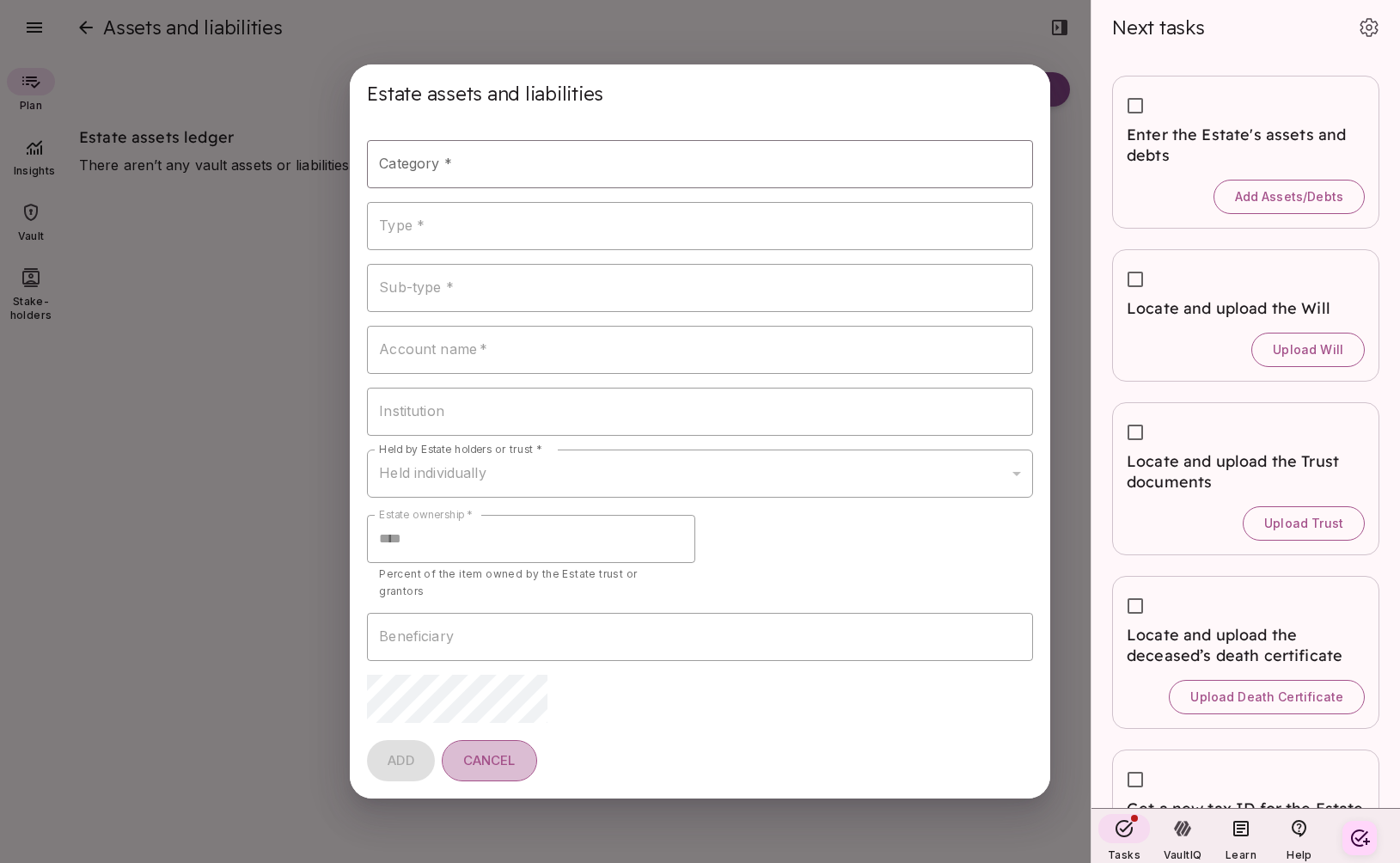
click at [492, 753] on span "Cancel" at bounding box center [490, 761] width 52 height 16
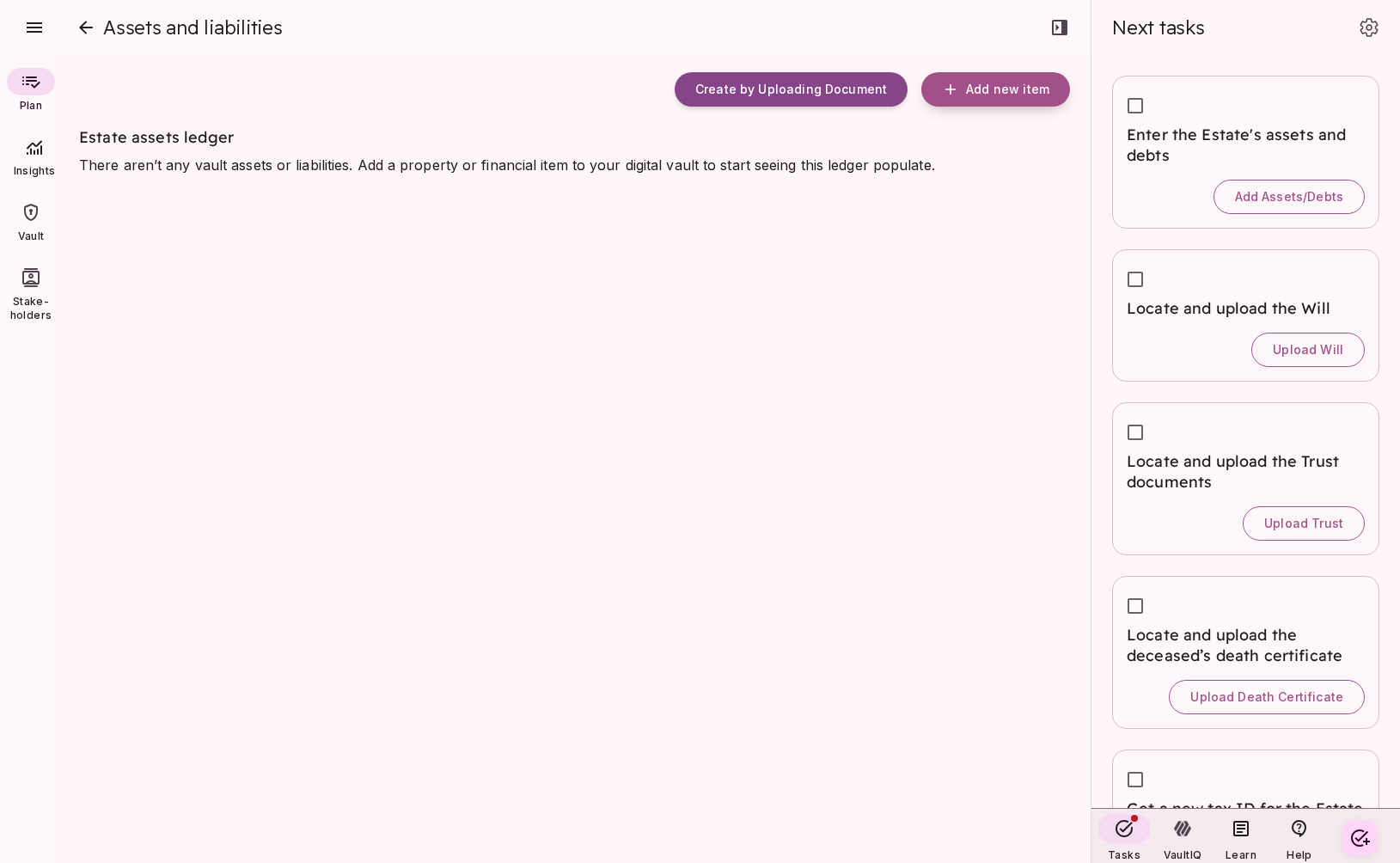
click at [996, 91] on span "Add new item" at bounding box center [1008, 89] width 83 height 16
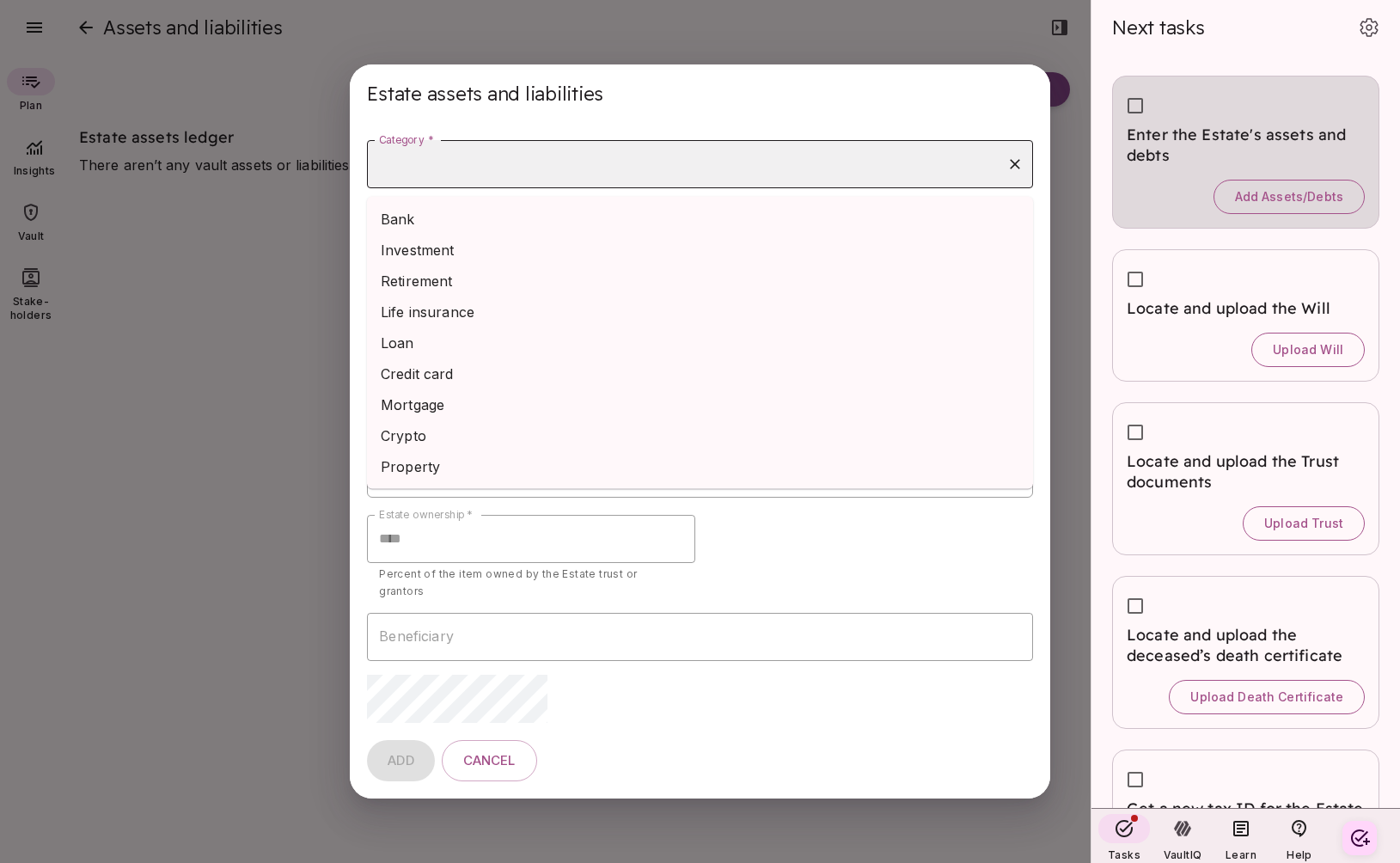
click at [707, 167] on input "Category *" at bounding box center [687, 164] width 625 height 33
click at [637, 224] on li "Bank" at bounding box center [700, 220] width 666 height 31
type input "****"
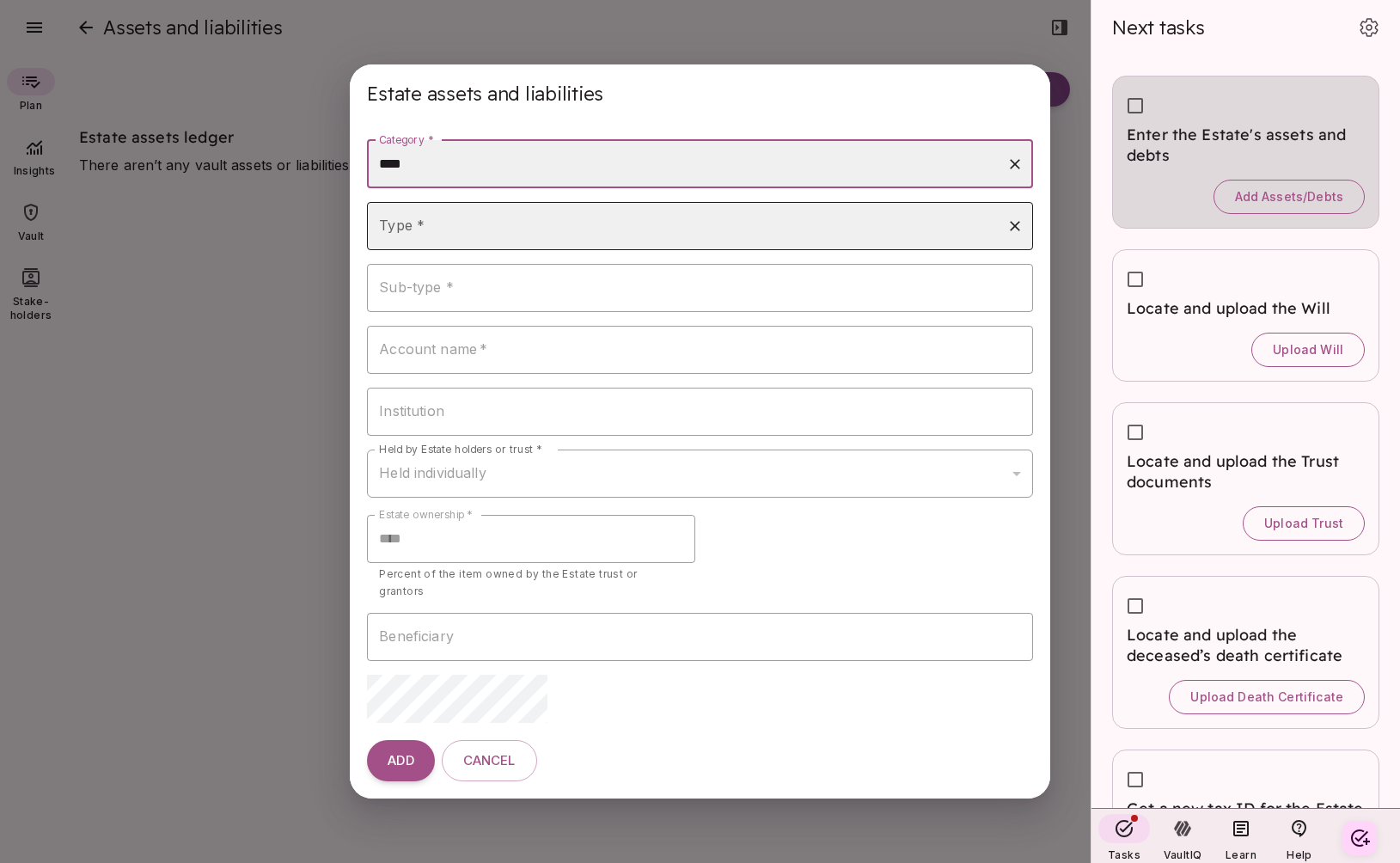
click at [563, 237] on input "Type *" at bounding box center [687, 227] width 625 height 33
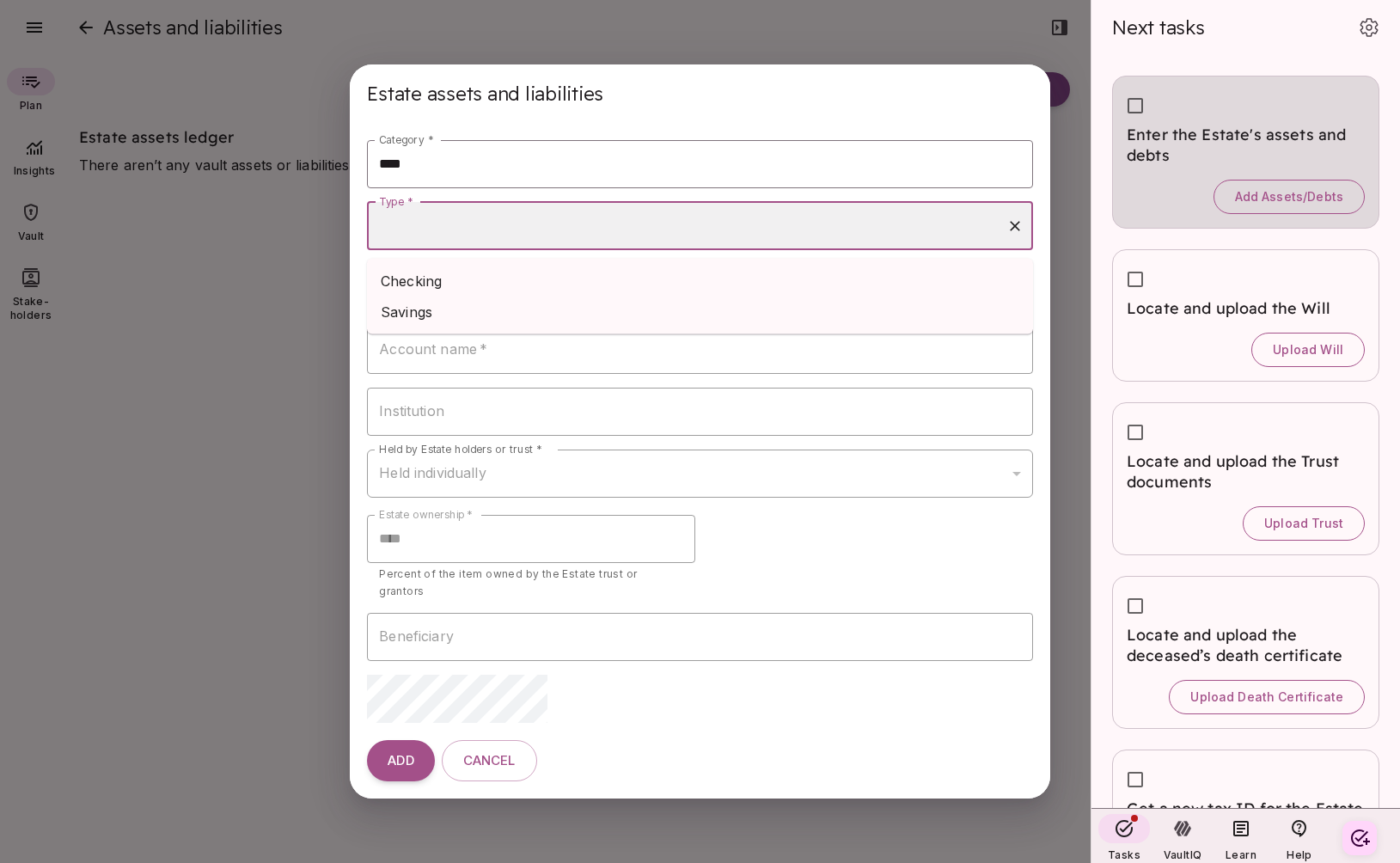
click at [551, 285] on li "Checking" at bounding box center [700, 281] width 666 height 31
type input "********"
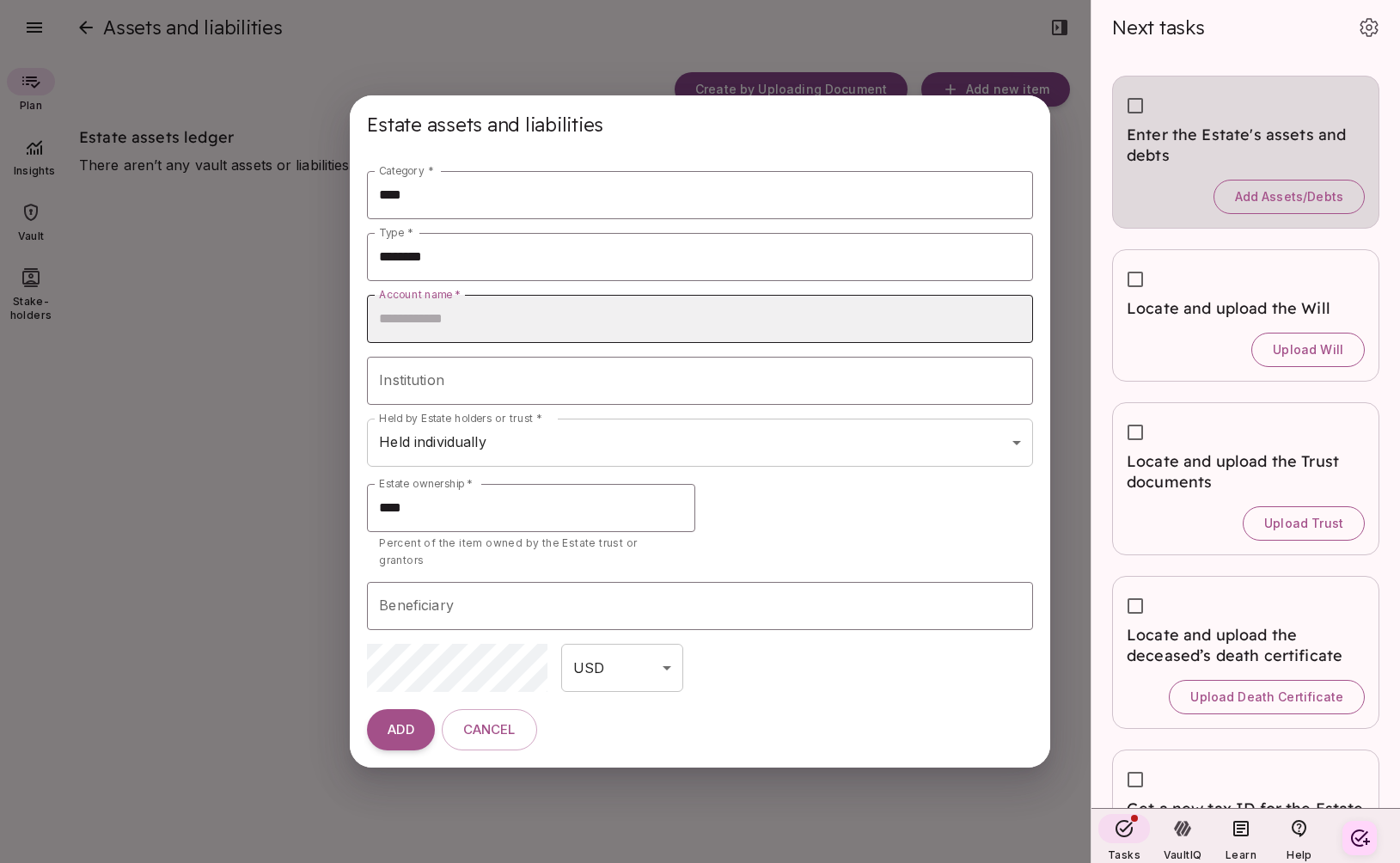
click at [524, 331] on input "Account name   *" at bounding box center [700, 319] width 666 height 48
type input "********"
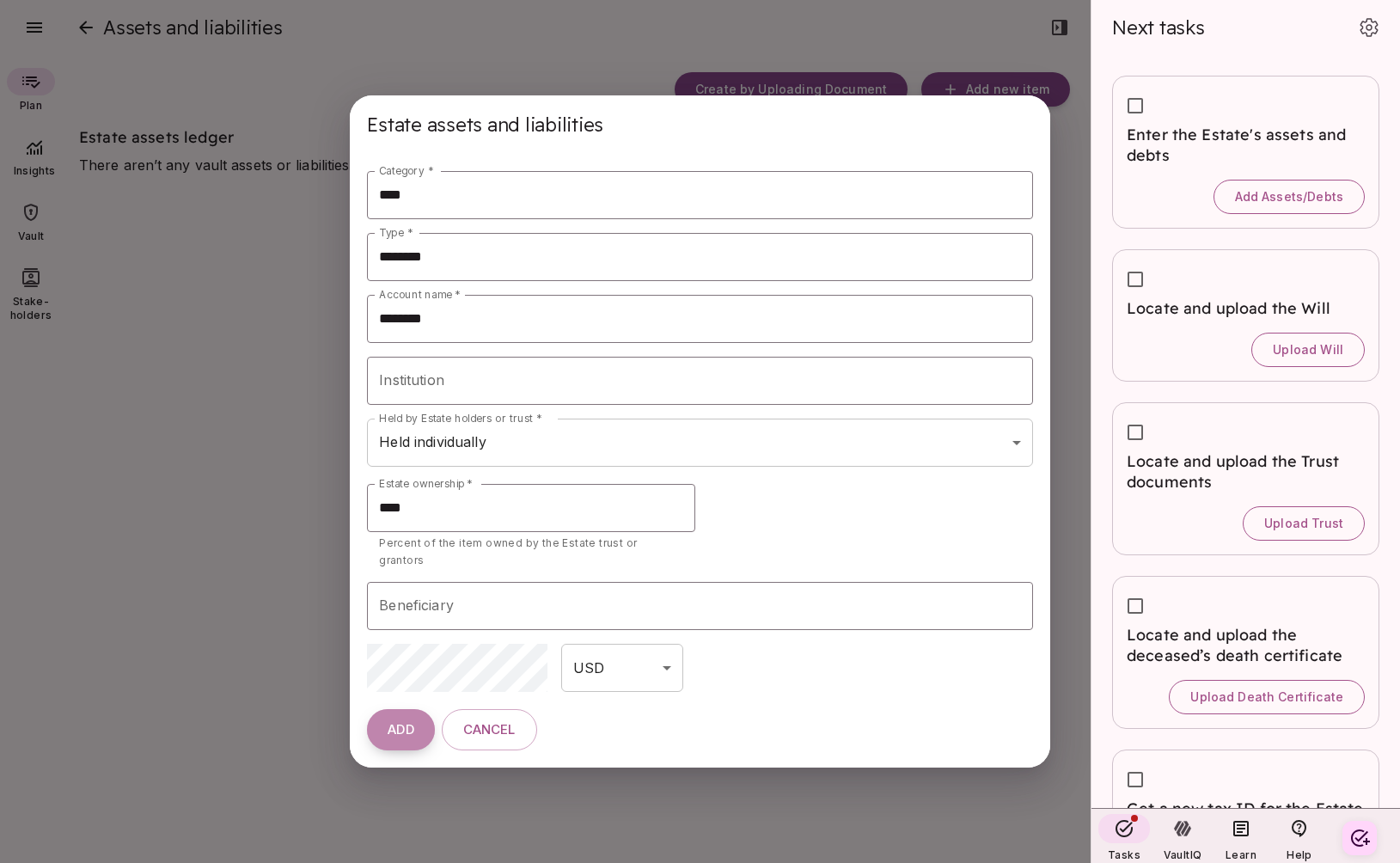
click at [412, 722] on span "ADD" at bounding box center [401, 730] width 26 height 16
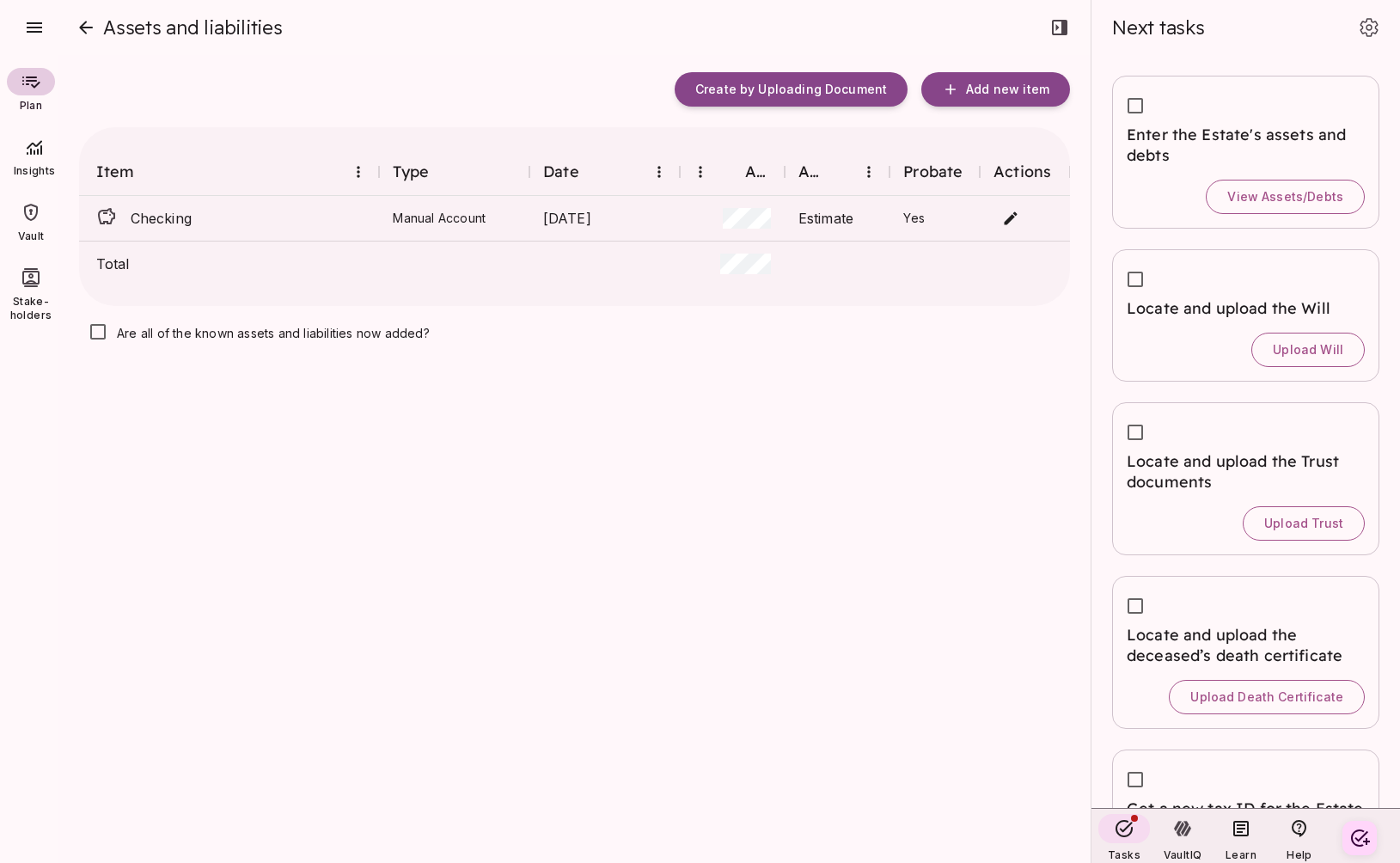
click at [38, 82] on icon at bounding box center [31, 82] width 18 height 12
click at [86, 25] on icon "close" at bounding box center [86, 28] width 21 height 21
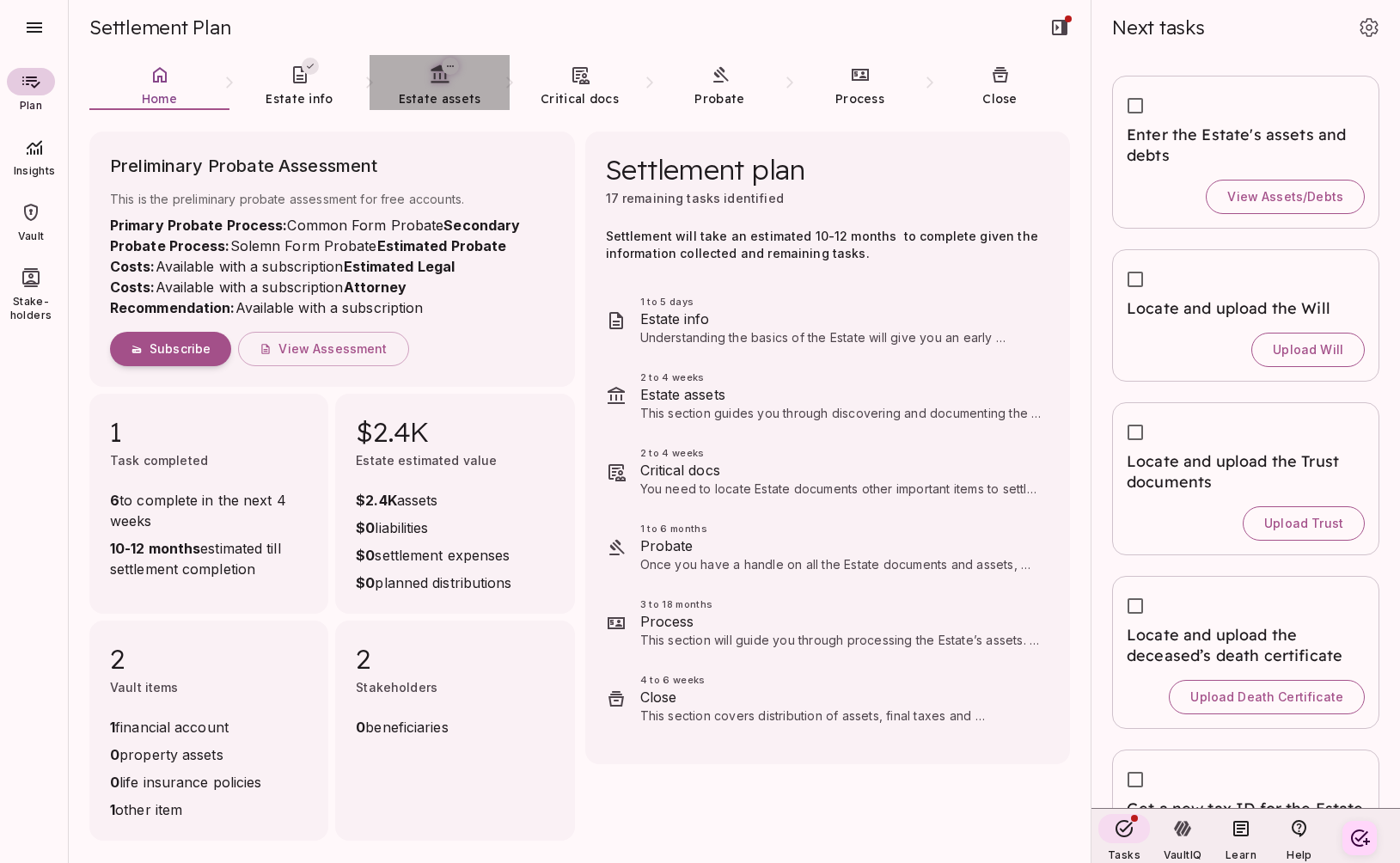
click at [428, 92] on span "Estate assets" at bounding box center [439, 99] width 82 height 16
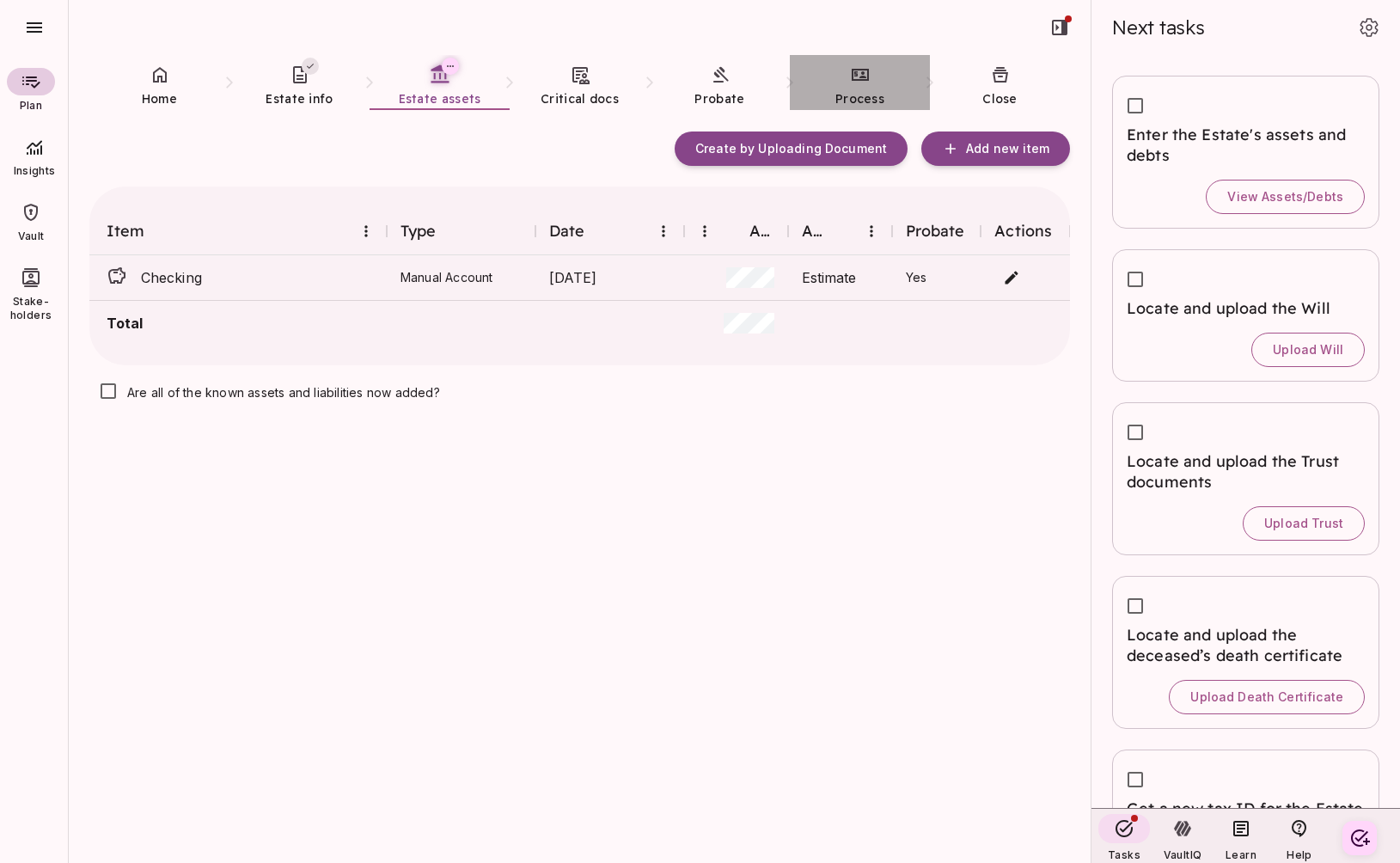
click at [859, 89] on link "Process" at bounding box center [859, 85] width 140 height 62
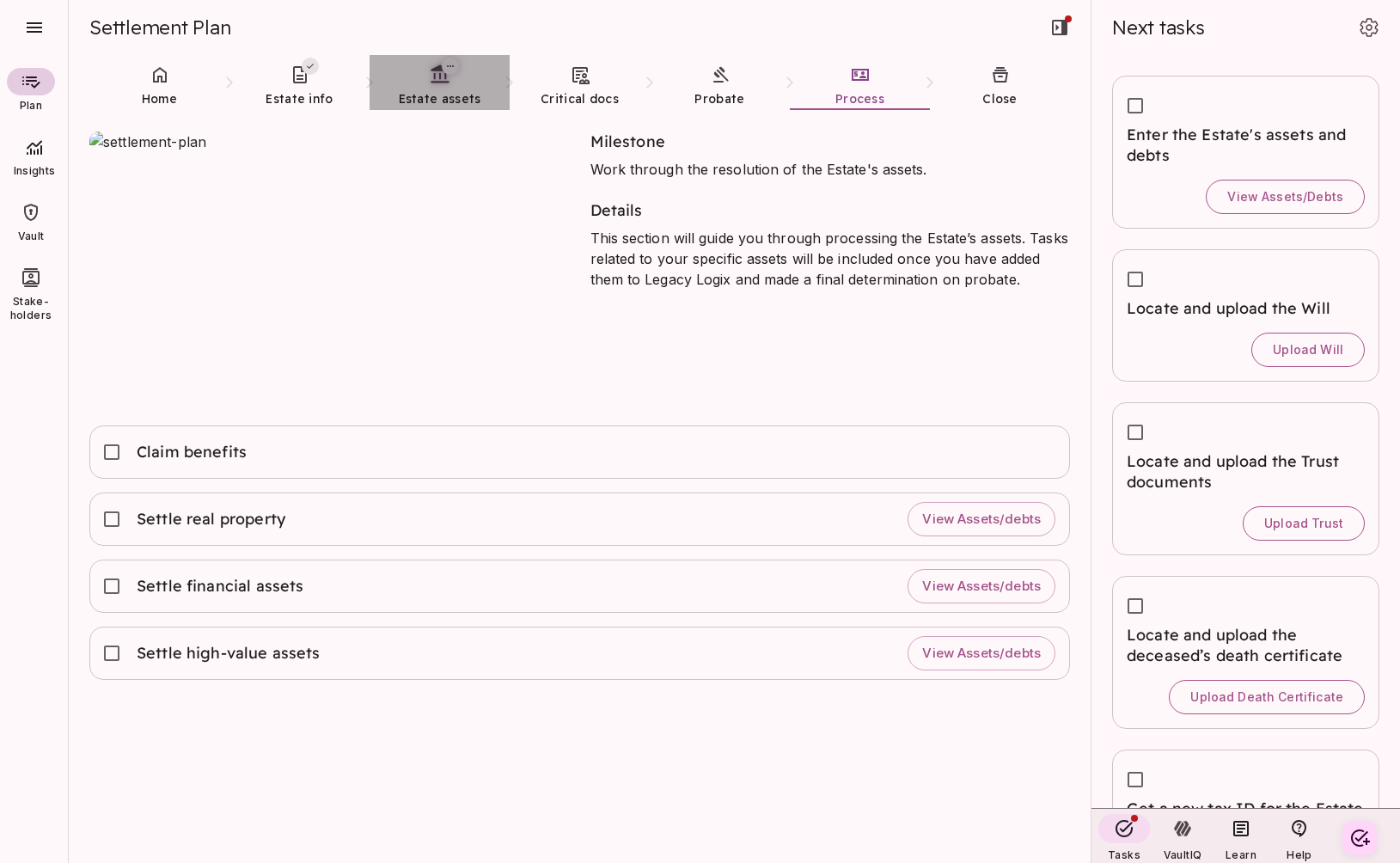
click at [450, 91] on span "Estate assets" at bounding box center [439, 99] width 82 height 16
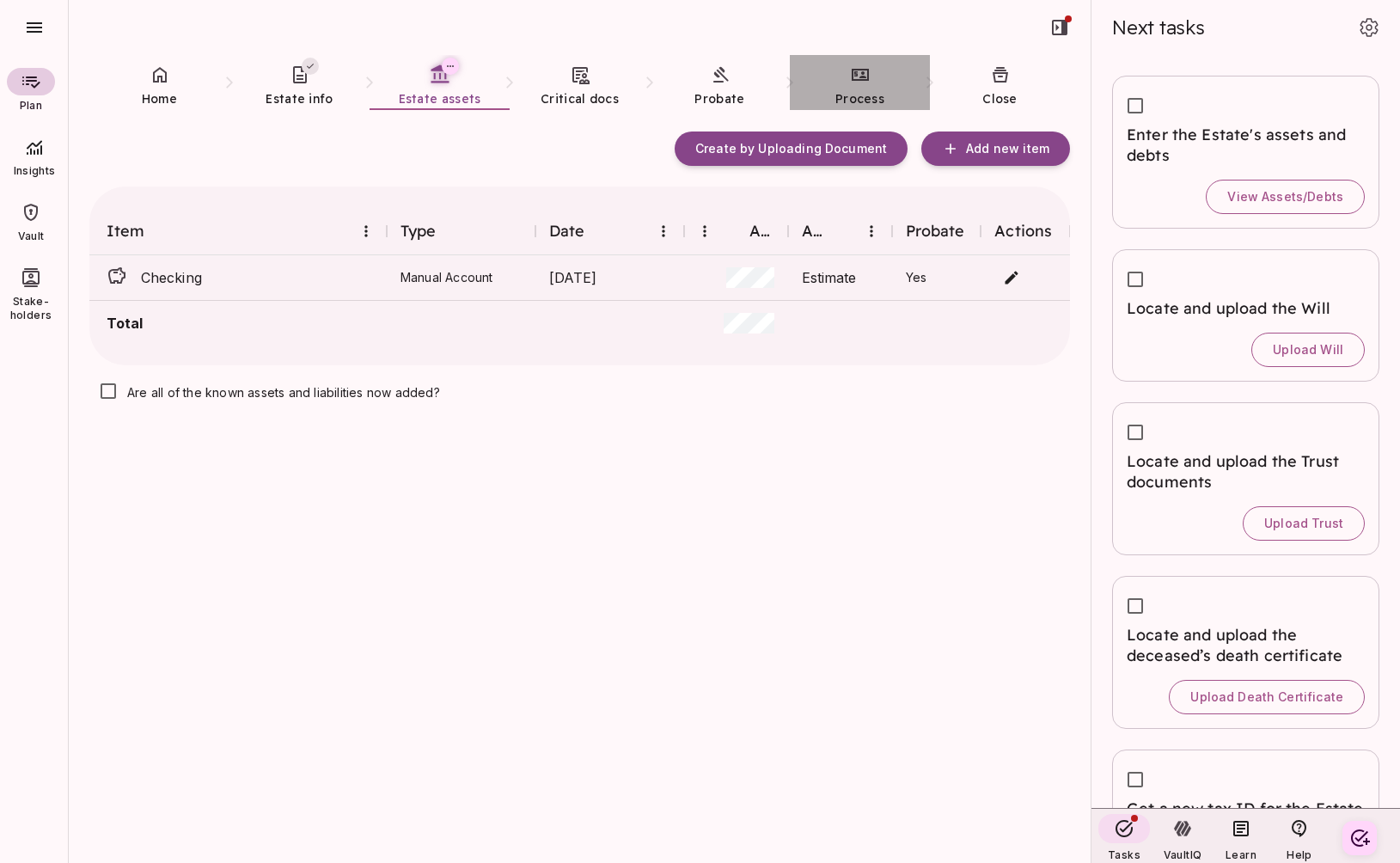
click at [870, 82] on icon at bounding box center [860, 75] width 21 height 21
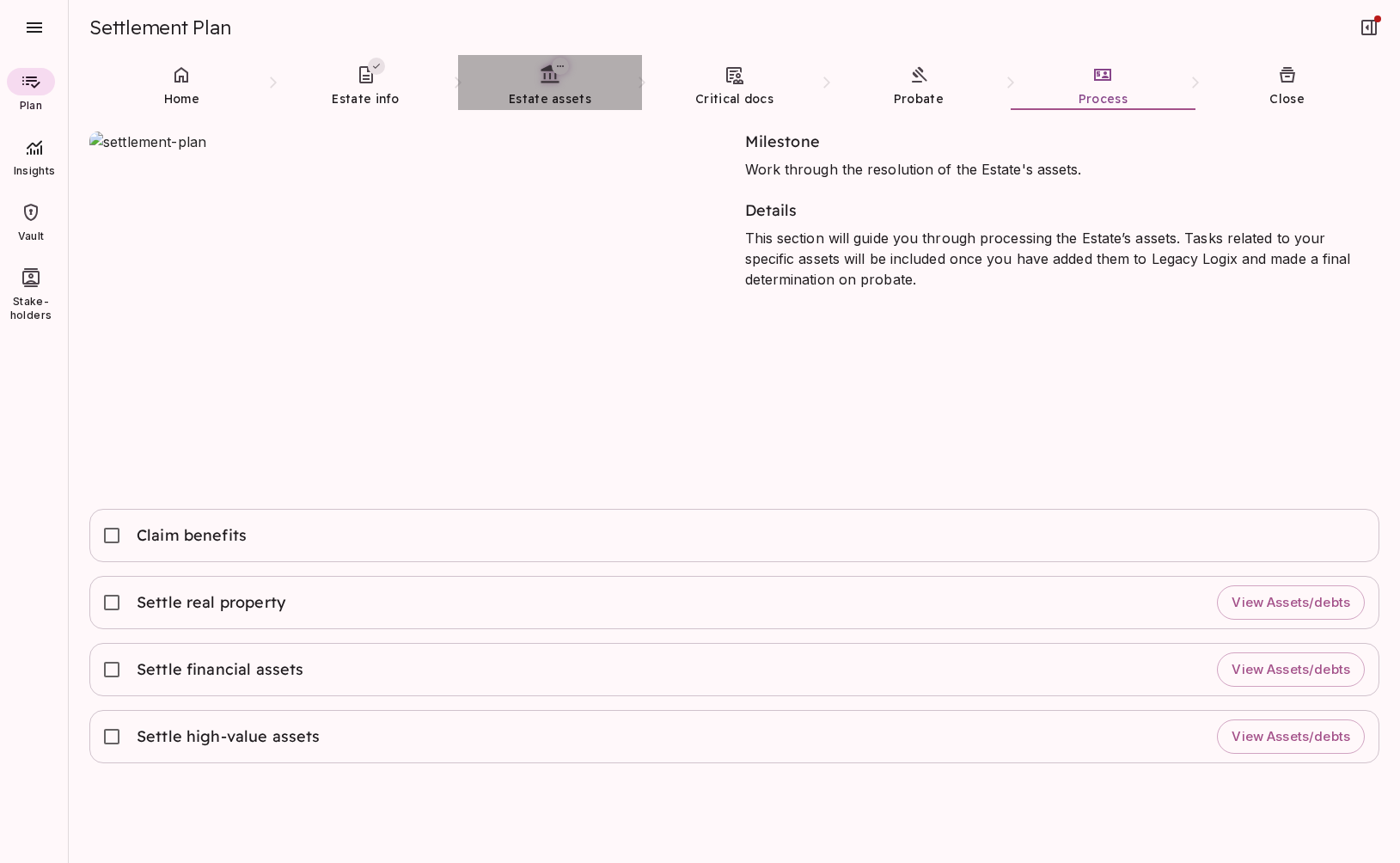
click at [550, 90] on span "Estate assets" at bounding box center [549, 99] width 82 height 17
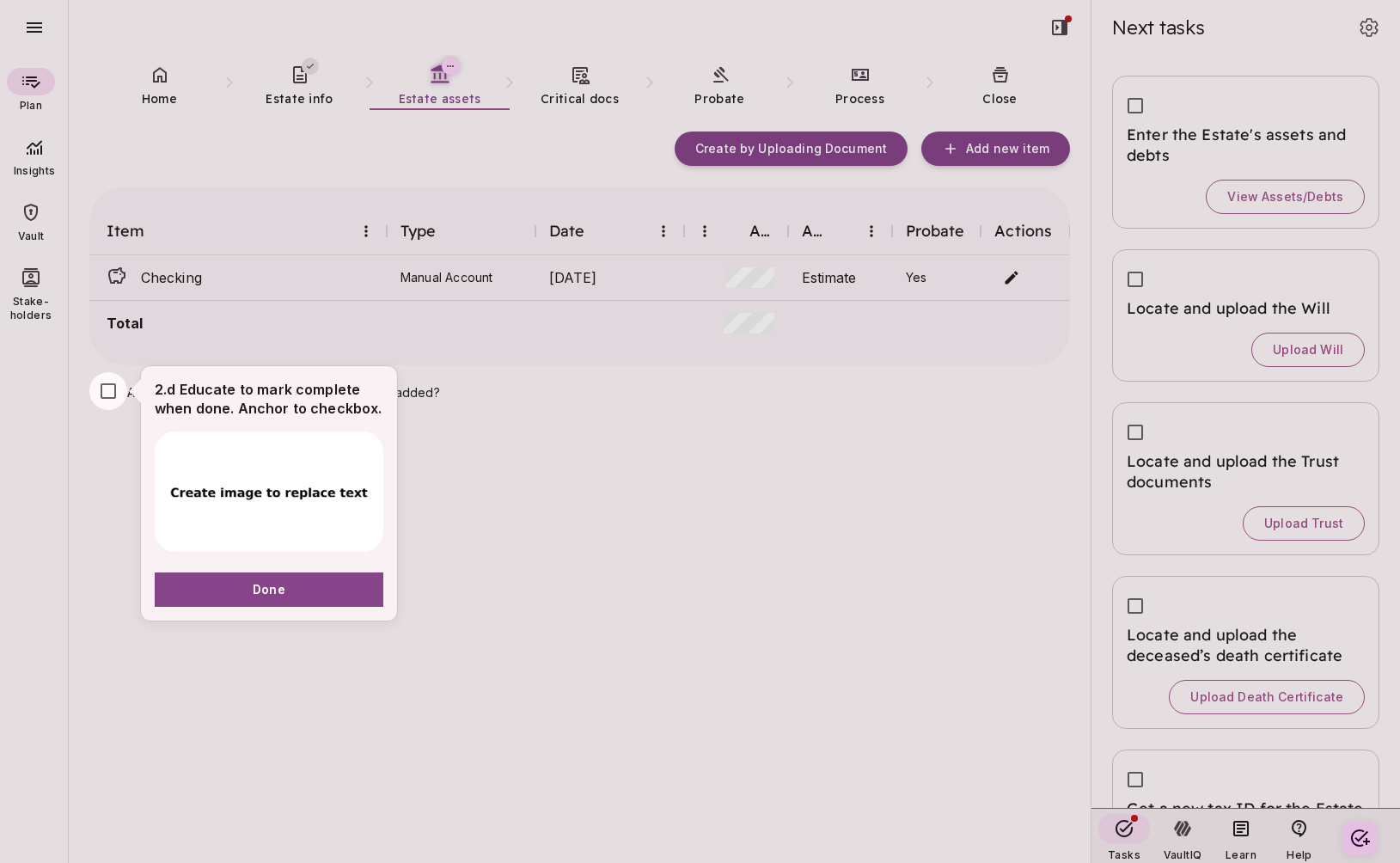
click at [856, 80] on div at bounding box center [700, 432] width 1400 height 863
click at [296, 580] on button "Done" at bounding box center [268, 590] width 228 height 35
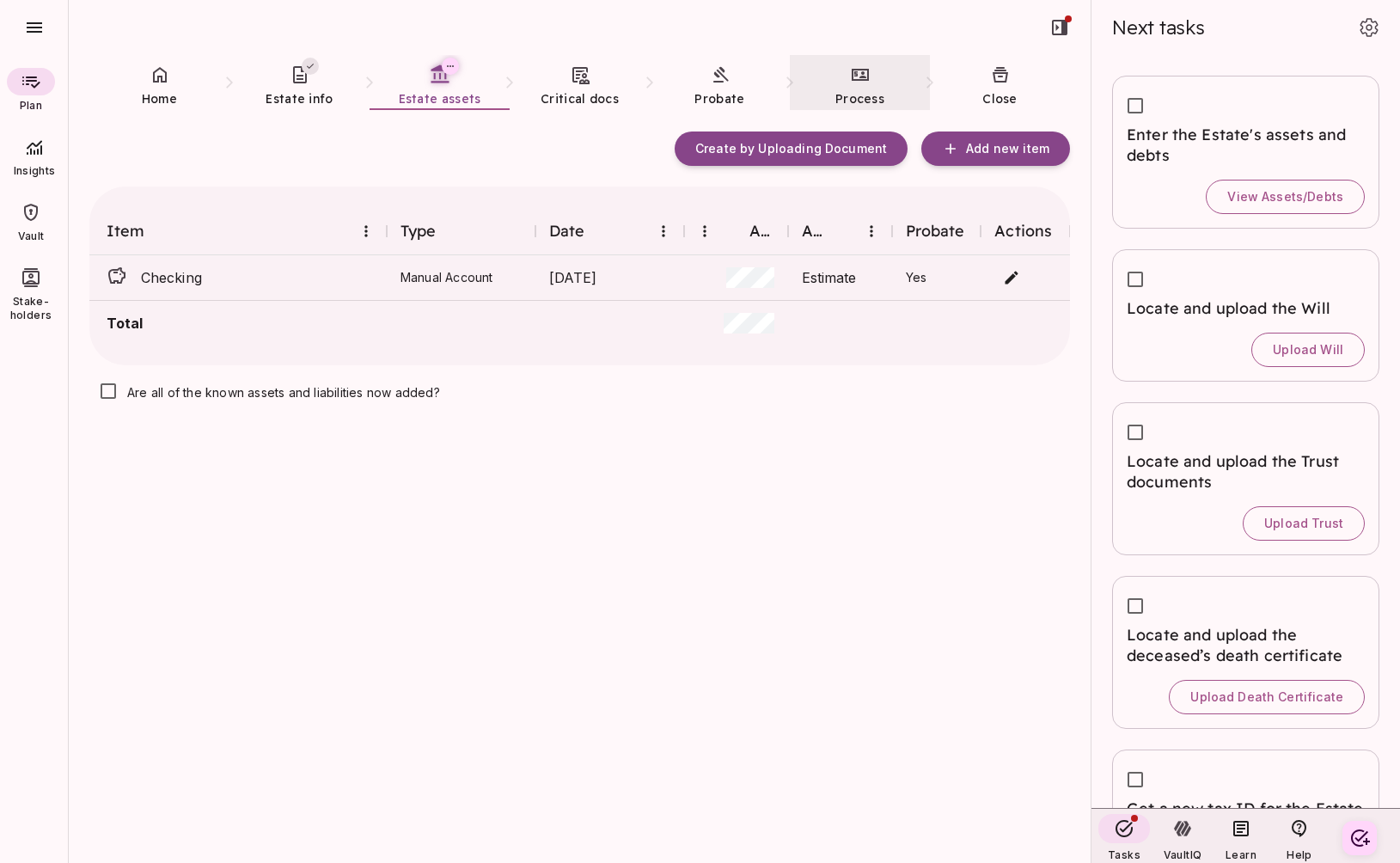
click at [857, 82] on icon at bounding box center [860, 75] width 21 height 21
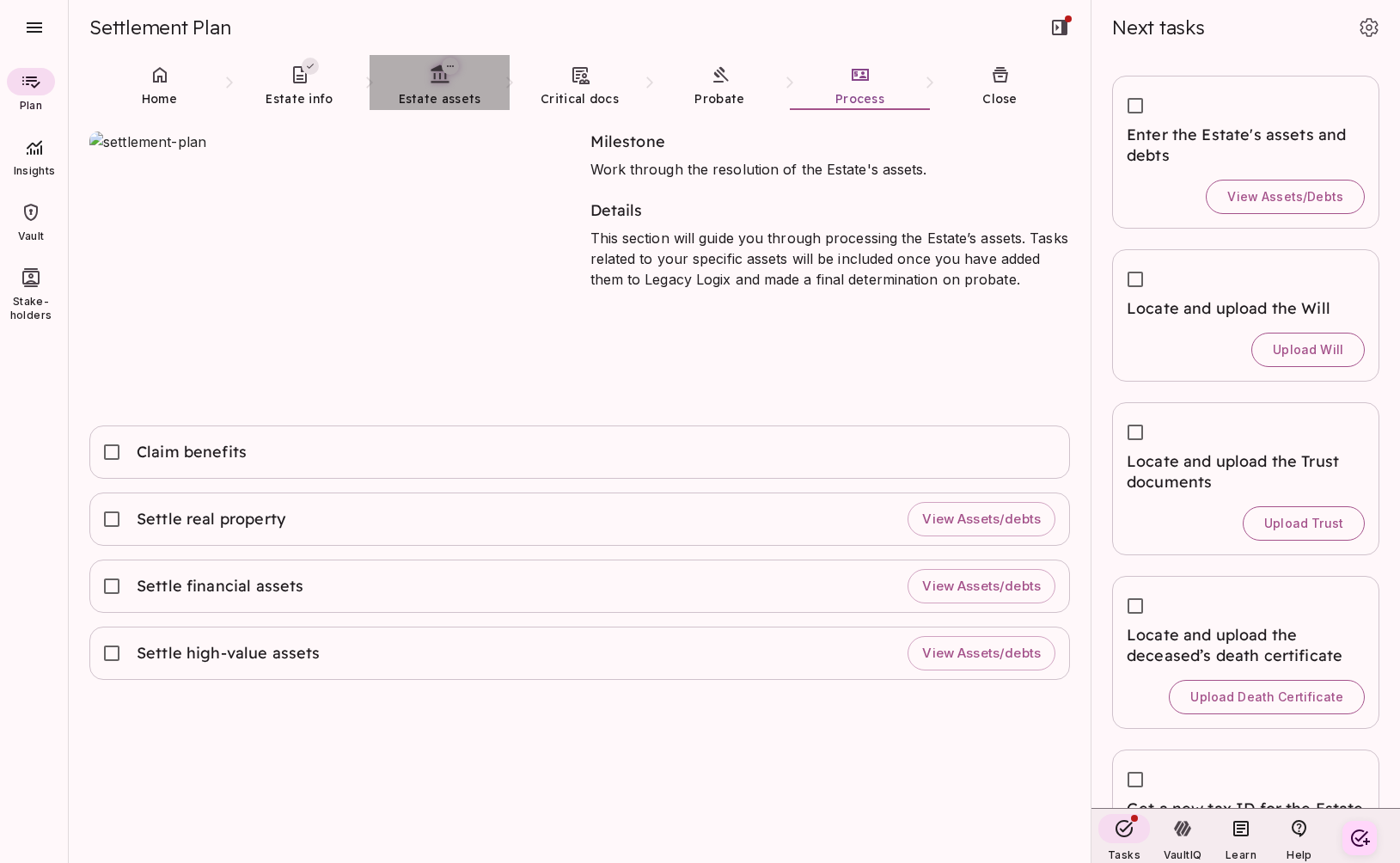
click at [437, 92] on span "Estate assets" at bounding box center [439, 99] width 82 height 16
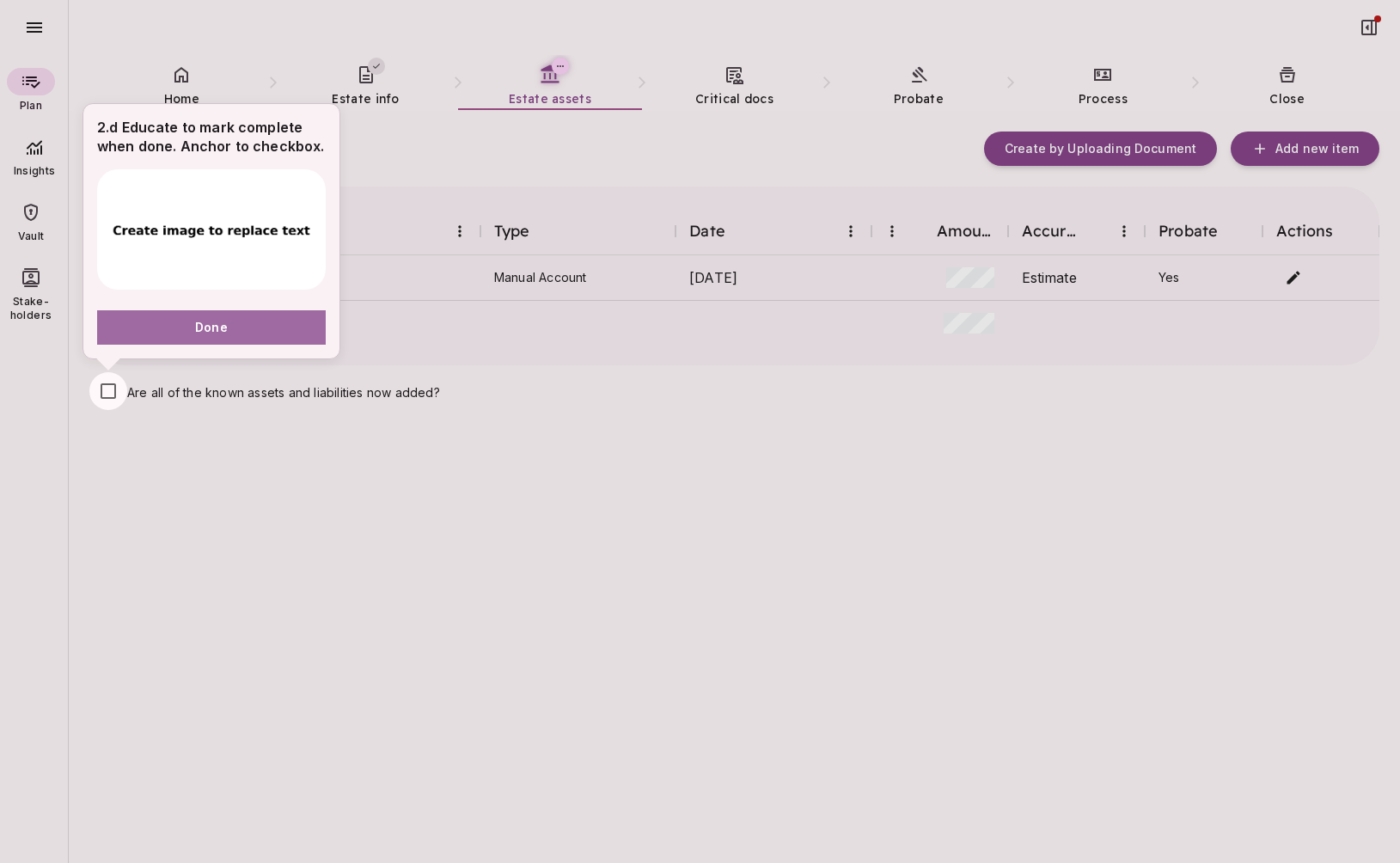
click at [254, 333] on button "Done" at bounding box center [211, 327] width 228 height 35
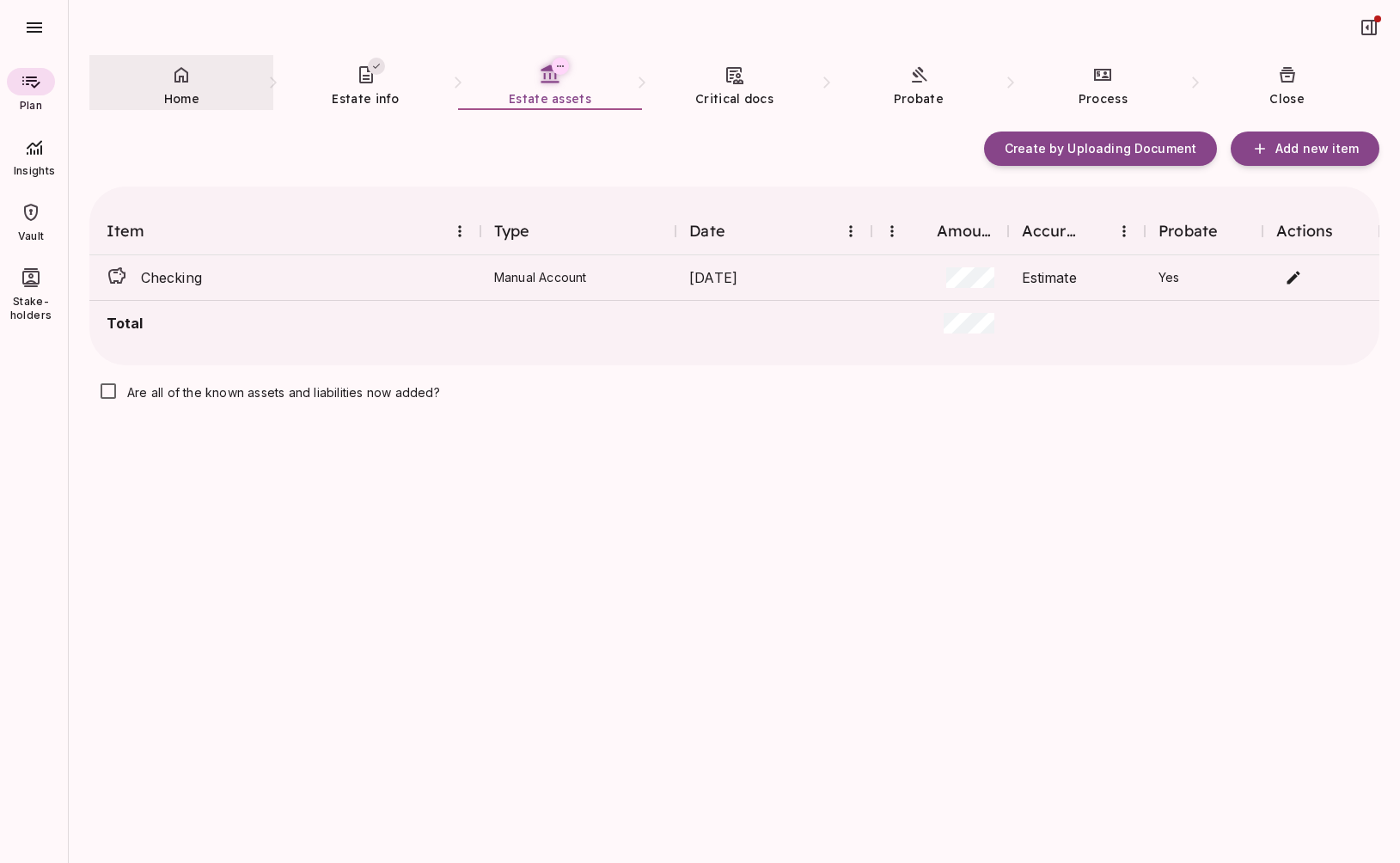
click at [170, 82] on link "Home" at bounding box center [181, 85] width 184 height 62
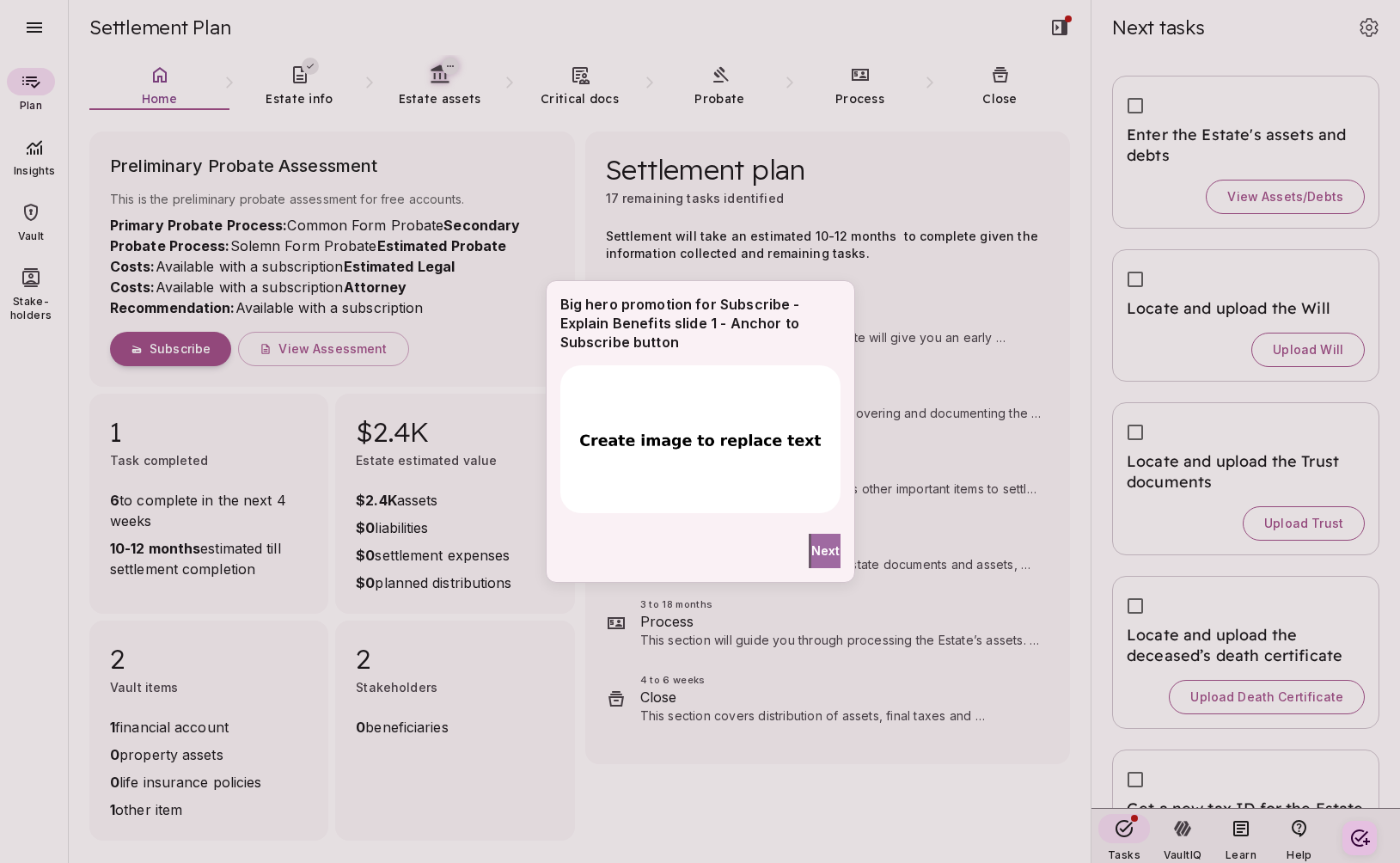
click at [813, 551] on span "Next" at bounding box center [826, 550] width 30 height 18
click at [694, 550] on span "Done" at bounding box center [711, 550] width 33 height 18
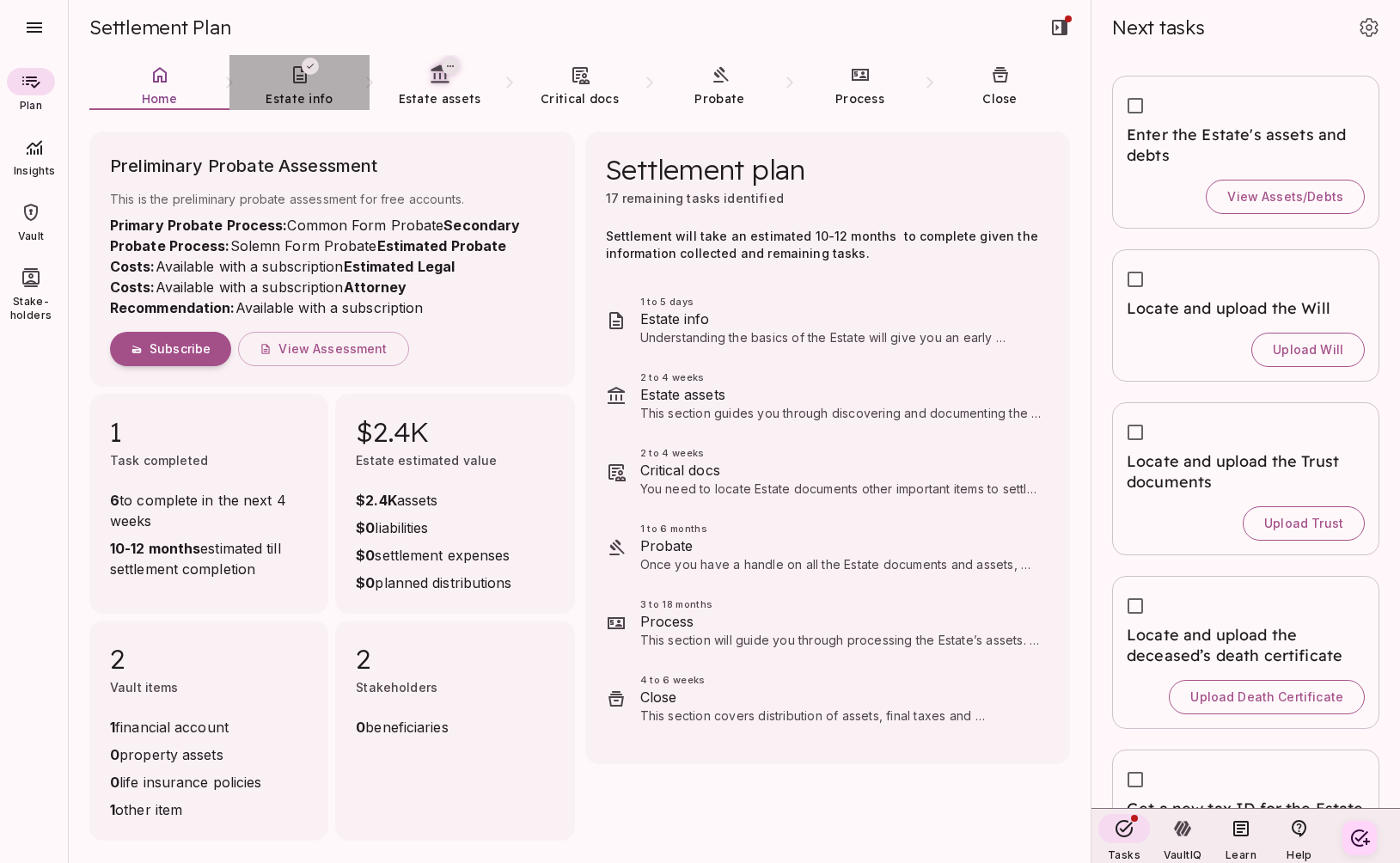
click at [310, 90] on span "Estate info" at bounding box center [299, 99] width 67 height 17
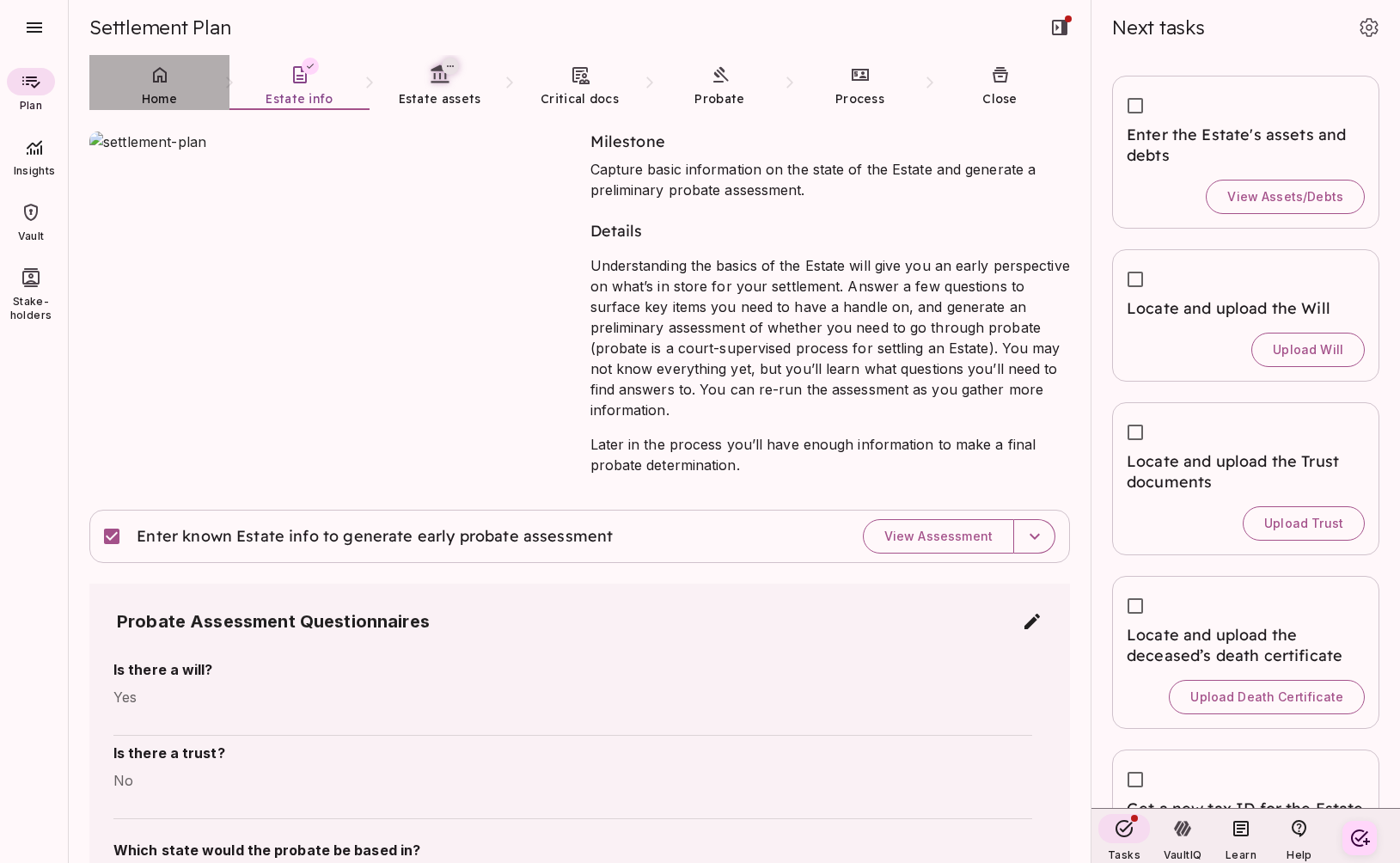
click at [163, 97] on span "Home" at bounding box center [159, 99] width 36 height 16
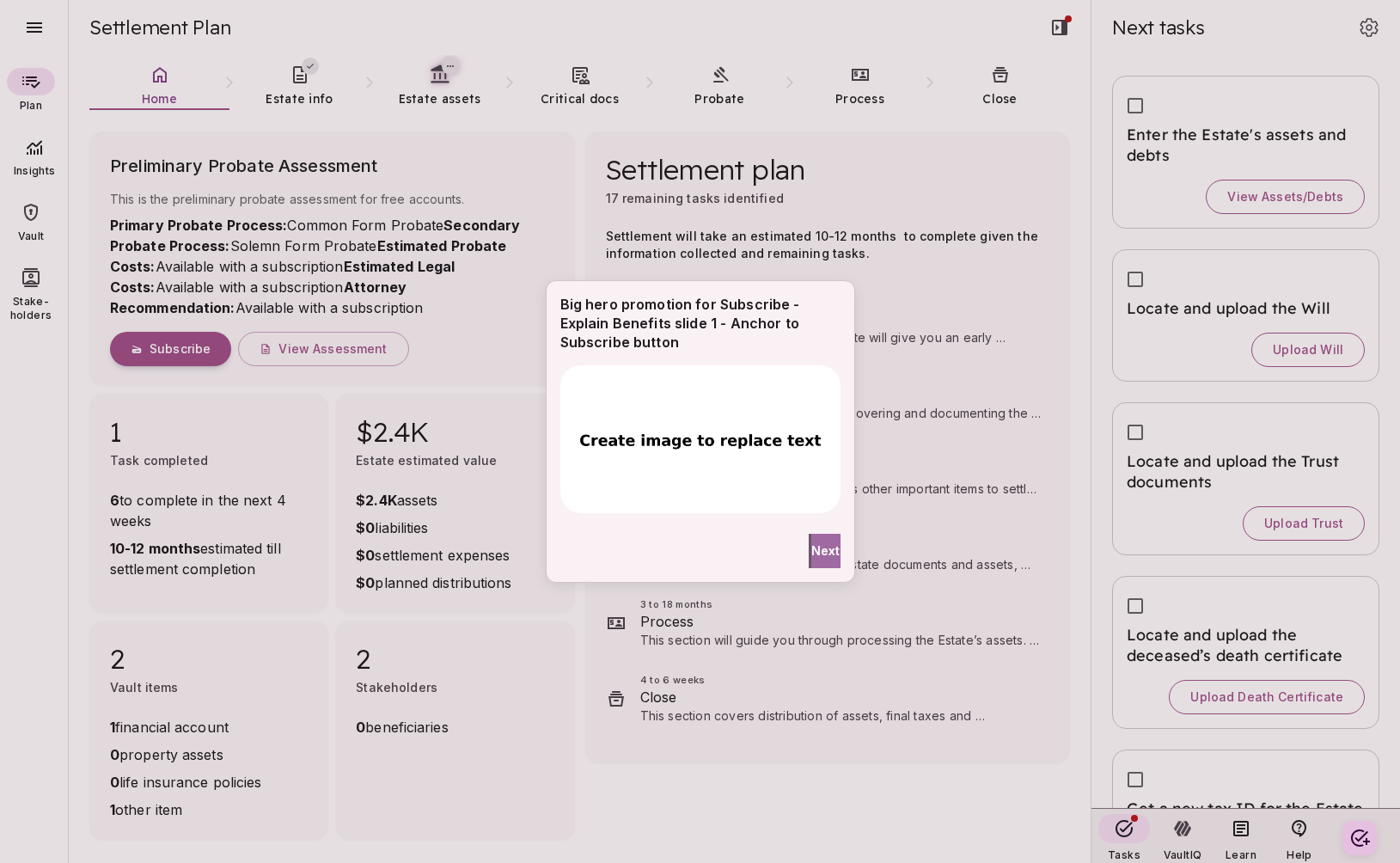
click at [814, 546] on span "Next" at bounding box center [826, 550] width 30 height 18
click at [694, 546] on span "Done" at bounding box center [711, 550] width 33 height 18
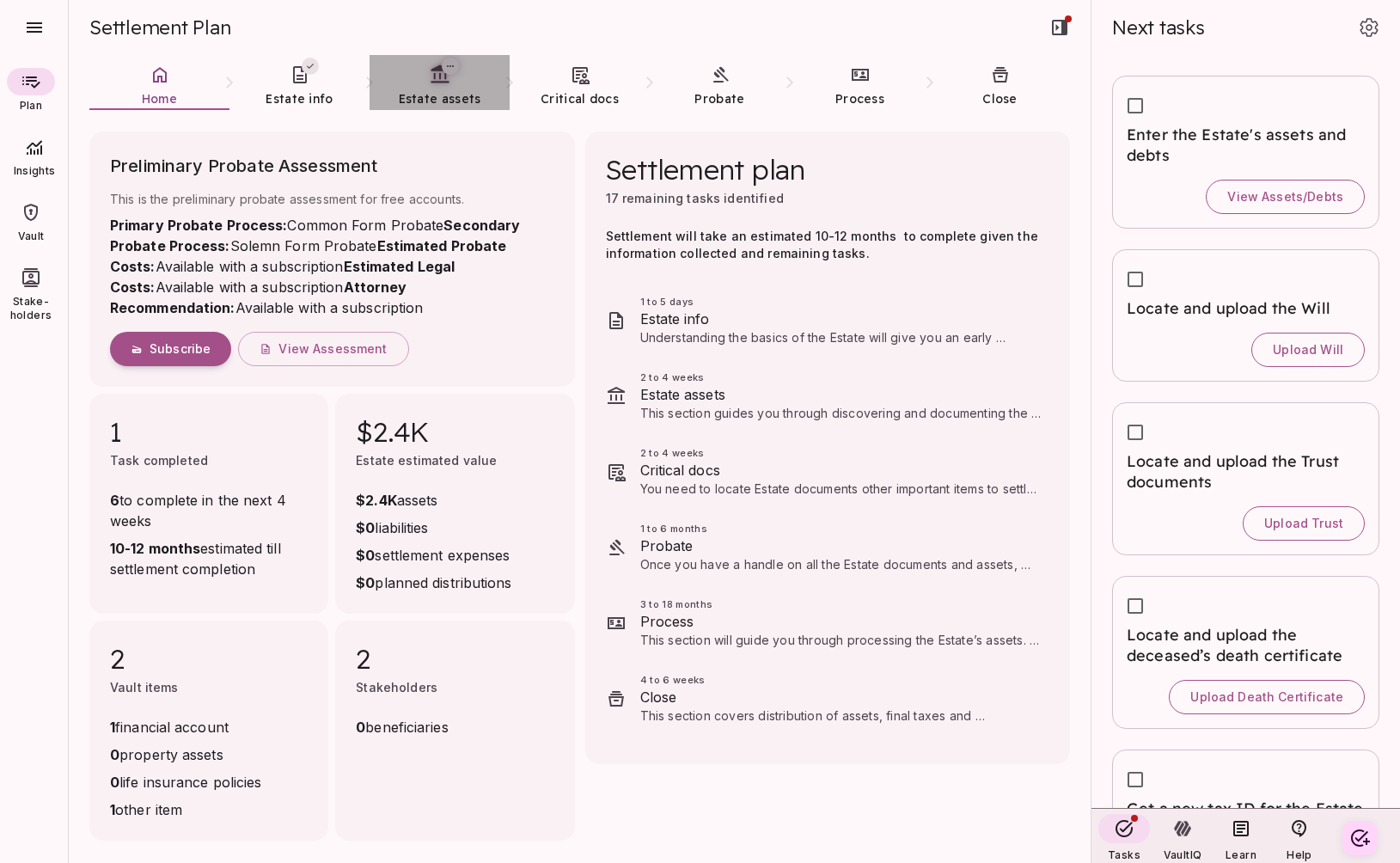
click at [434, 82] on icon at bounding box center [439, 74] width 22 height 22
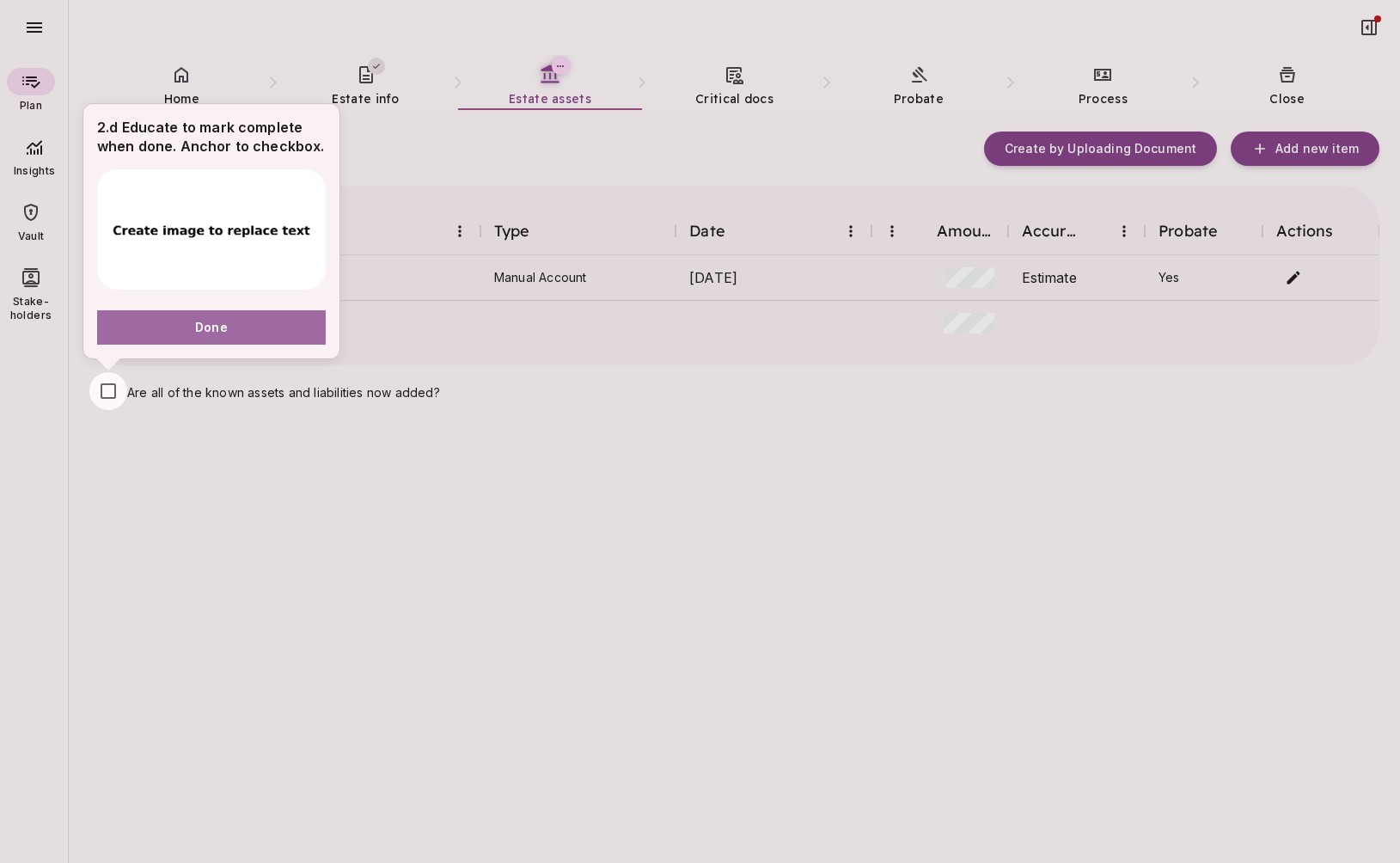
click at [216, 326] on span "Done" at bounding box center [212, 326] width 33 height 18
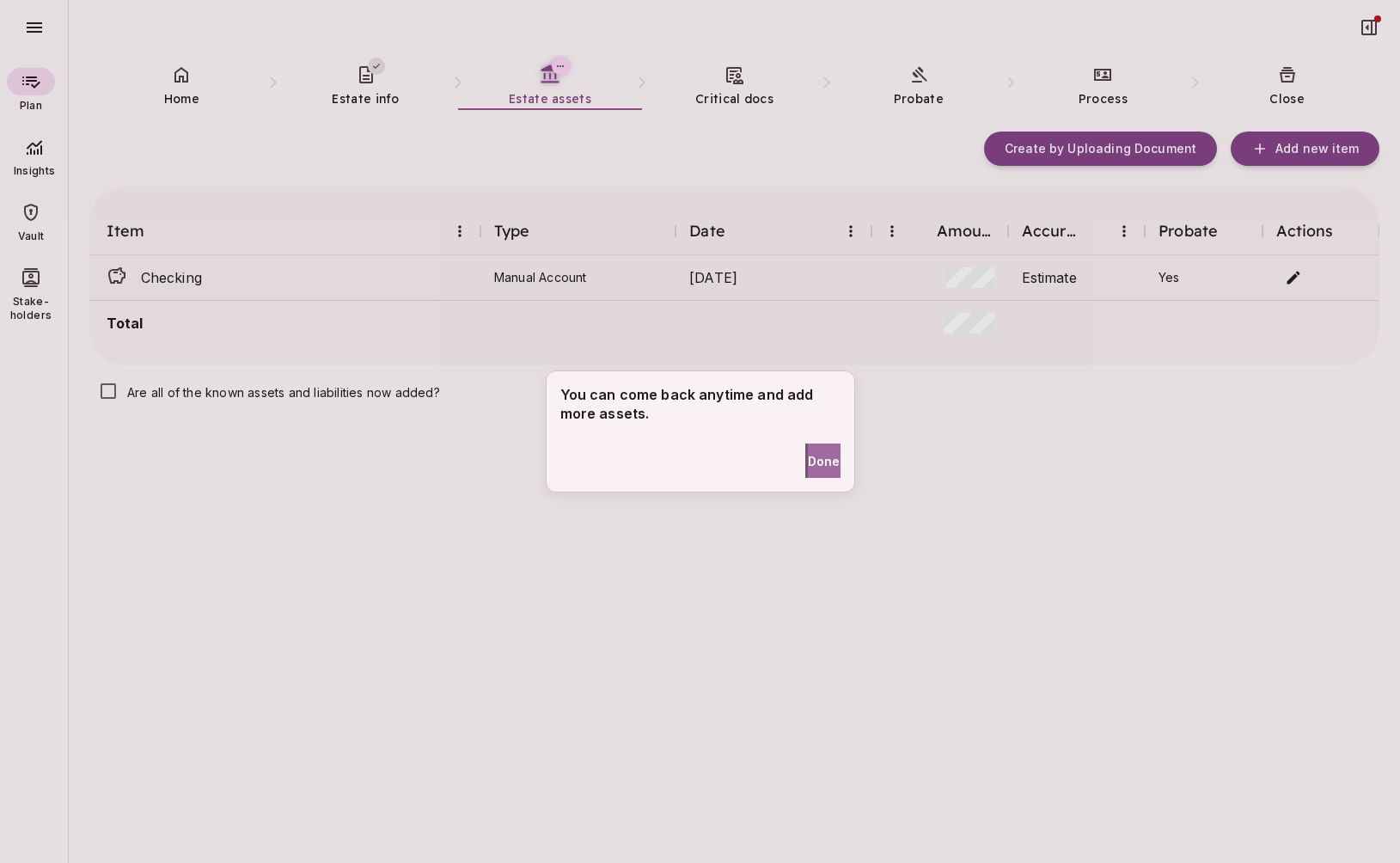
click at [814, 462] on span "Done" at bounding box center [825, 461] width 33 height 18
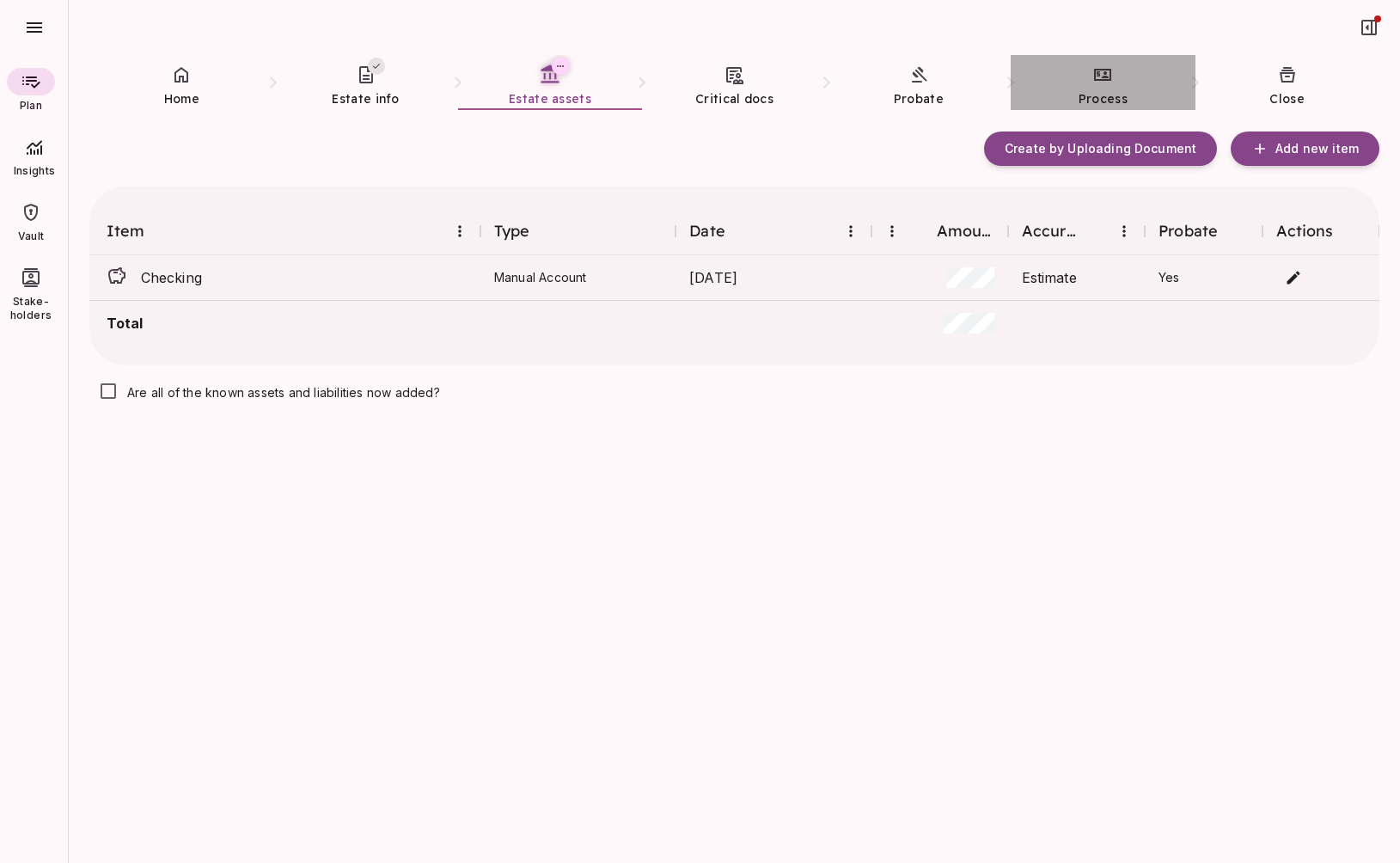
click at [1095, 79] on icon at bounding box center [1103, 75] width 17 height 12
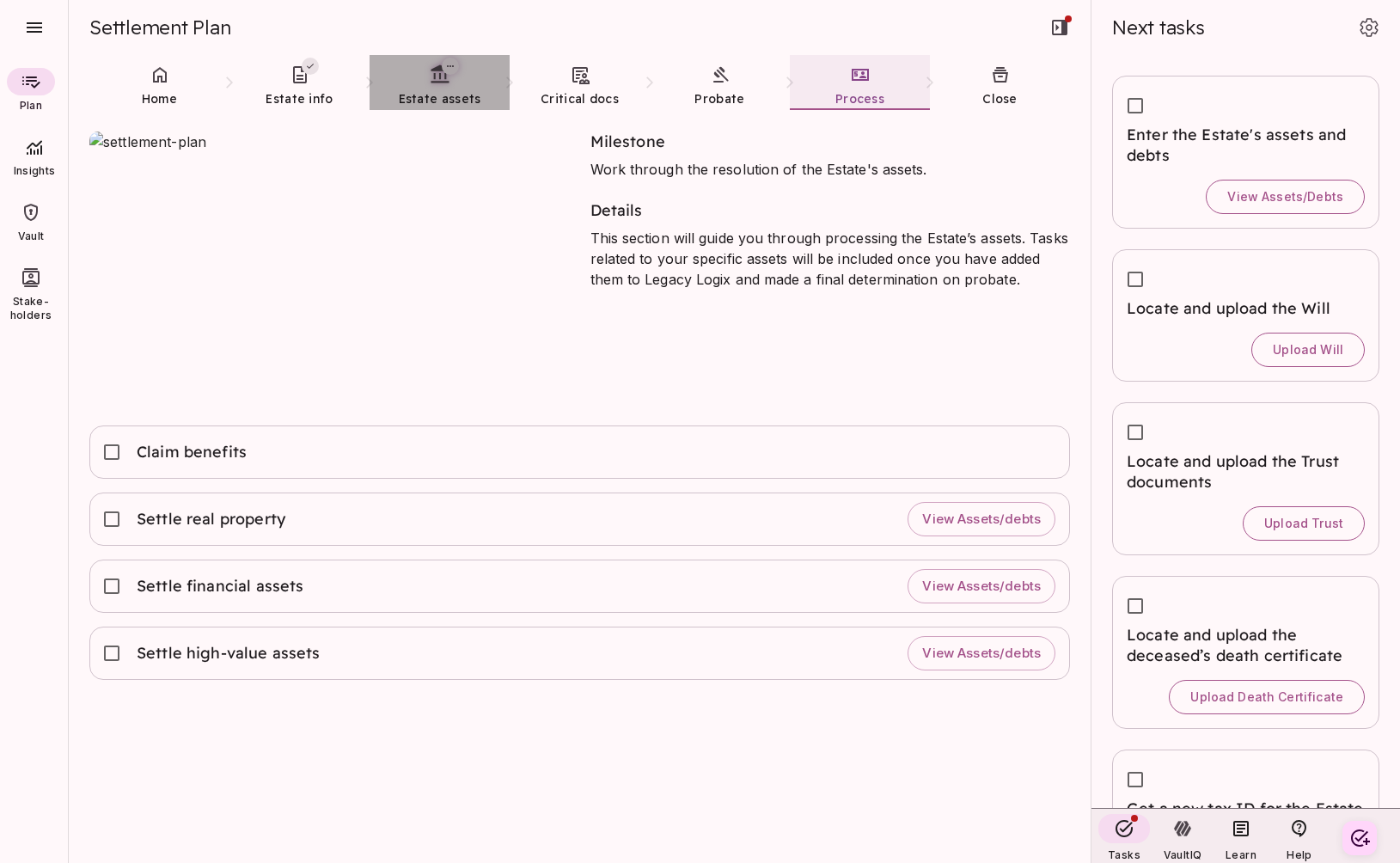
click at [420, 89] on link "Estate assets" at bounding box center [439, 85] width 140 height 62
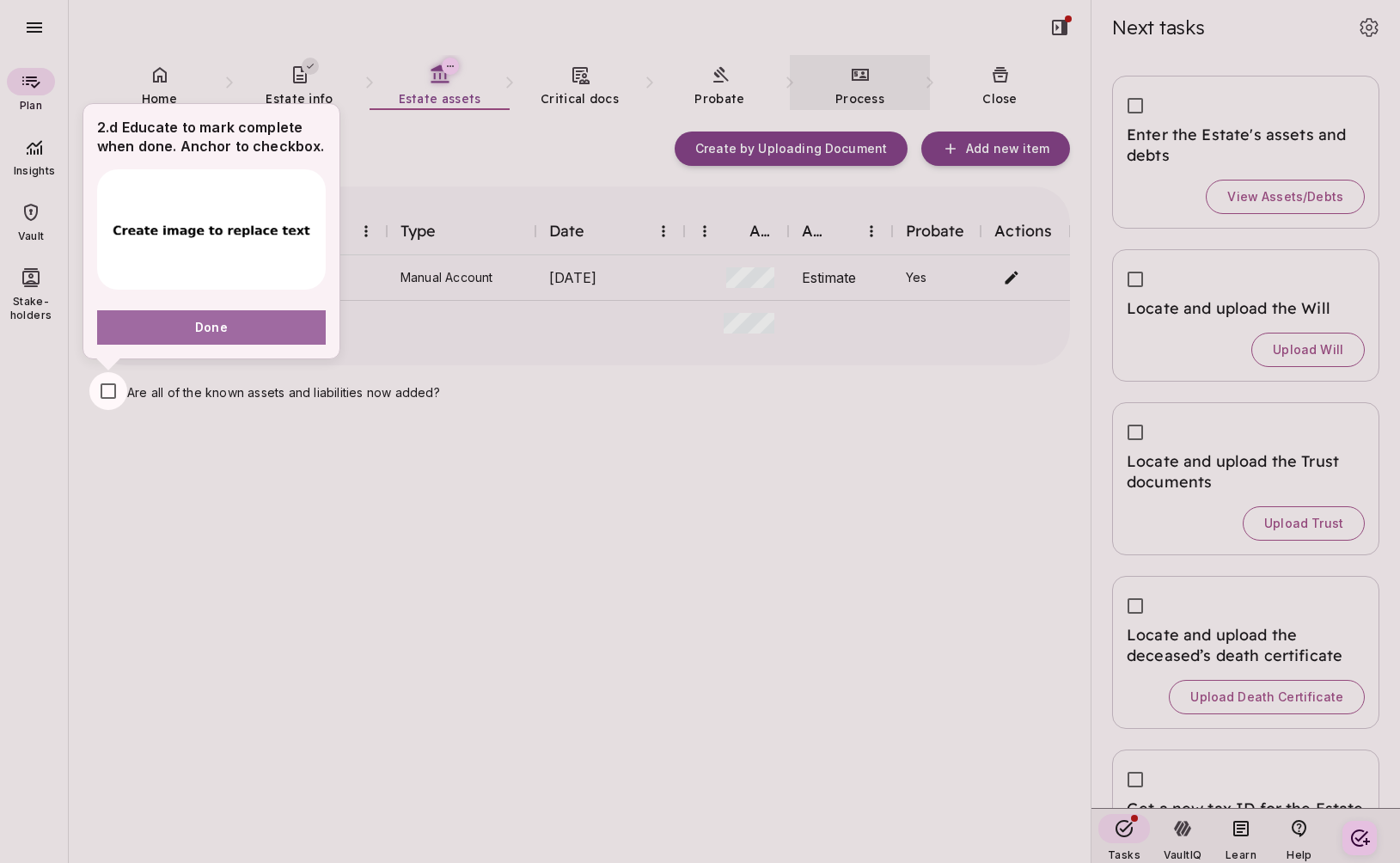
click at [253, 330] on button "Done" at bounding box center [211, 327] width 228 height 35
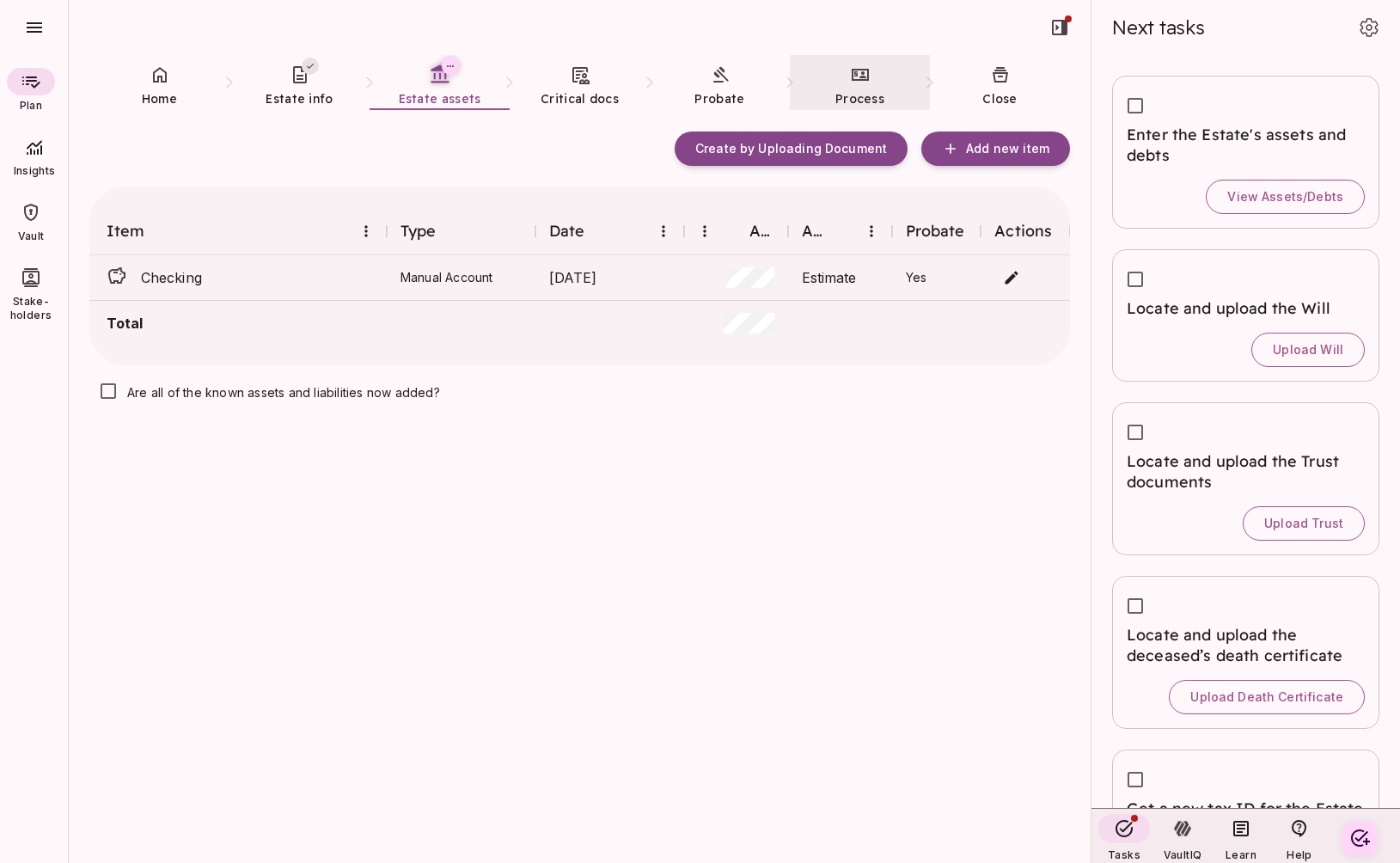
click at [861, 85] on link "Process" at bounding box center [859, 85] width 140 height 62
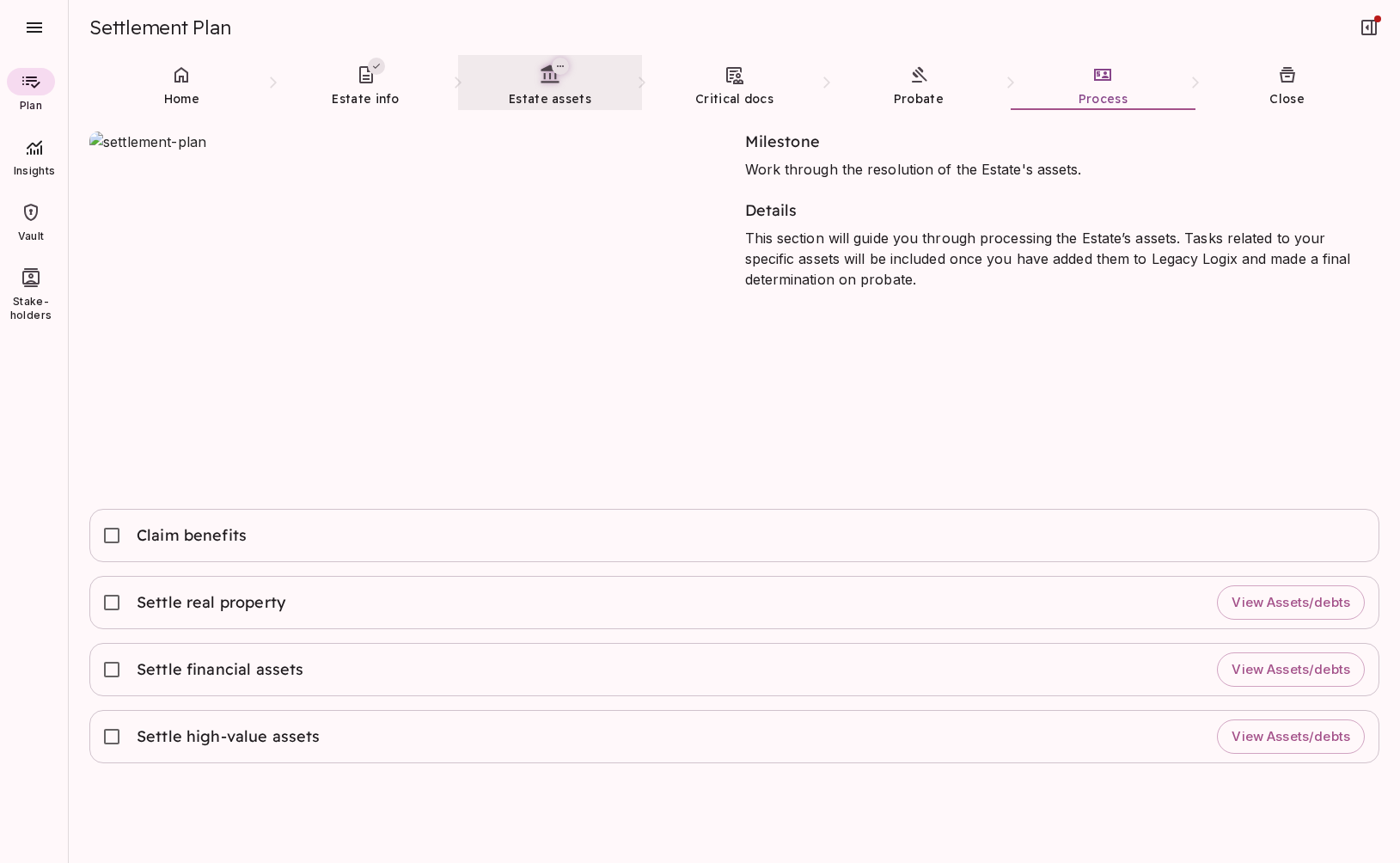
click at [542, 87] on link "Estate assets" at bounding box center [550, 85] width 184 height 62
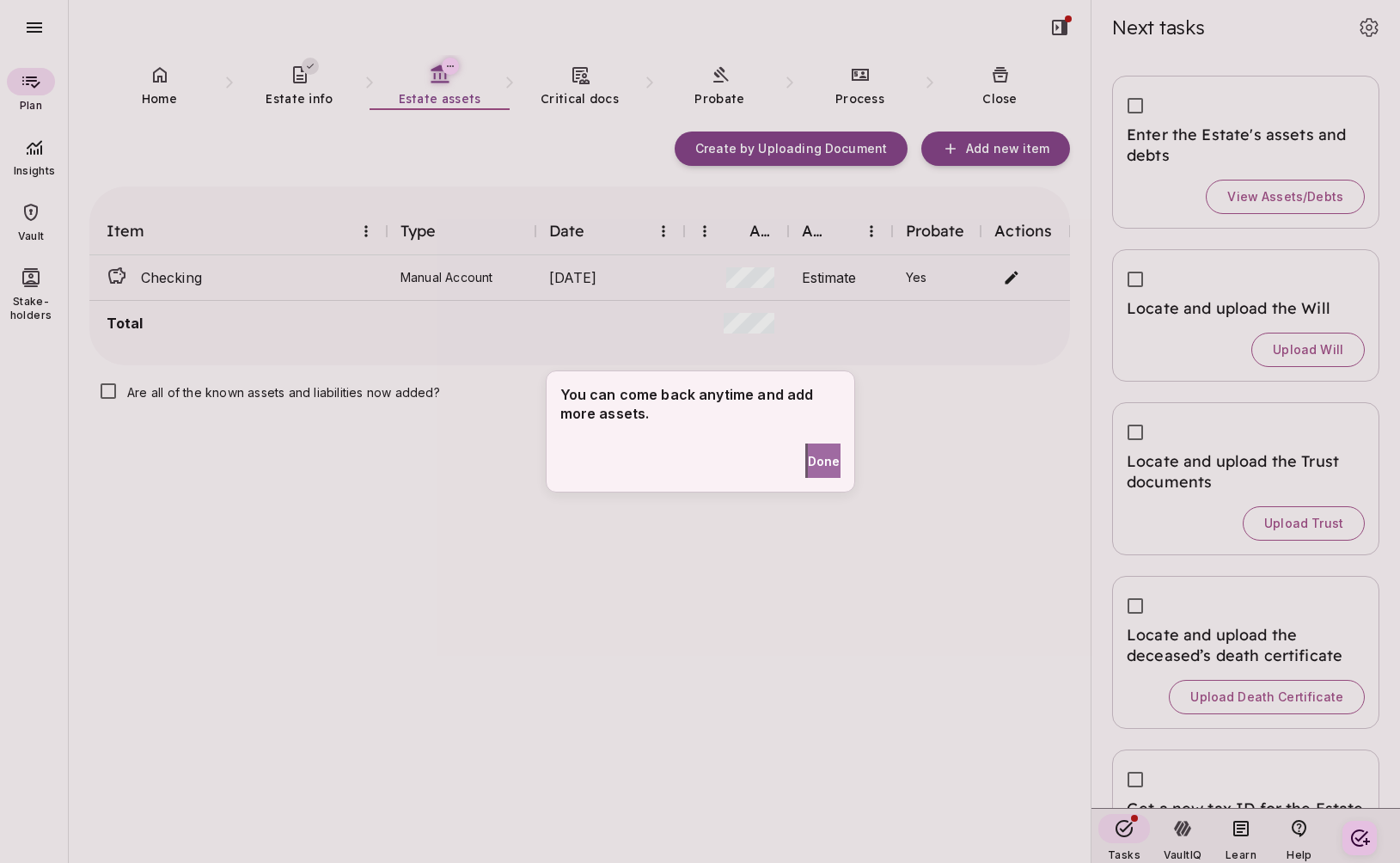
click at [810, 459] on span "Done" at bounding box center [825, 461] width 33 height 18
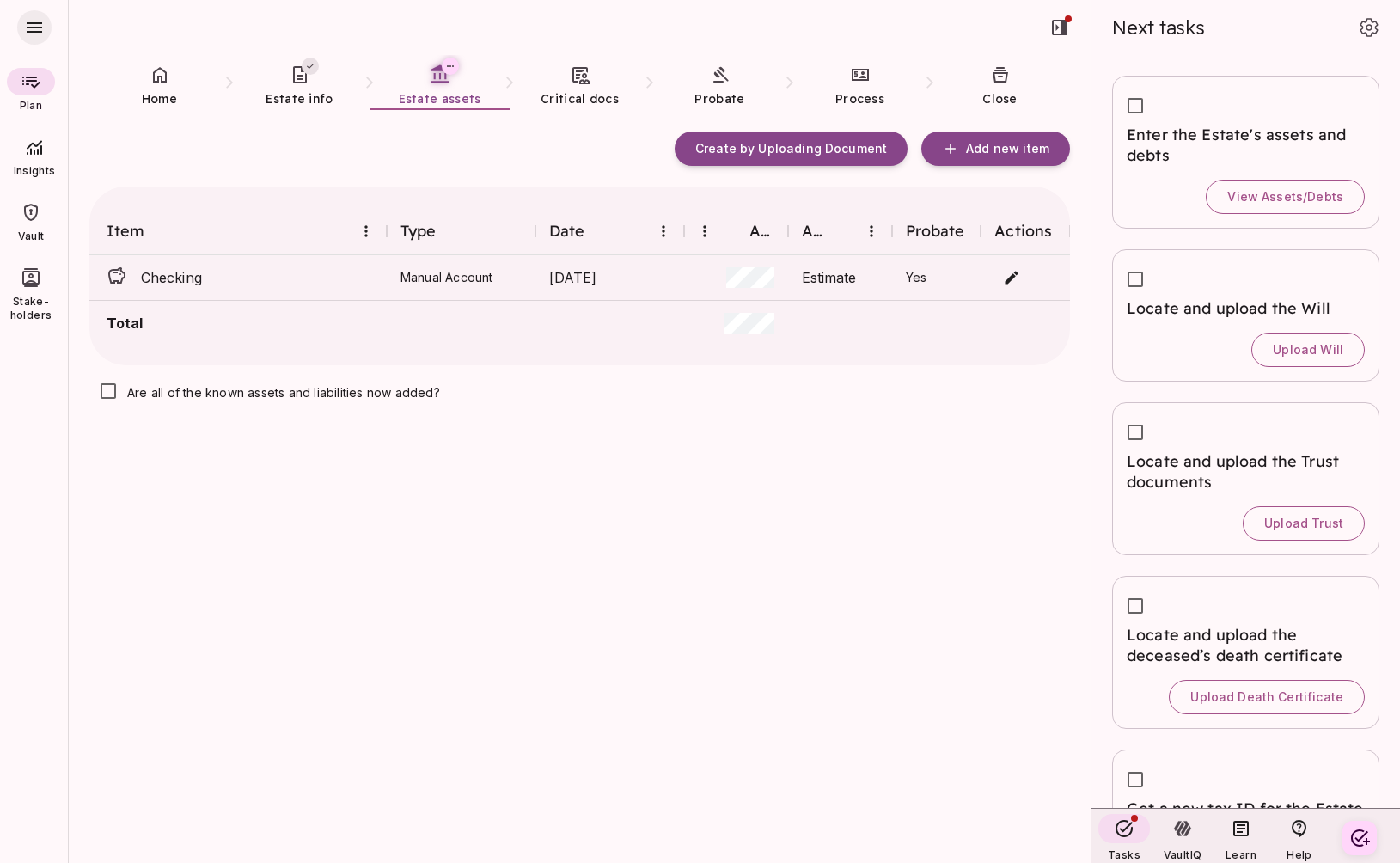
click at [35, 23] on icon "button" at bounding box center [35, 28] width 16 height 10
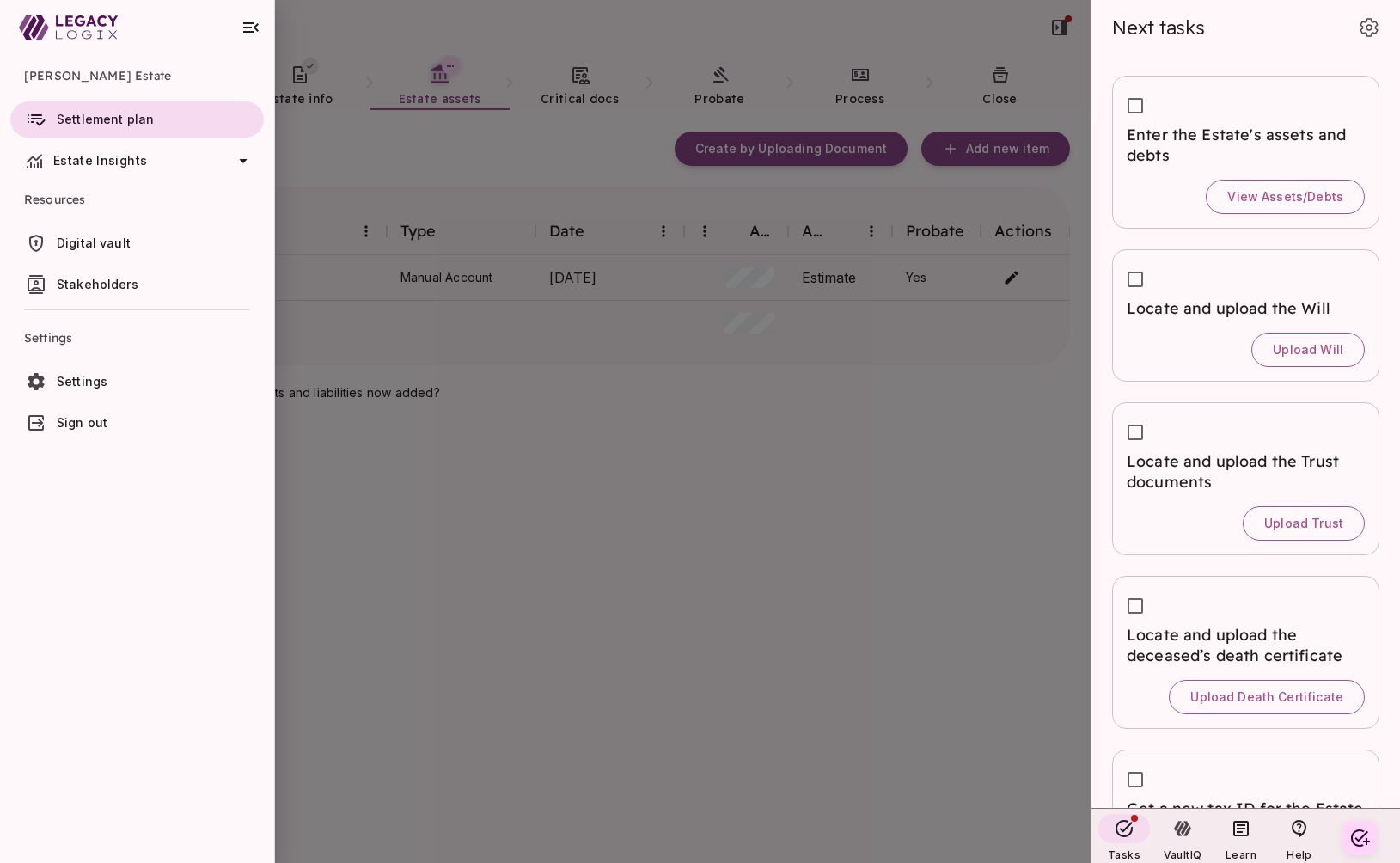
click at [106, 429] on span "Sign out" at bounding box center [156, 423] width 200 height 17
